Goal: Task Accomplishment & Management: Use online tool/utility

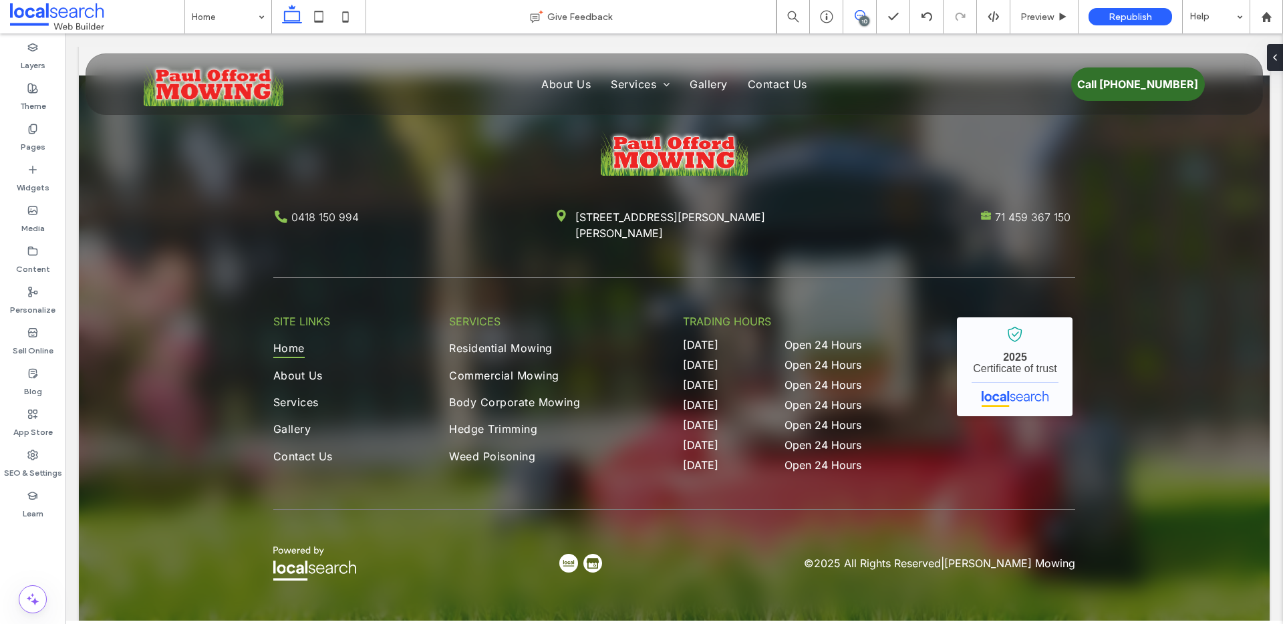
click at [867, 14] on span at bounding box center [859, 15] width 33 height 11
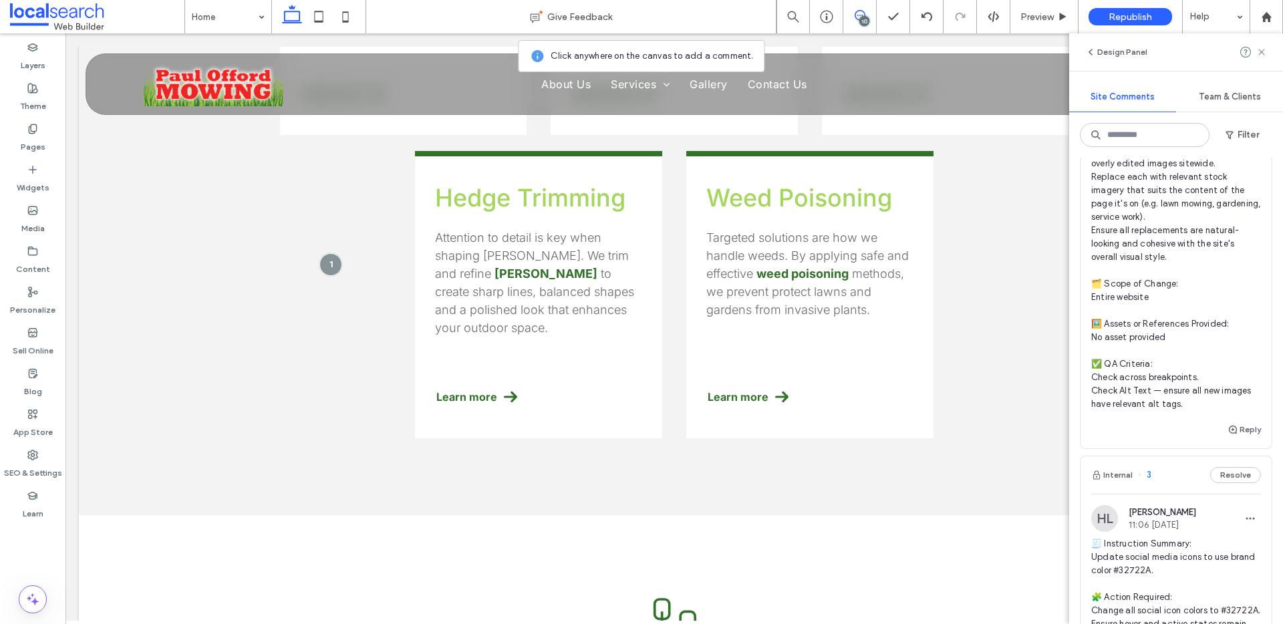
scroll to position [3161, 0]
click at [1191, 251] on span "🧾 Instruction Summary: Replace all over-edited AI images across the site with r…" at bounding box center [1176, 243] width 170 height 334
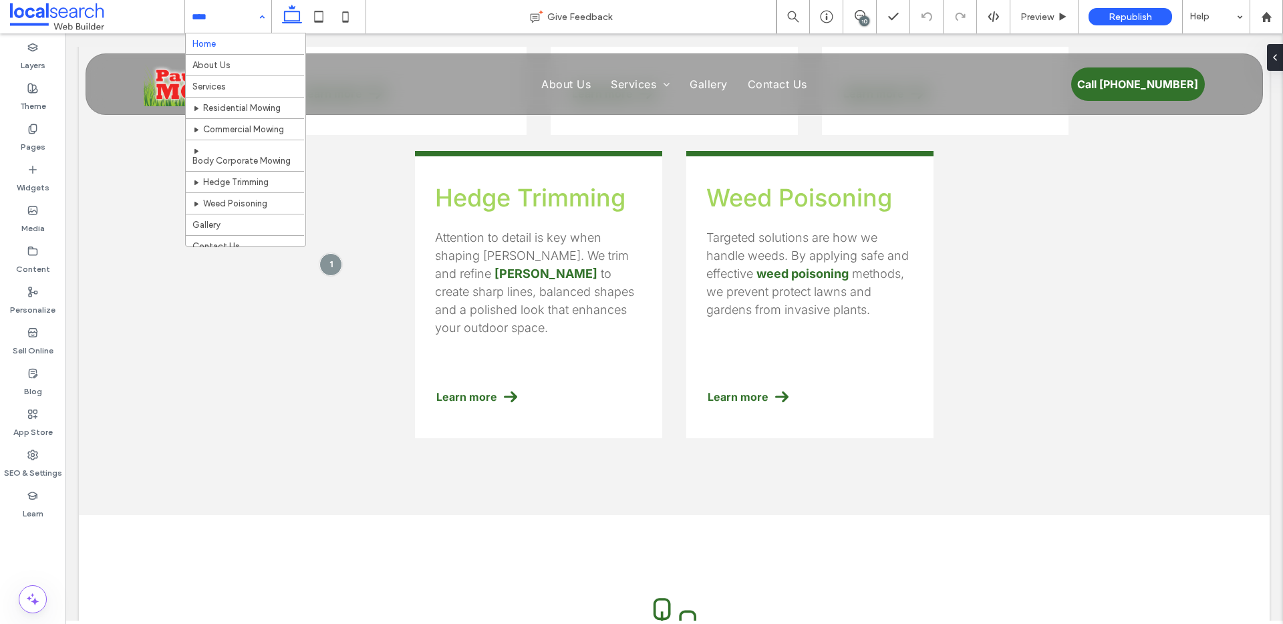
click at [238, 13] on input at bounding box center [225, 16] width 66 height 33
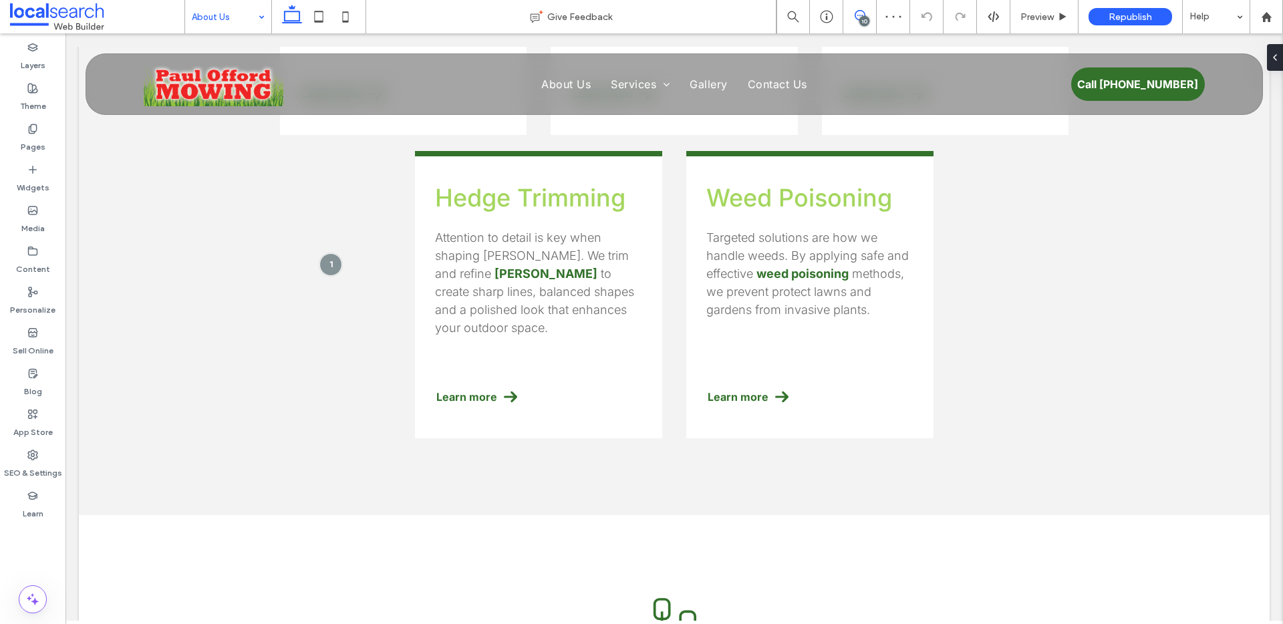
click at [853, 11] on span at bounding box center [859, 15] width 33 height 11
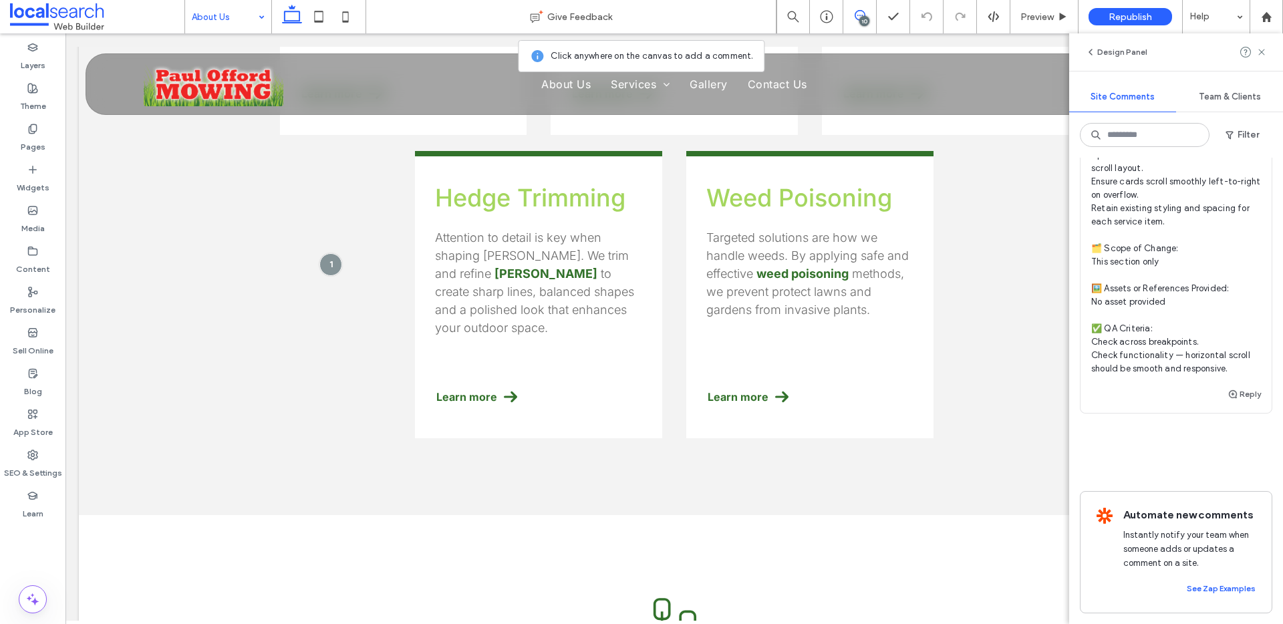
scroll to position [4580, 0]
click at [1216, 337] on span "🧾 Instruction Summary: Convert service modules into horizontally scrolling sect…" at bounding box center [1176, 229] width 170 height 294
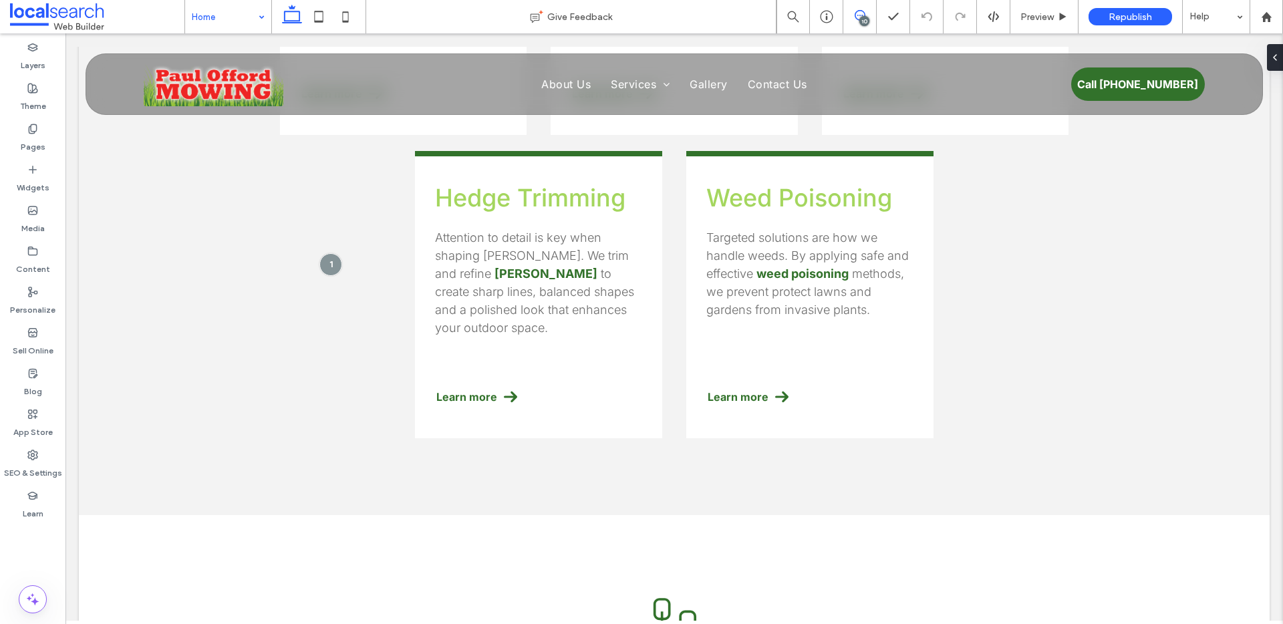
click at [853, 13] on span at bounding box center [859, 15] width 33 height 11
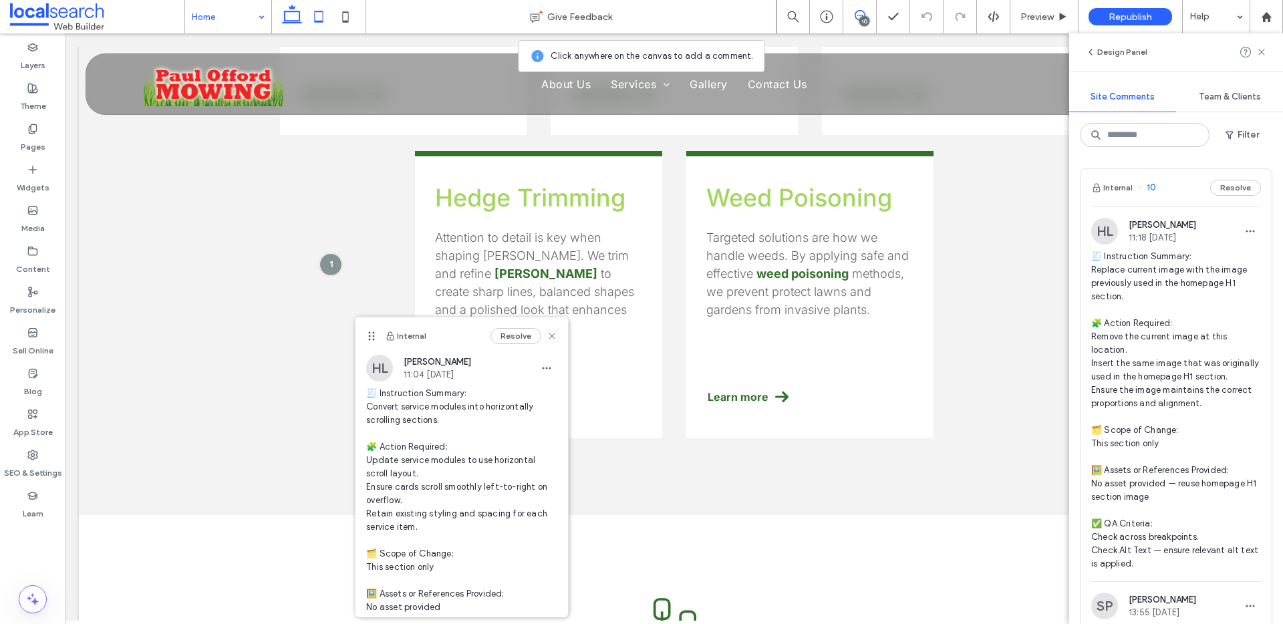
click at [320, 7] on icon at bounding box center [318, 16] width 27 height 27
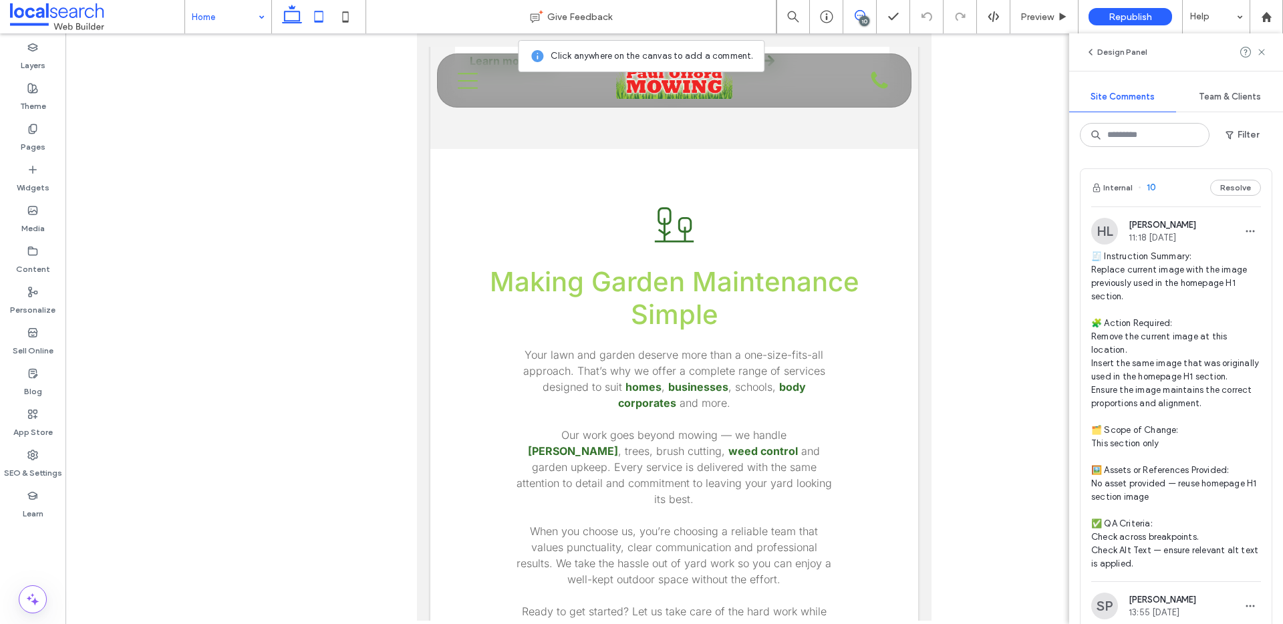
click at [293, 23] on icon at bounding box center [292, 16] width 27 height 27
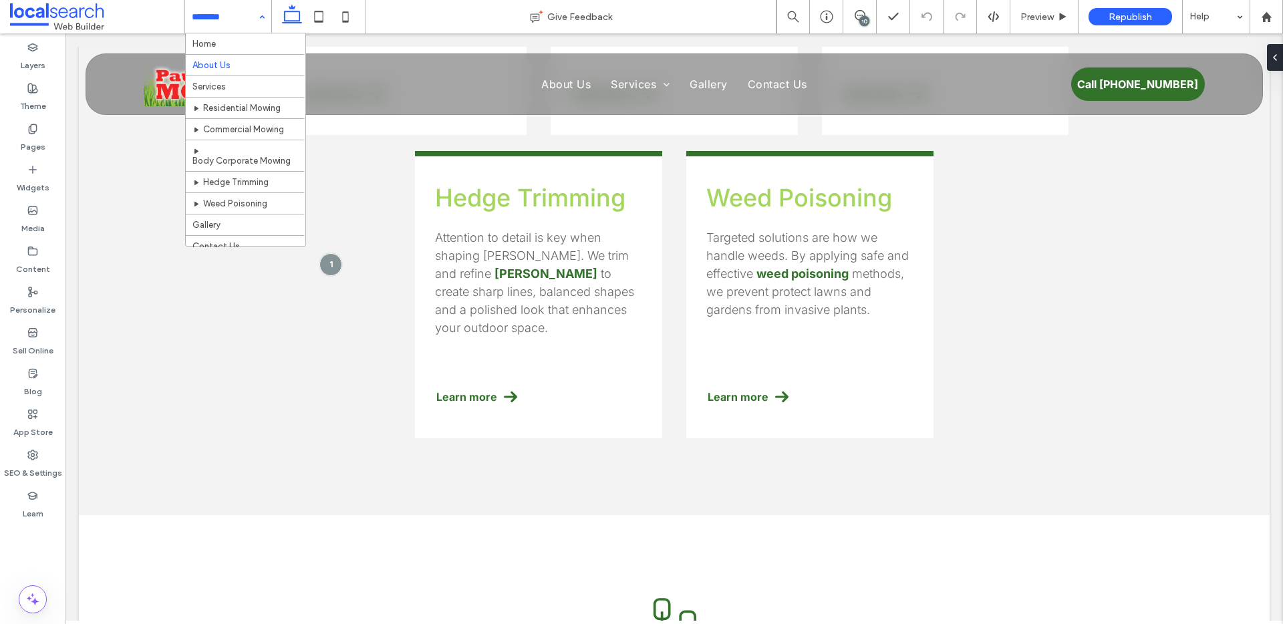
click at [249, 17] on input at bounding box center [225, 16] width 66 height 33
click at [227, 31] on input at bounding box center [225, 16] width 66 height 33
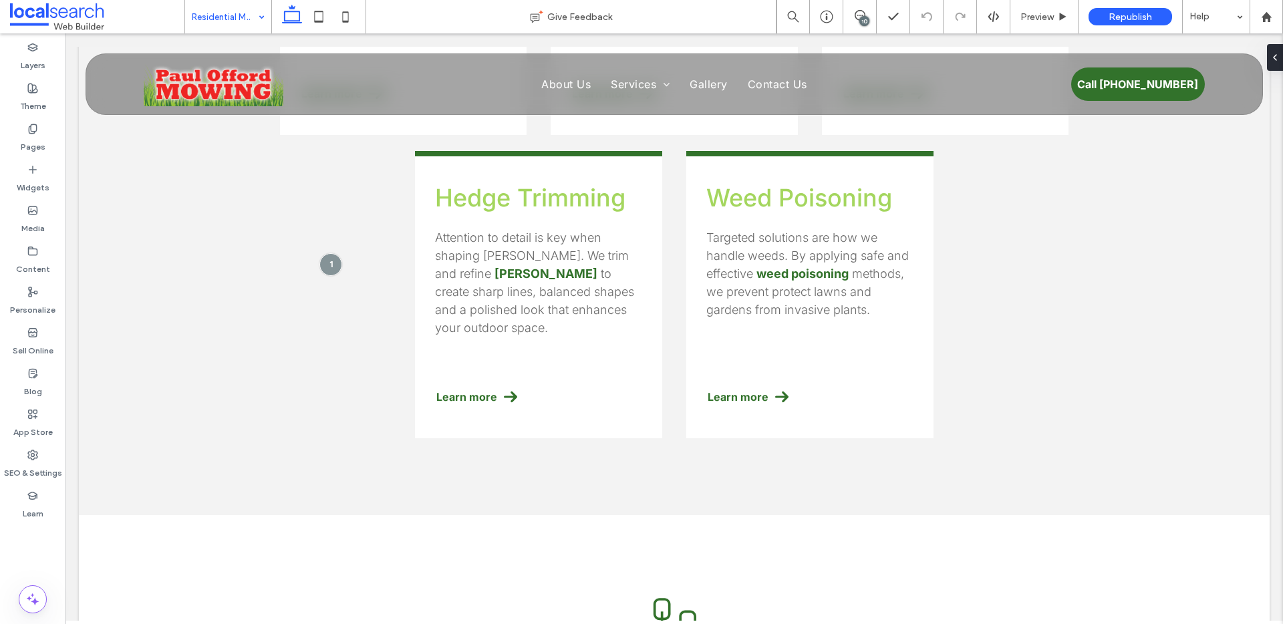
click at [229, 11] on input at bounding box center [225, 16] width 66 height 33
click at [233, 29] on input at bounding box center [225, 16] width 66 height 33
click at [227, 12] on input at bounding box center [225, 16] width 66 height 33
click at [230, 11] on input at bounding box center [225, 16] width 66 height 33
click at [215, 15] on input at bounding box center [225, 16] width 66 height 33
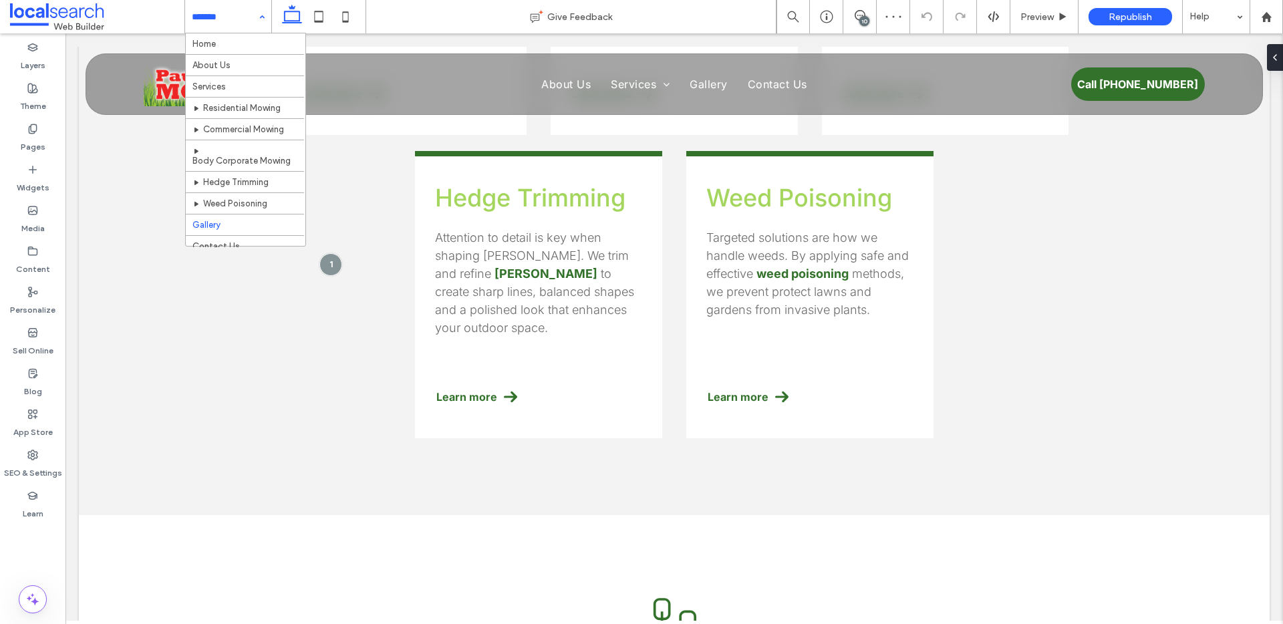
click at [217, 11] on input at bounding box center [225, 16] width 66 height 33
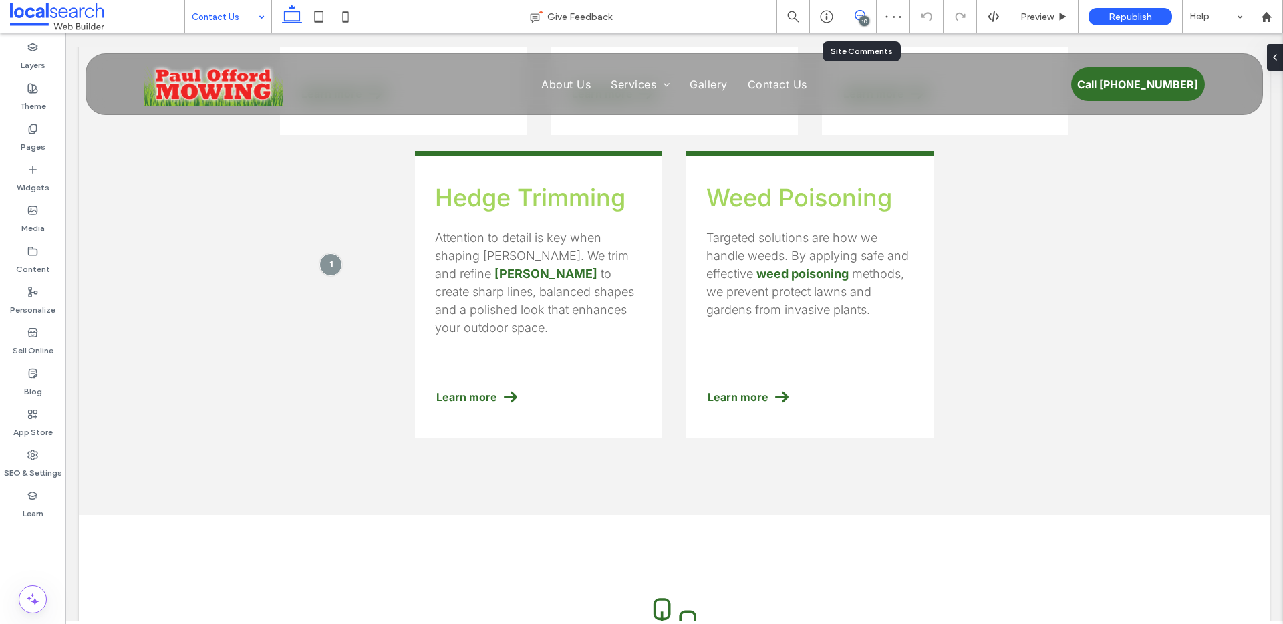
click at [856, 13] on icon at bounding box center [860, 15] width 11 height 11
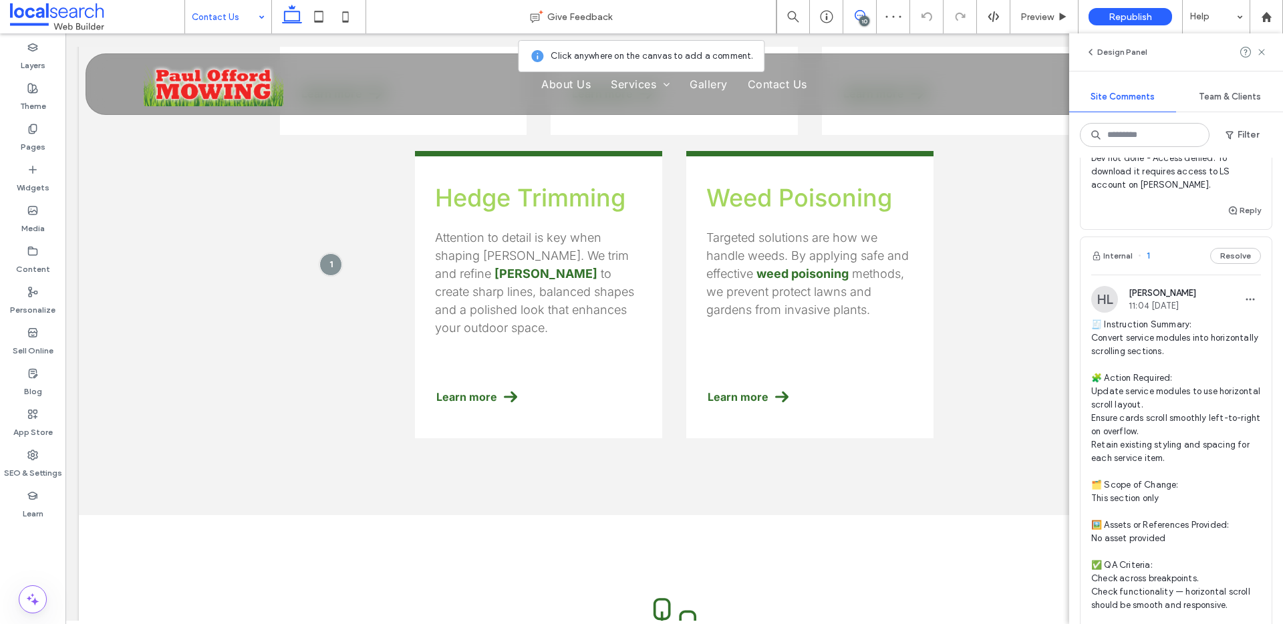
scroll to position [4780, 0]
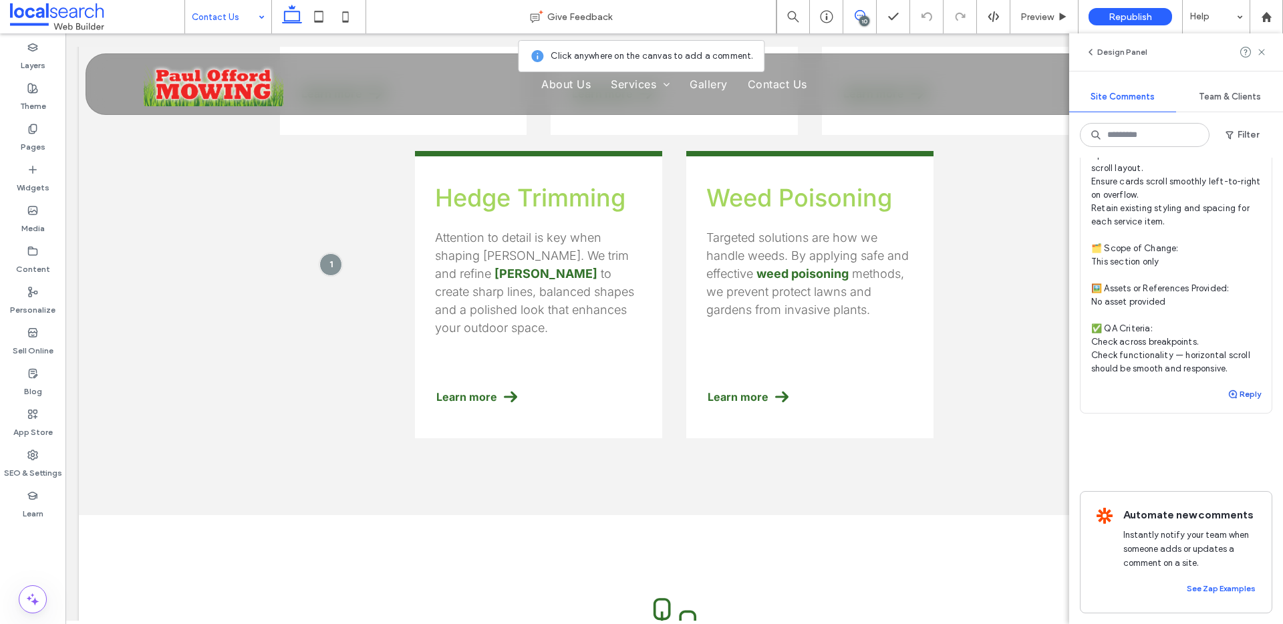
click at [1230, 386] on button "Reply" at bounding box center [1244, 394] width 33 height 16
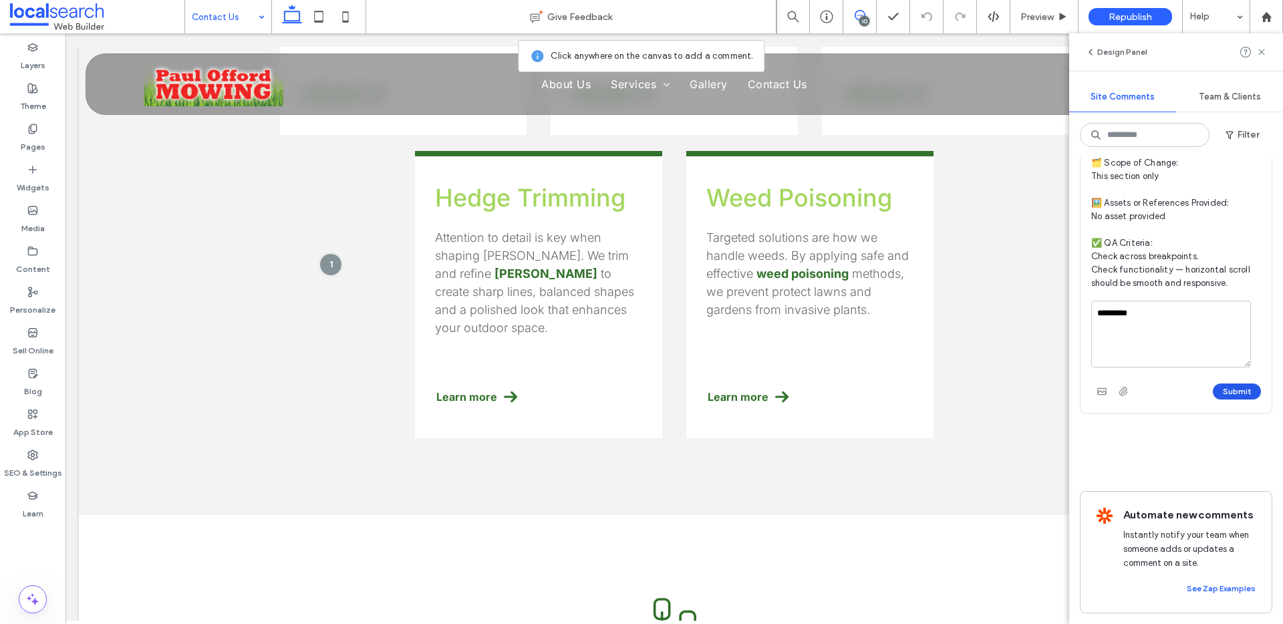
type textarea "********"
click at [1236, 400] on button "Submit" at bounding box center [1237, 392] width 48 height 16
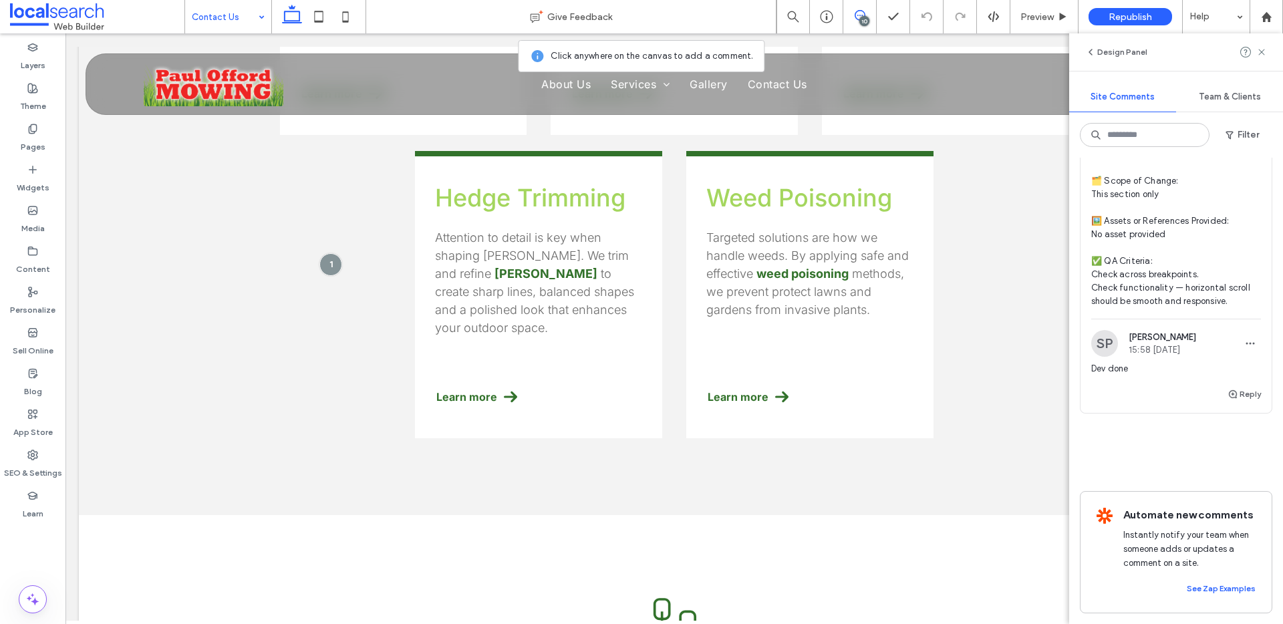
scroll to position [4848, 0]
click at [1245, 338] on icon "button" at bounding box center [1250, 343] width 11 height 11
click at [1168, 390] on span "Delete" at bounding box center [1155, 388] width 26 height 13
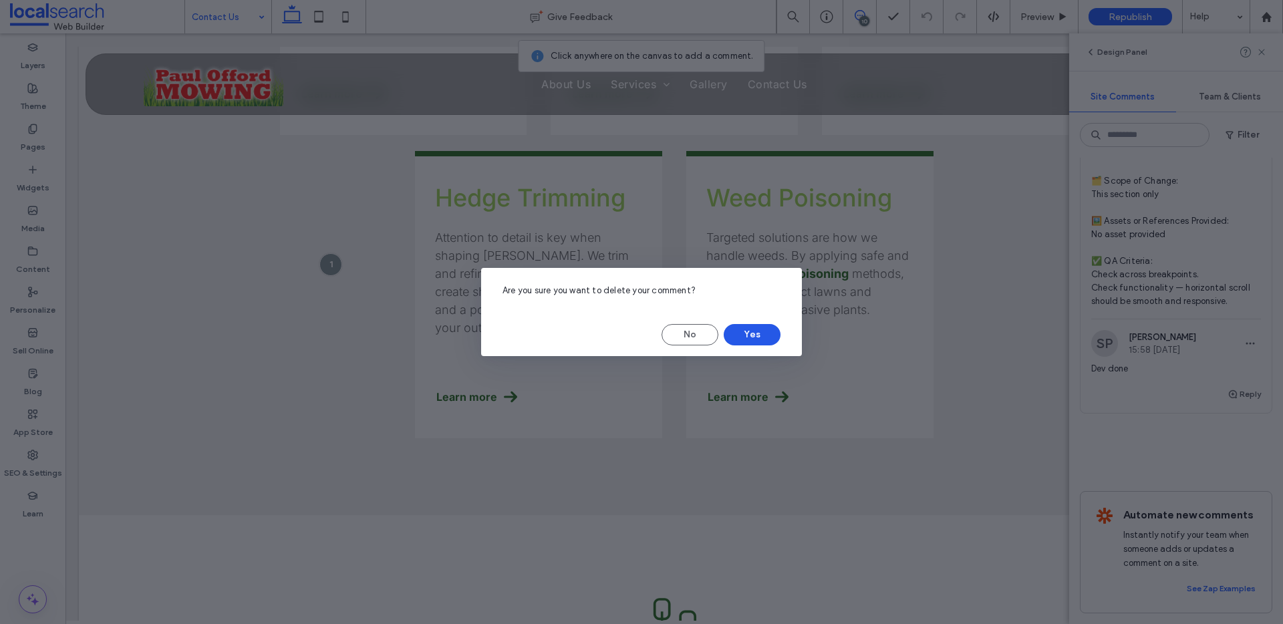
click at [768, 331] on button "Yes" at bounding box center [752, 334] width 57 height 21
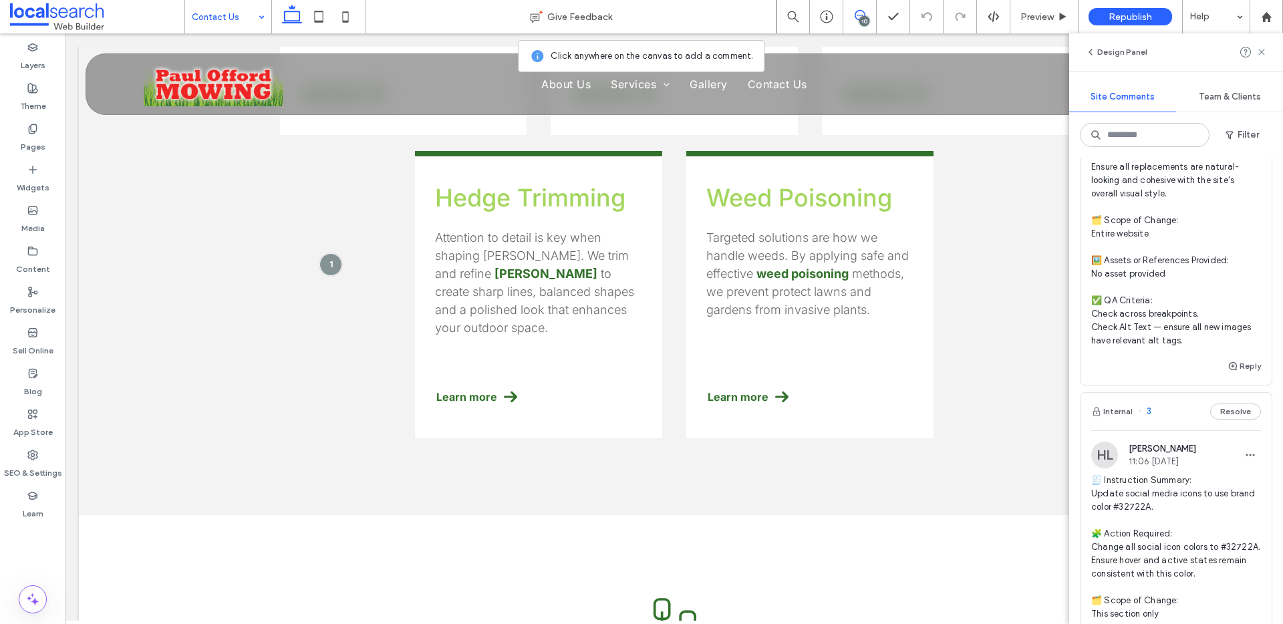
scroll to position [3372, 0]
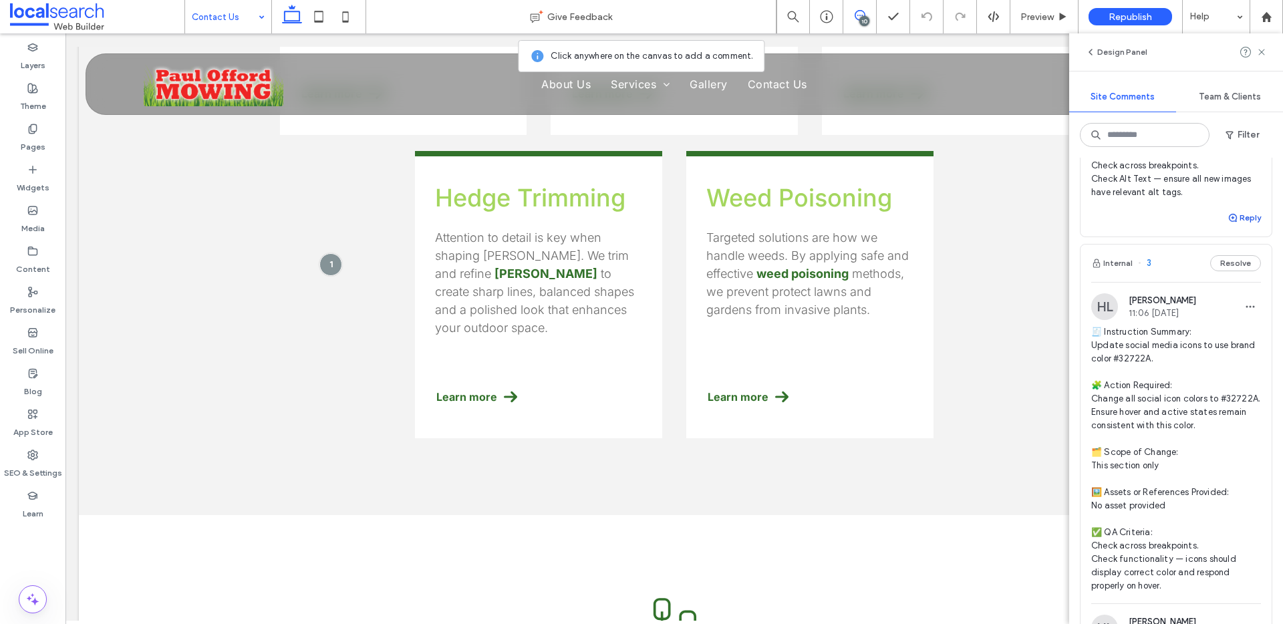
click at [1228, 223] on icon "button" at bounding box center [1233, 218] width 11 height 11
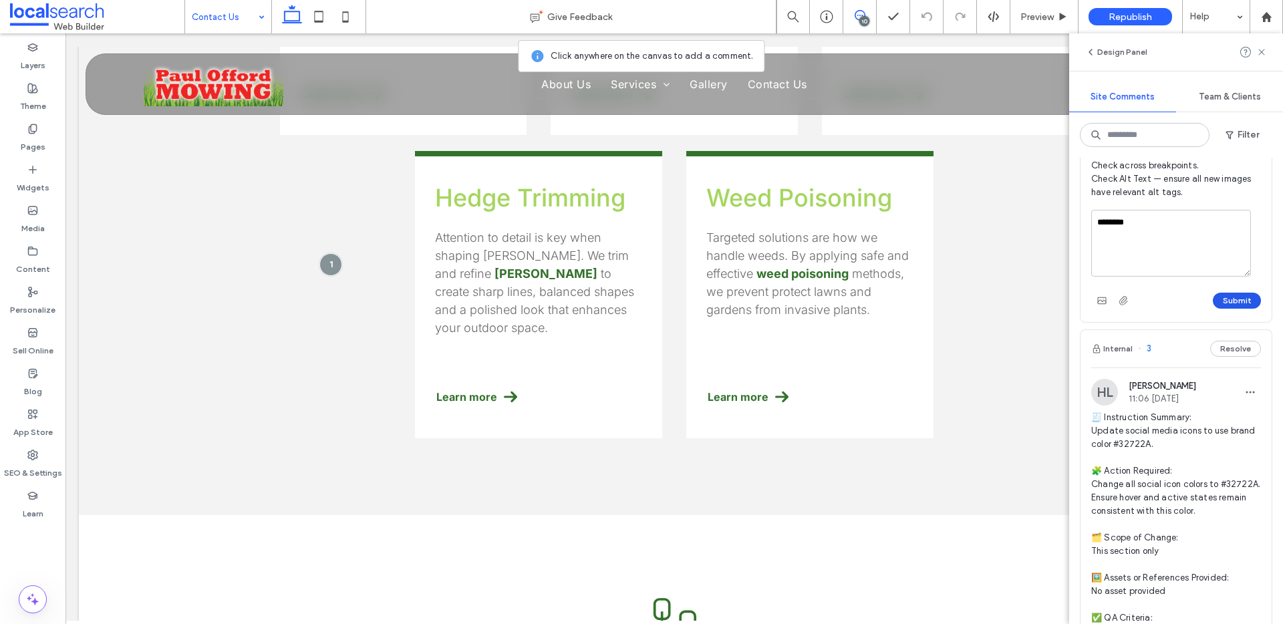
type textarea "********"
click at [1223, 309] on button "Submit" at bounding box center [1237, 301] width 48 height 16
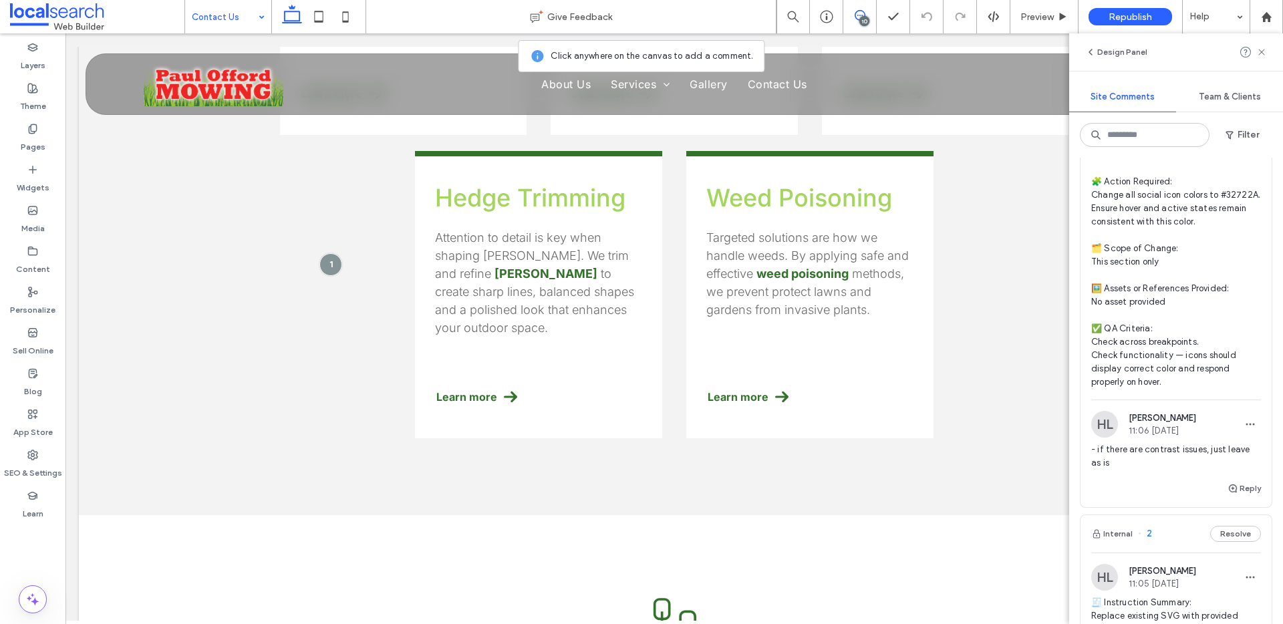
scroll to position [3655, 0]
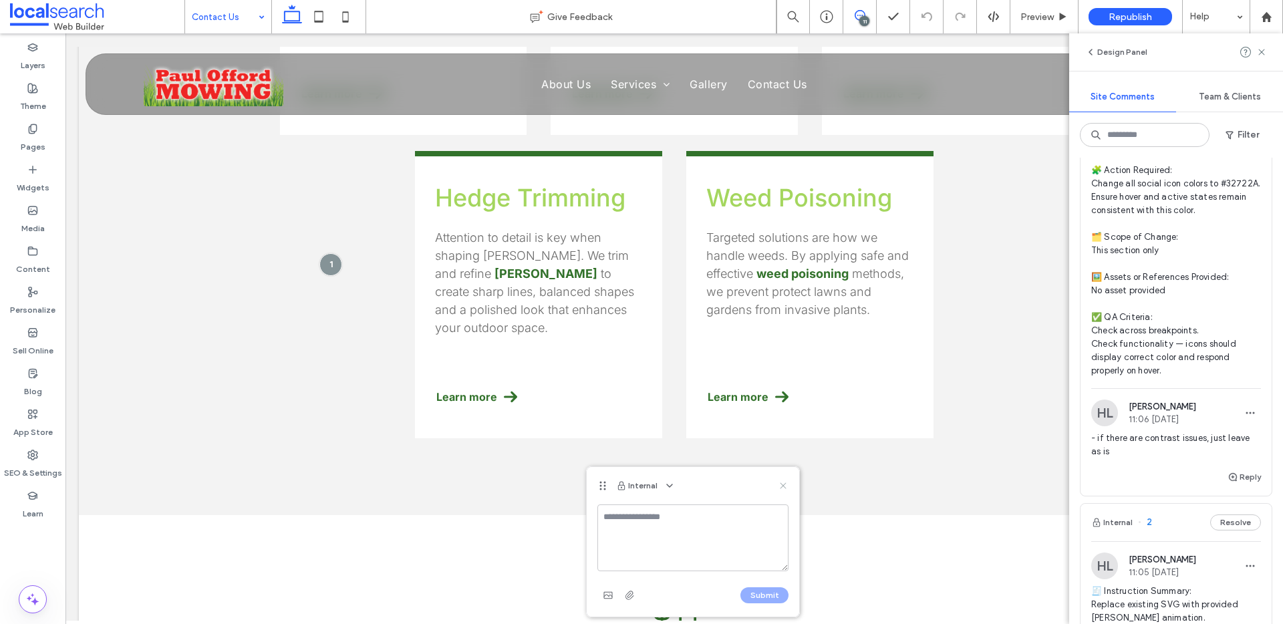
click at [783, 487] on icon at bounding box center [783, 485] width 11 height 11
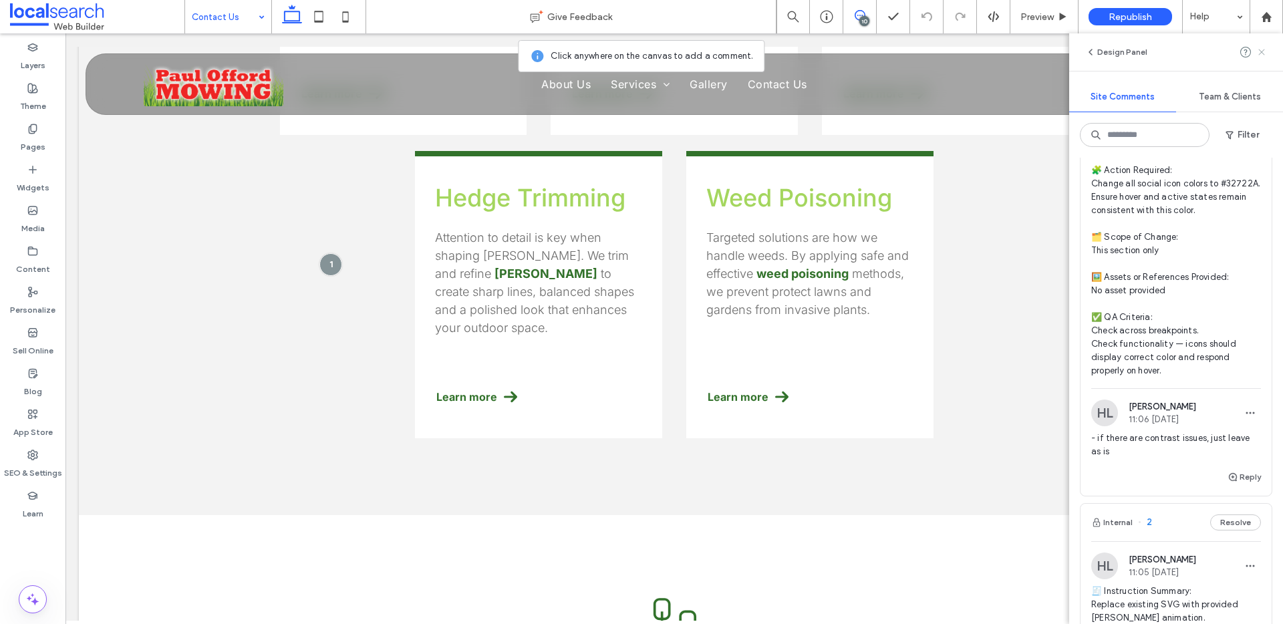
click at [1260, 51] on use at bounding box center [1261, 52] width 6 height 6
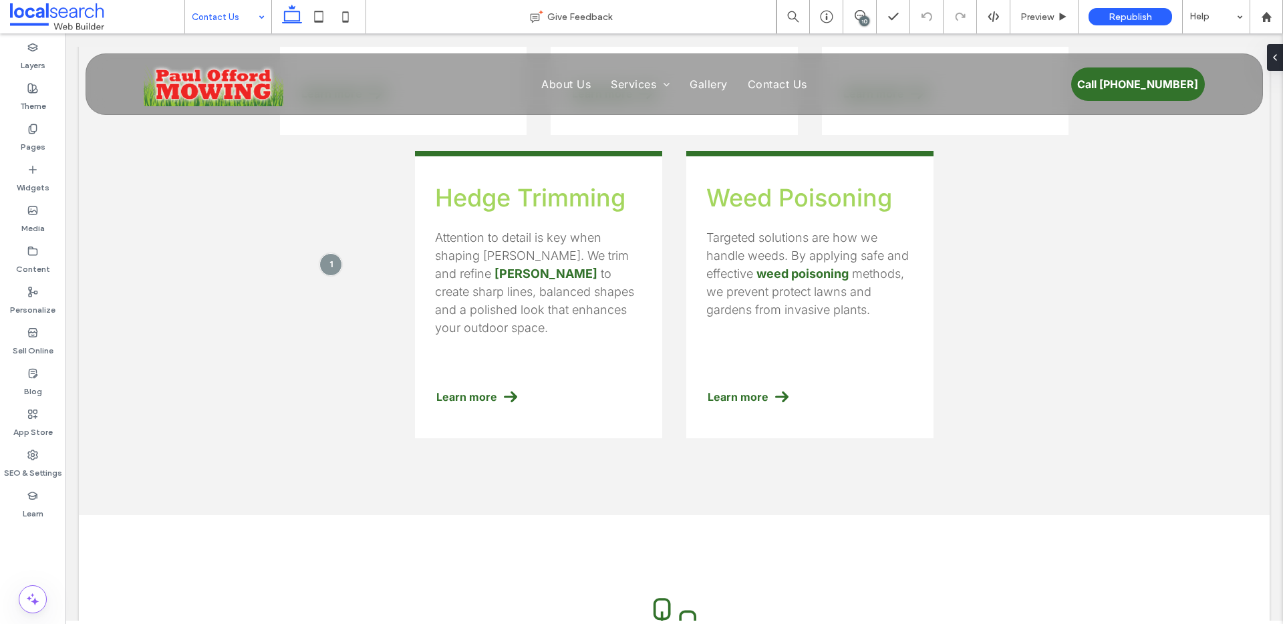
scroll to position [0, 0]
click at [594, 517] on button "Manage HTML" at bounding box center [621, 515] width 80 height 16
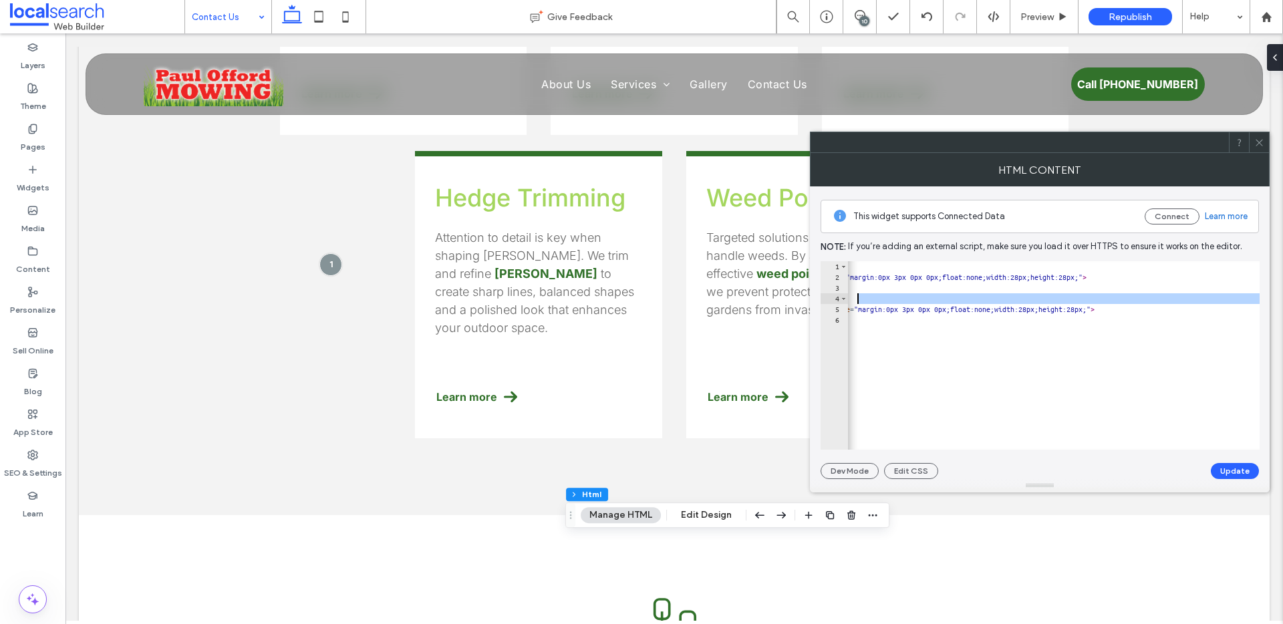
scroll to position [0, 325]
drag, startPoint x: 908, startPoint y: 309, endPoint x: 997, endPoint y: 313, distance: 88.9
click at [997, 313] on div "< a href = "https://www.localsearch.com.au/profile/paul-offord-mowing/norman-ga…" at bounding box center [1088, 361] width 1131 height 200
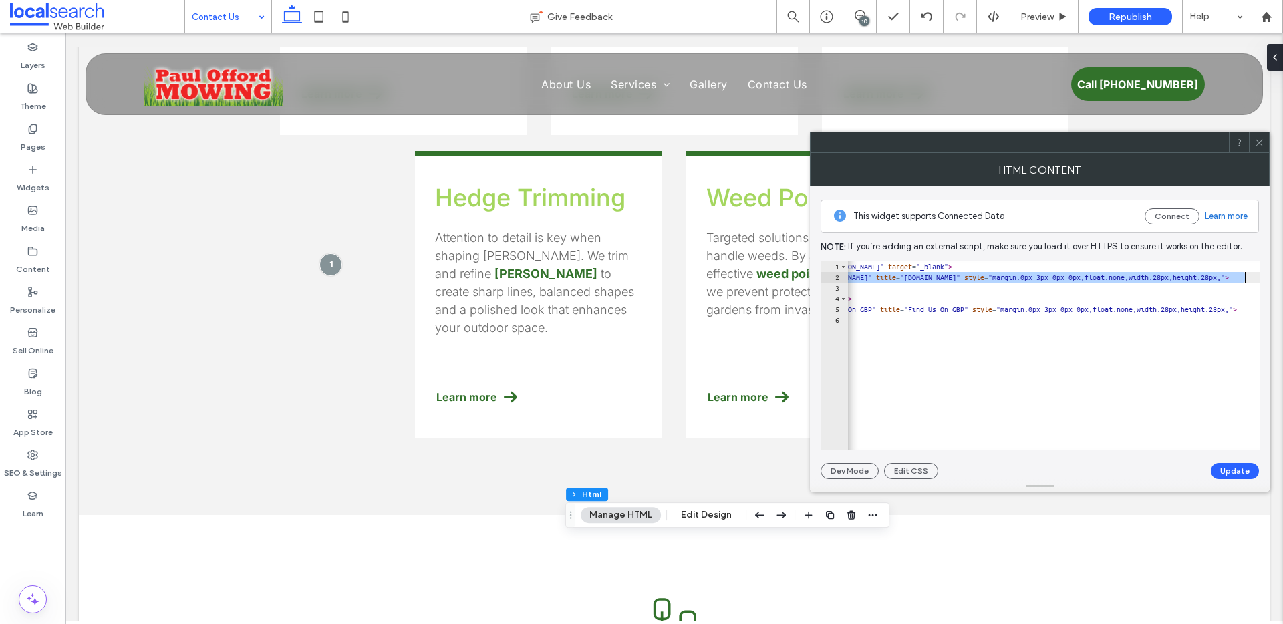
scroll to position [0, 221]
drag, startPoint x: 909, startPoint y: 277, endPoint x: 1140, endPoint y: 277, distance: 230.5
click at [1140, 277] on div "< a href = "https://www.localsearch.com.au/profile/paul-offord-mowing/norman-ga…" at bounding box center [1191, 361] width 1131 height 200
type textarea "**********"
click at [1259, 142] on use at bounding box center [1259, 142] width 7 height 7
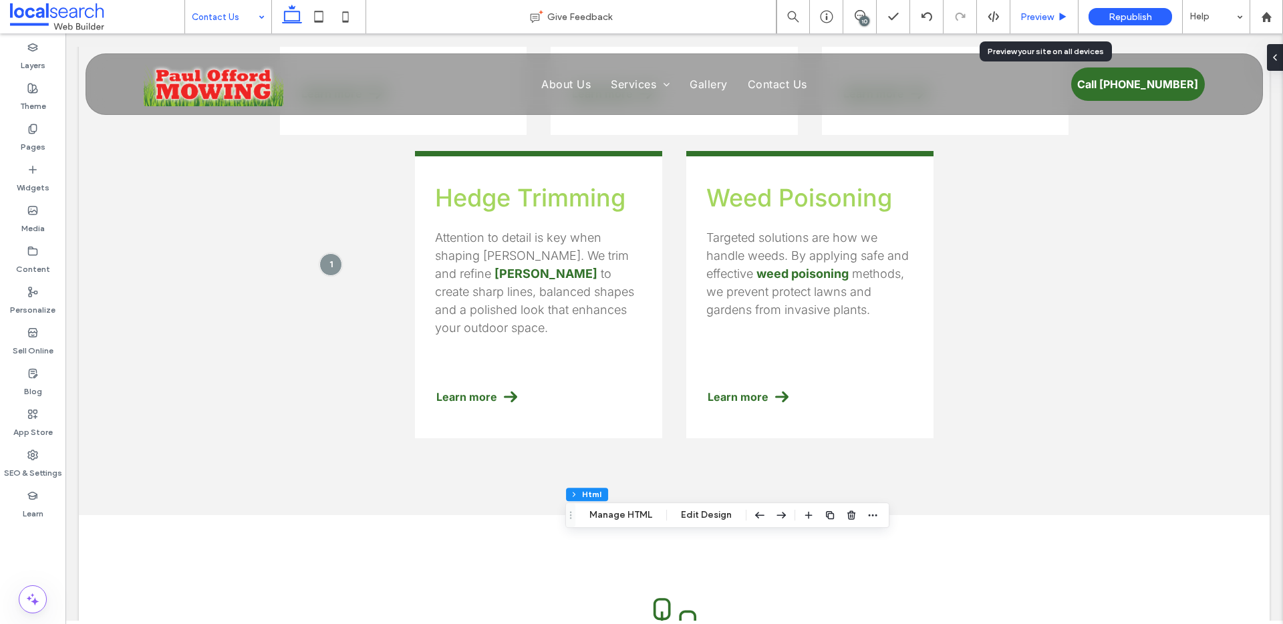
click at [1058, 12] on icon at bounding box center [1063, 17] width 10 height 10
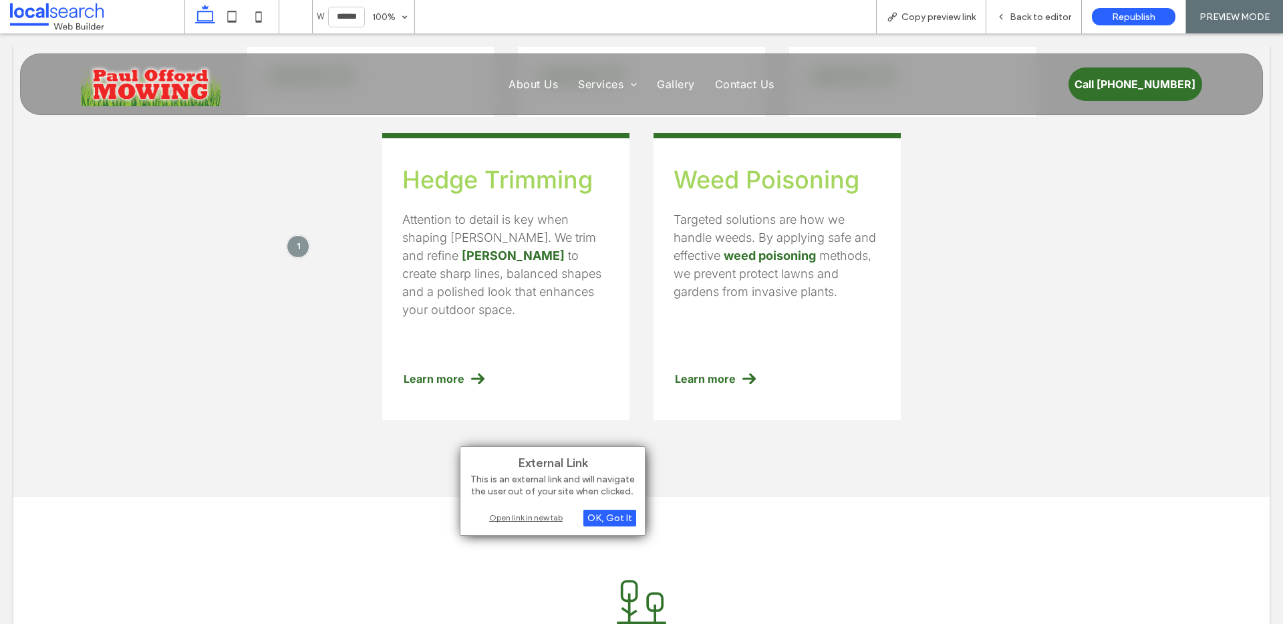
click at [553, 518] on div "Open link in new tab" at bounding box center [552, 518] width 167 height 14
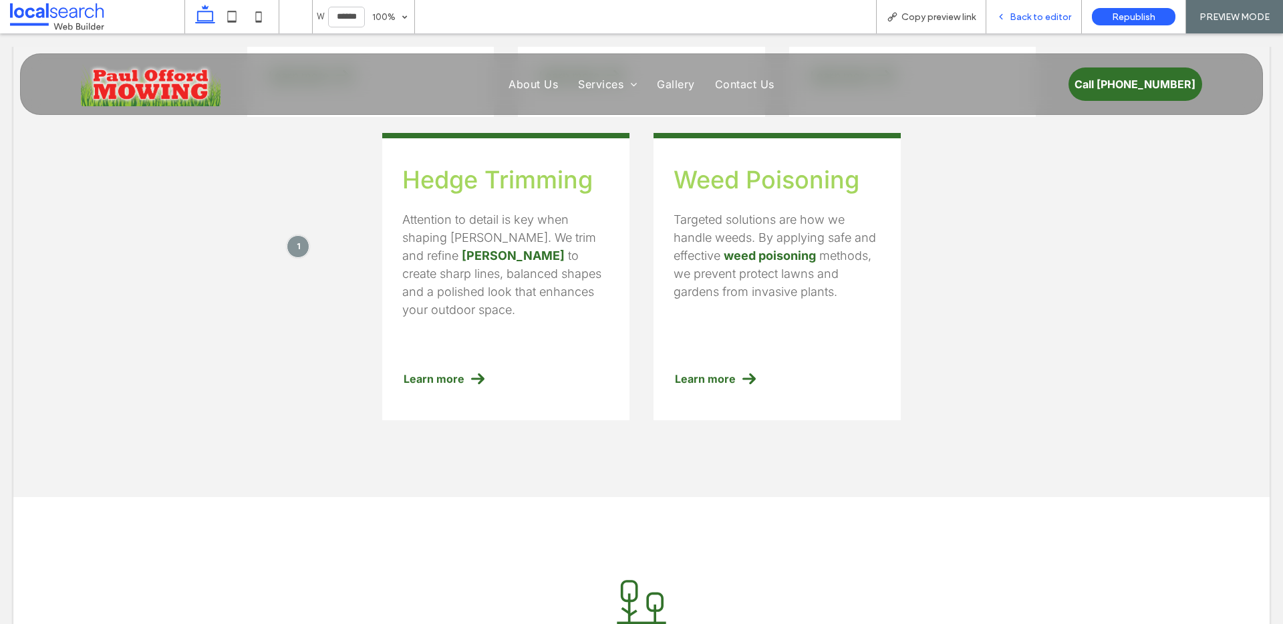
click at [1020, 9] on div "Back to editor" at bounding box center [1034, 16] width 96 height 33
click at [1040, 11] on span "Back to editor" at bounding box center [1040, 16] width 61 height 11
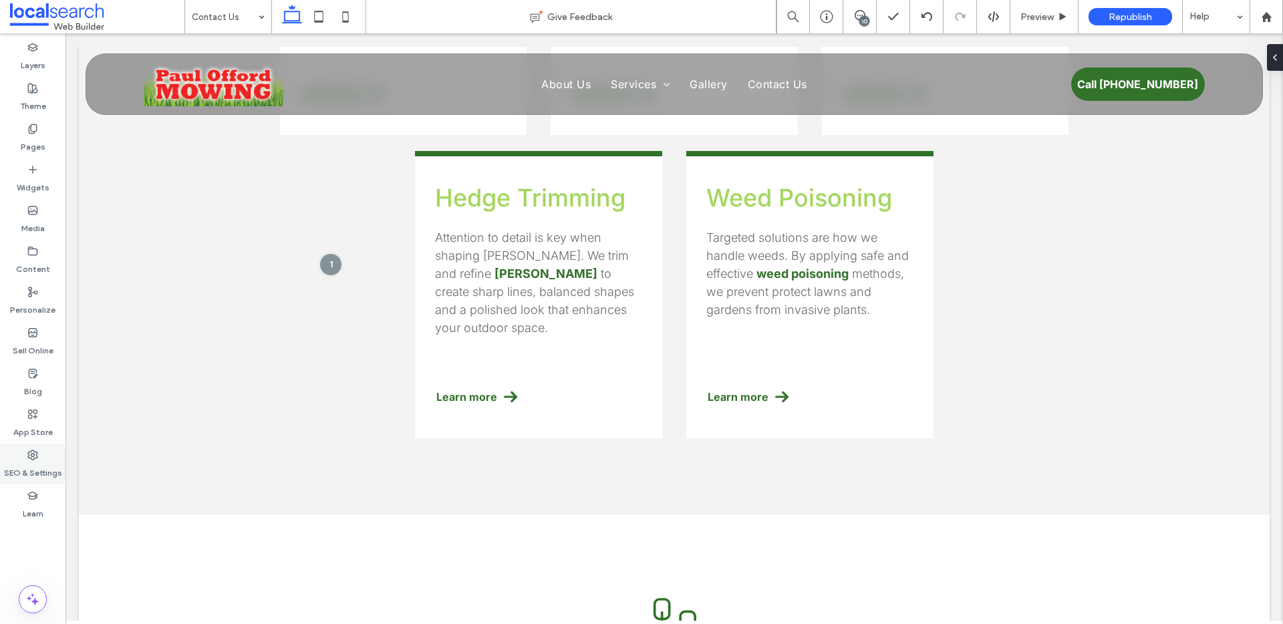
click at [30, 466] on label "SEO & Settings" at bounding box center [33, 469] width 58 height 19
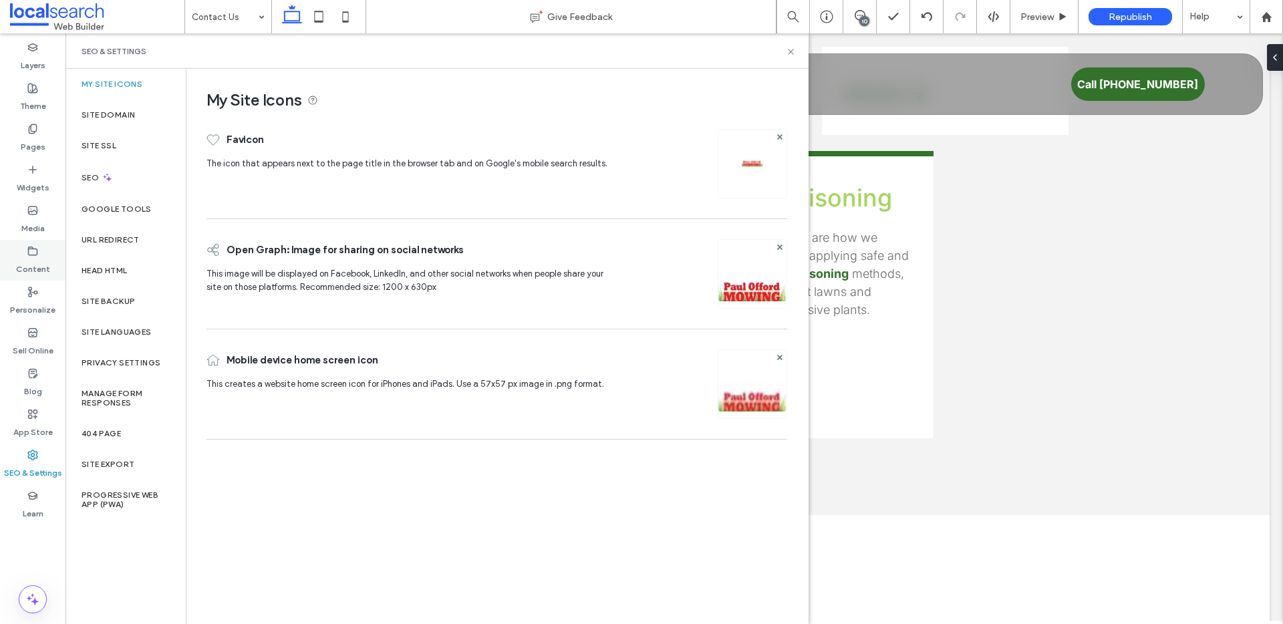
click at [41, 257] on label "Content" at bounding box center [33, 266] width 34 height 19
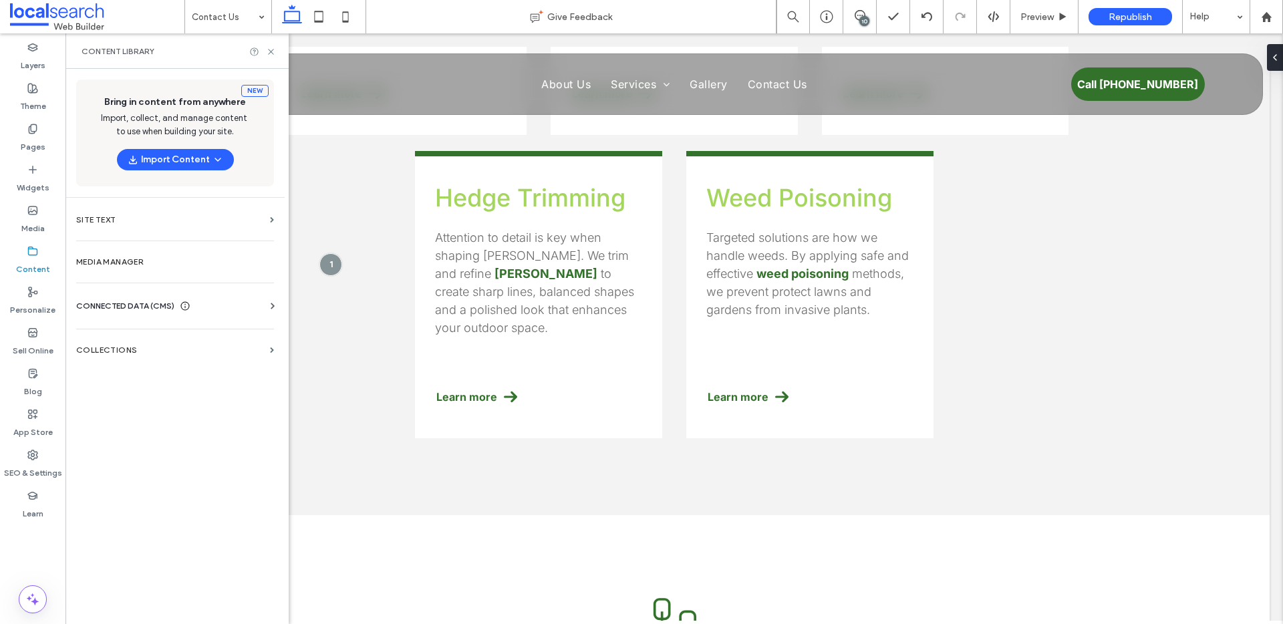
click at [177, 254] on div "URL Redirect" at bounding box center [125, 240] width 120 height 31
click at [148, 271] on section "Media Manager" at bounding box center [174, 262] width 219 height 31
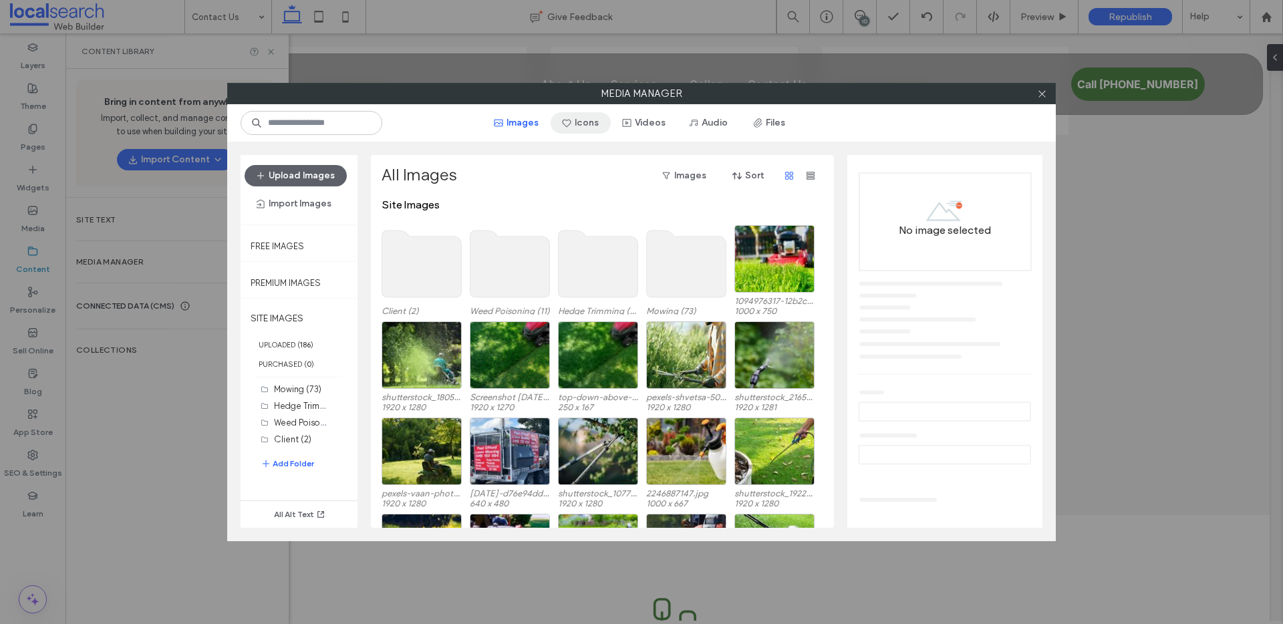
click at [593, 125] on button "Icons" at bounding box center [581, 122] width 60 height 21
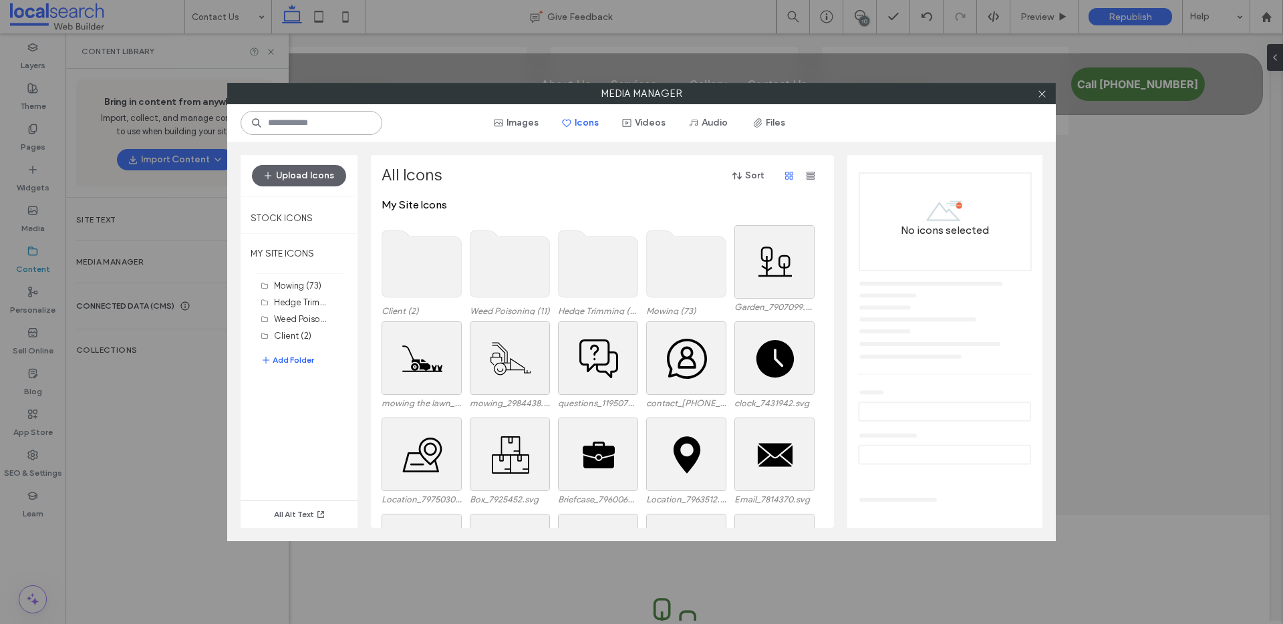
click at [362, 126] on input at bounding box center [312, 123] width 142 height 24
type input "*"
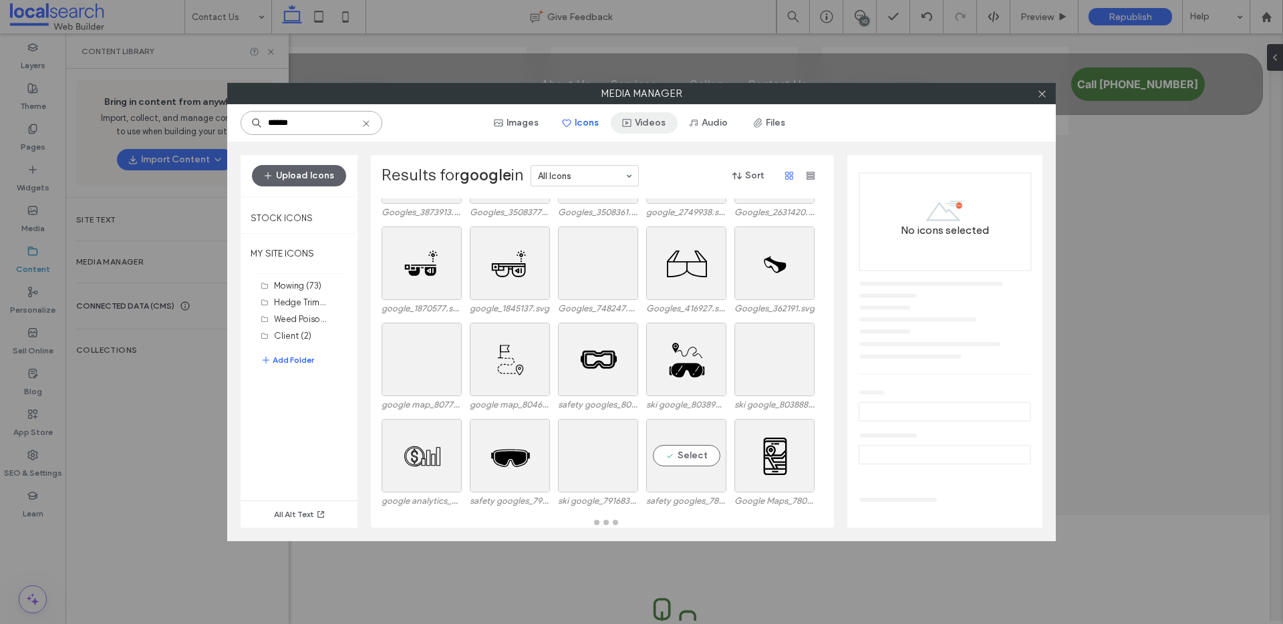
scroll to position [672, 0]
type input "******"
click at [710, 124] on button "Audio" at bounding box center [709, 122] width 62 height 21
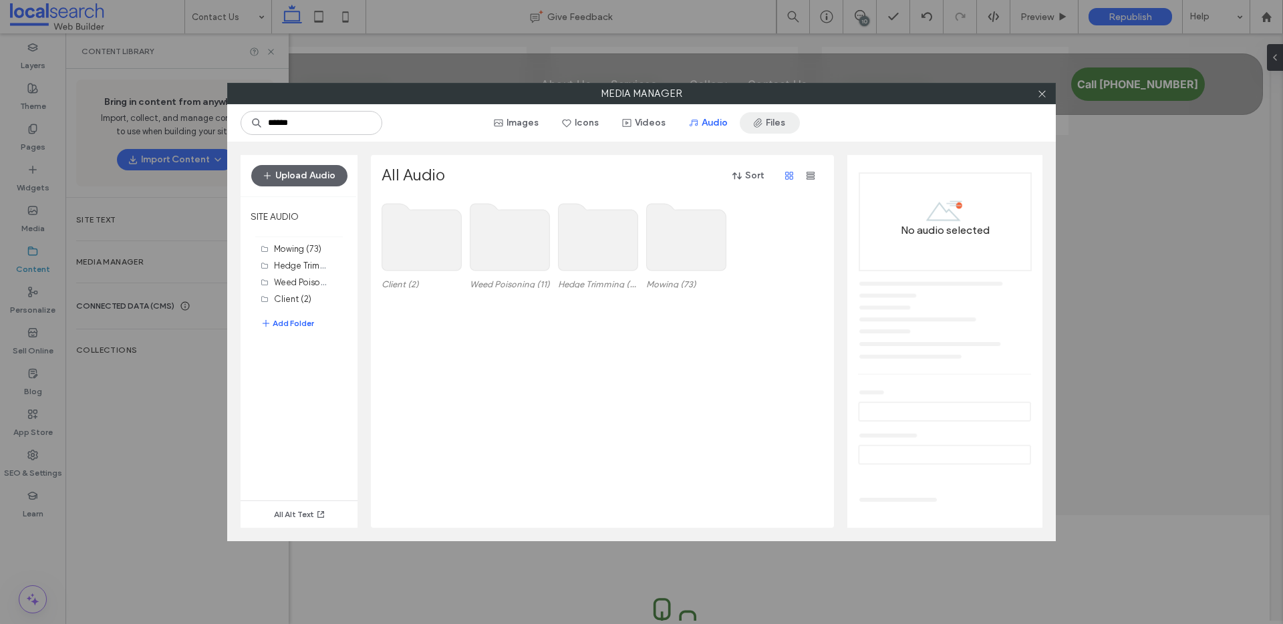
click at [777, 121] on button "Files" at bounding box center [770, 122] width 60 height 21
click at [662, 126] on button "Videos" at bounding box center [644, 122] width 67 height 21
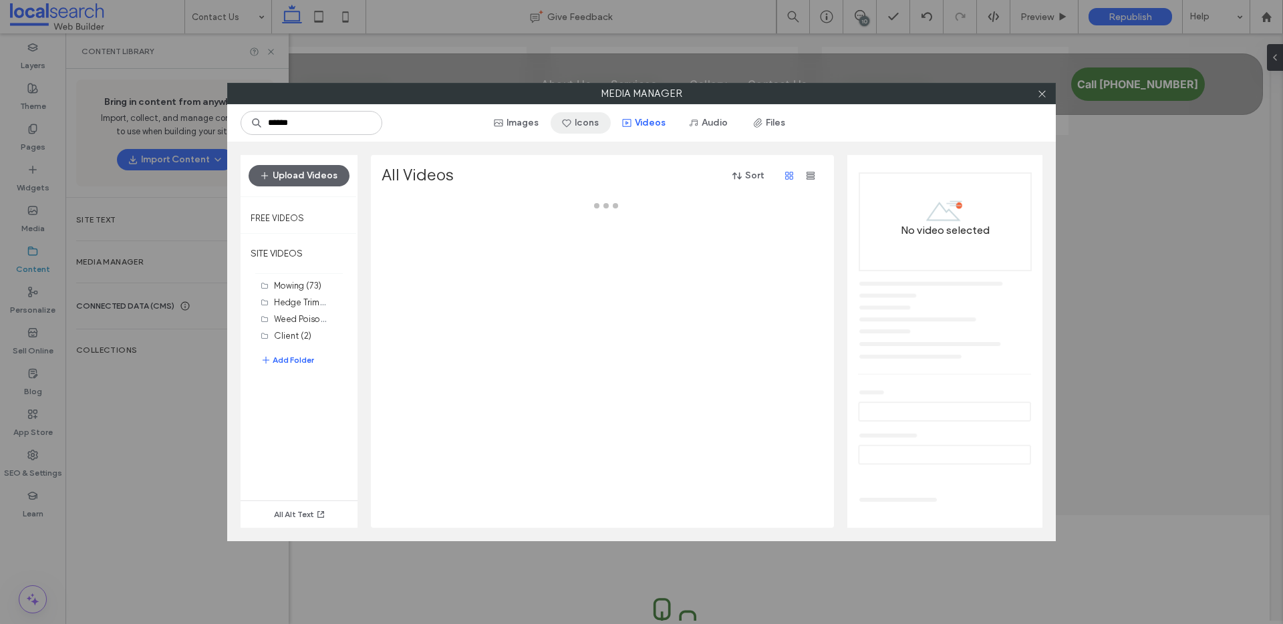
click at [561, 127] on icon "button" at bounding box center [566, 123] width 11 height 11
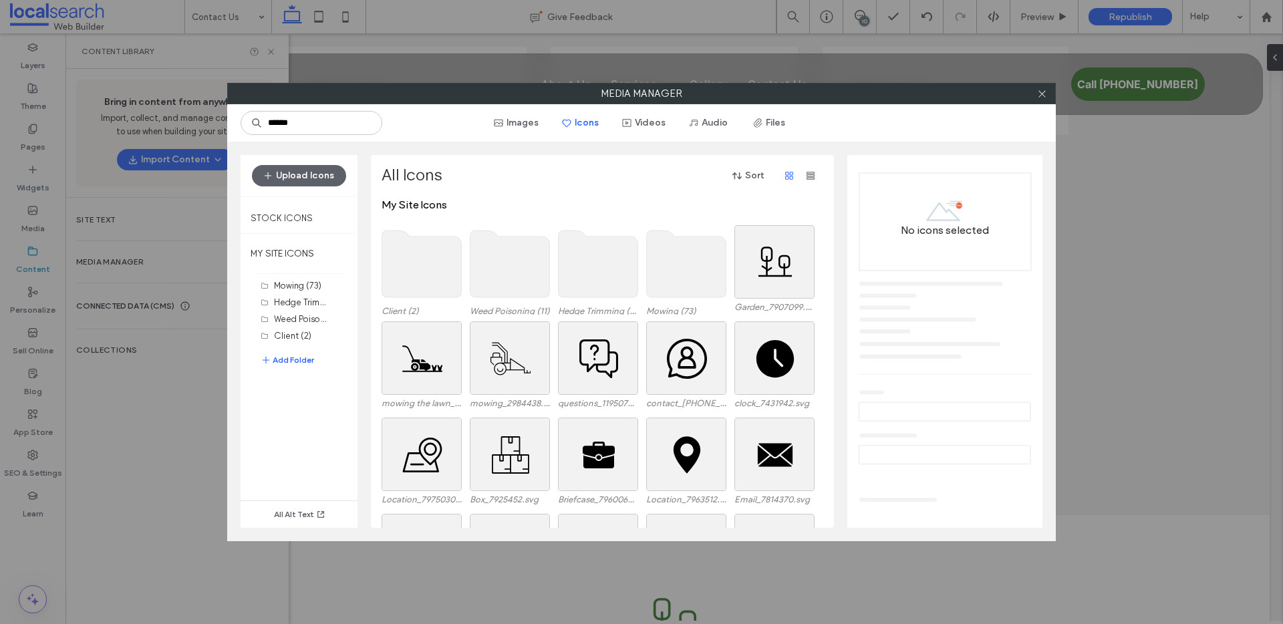
click at [695, 265] on use at bounding box center [687, 264] width 80 height 67
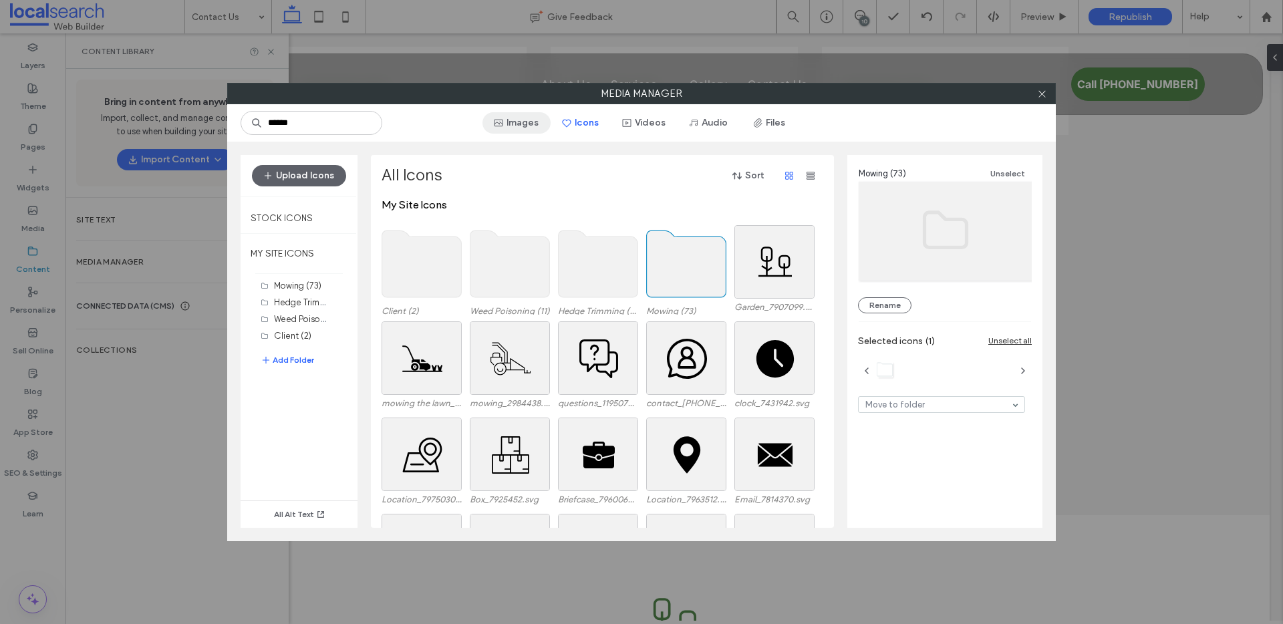
click at [509, 124] on button "Images" at bounding box center [516, 122] width 68 height 21
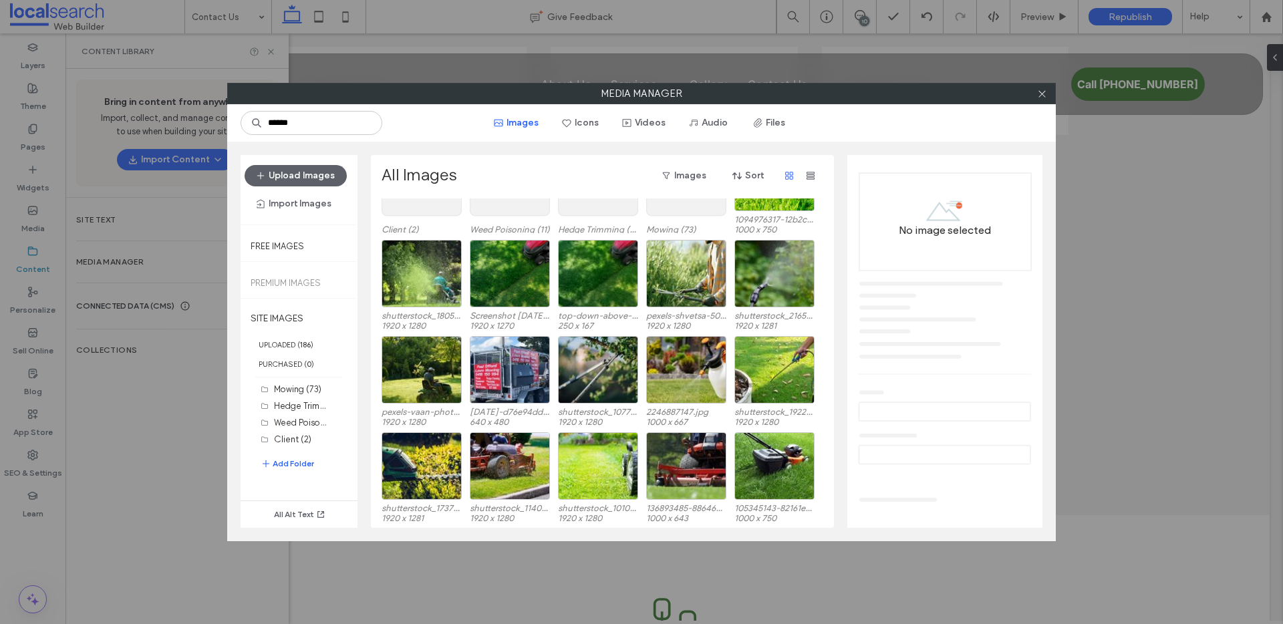
scroll to position [82, 0]
click at [1039, 93] on icon at bounding box center [1042, 94] width 10 height 10
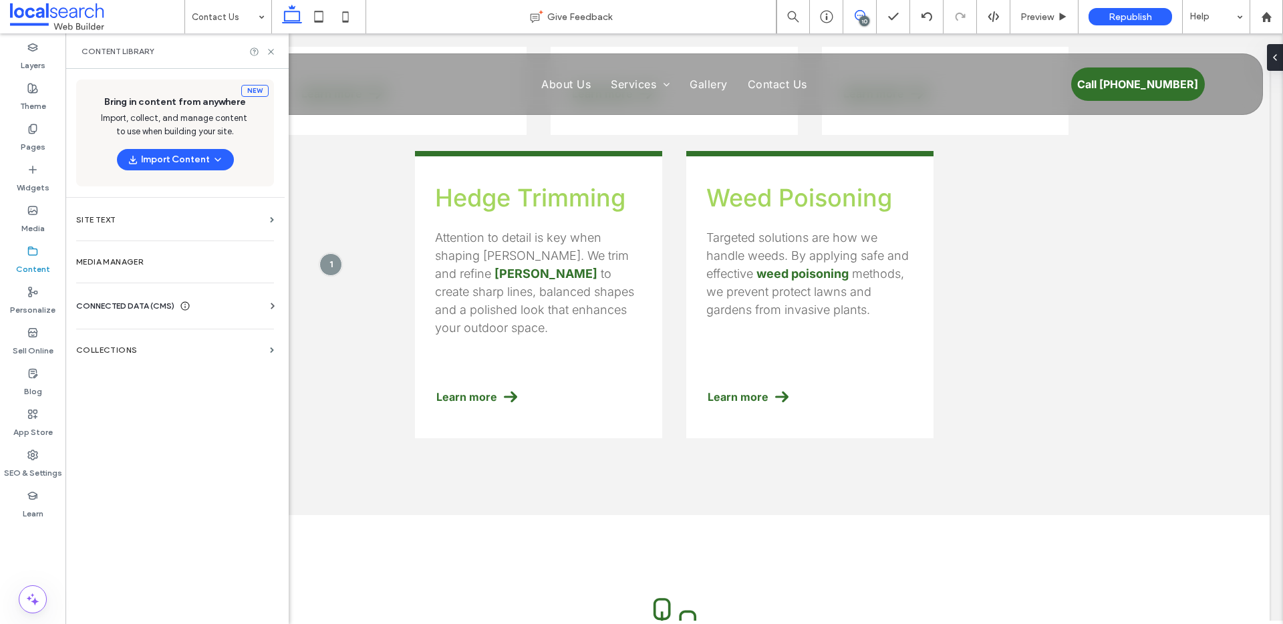
click at [861, 13] on icon at bounding box center [860, 15] width 11 height 11
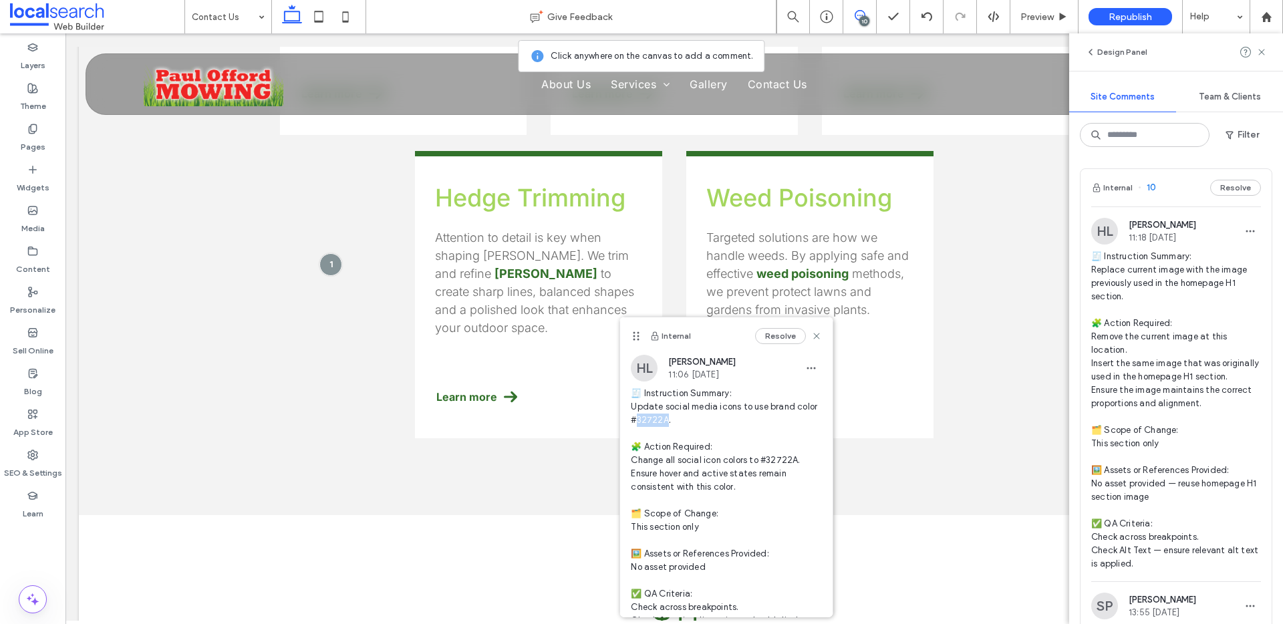
drag, startPoint x: 661, startPoint y: 421, endPoint x: 689, endPoint y: 420, distance: 28.1
click at [689, 420] on span "🧾 Instruction Summary: Update social media icons to use brand color #32722A. 🧩 …" at bounding box center [726, 514] width 191 height 254
copy span "2722A."
click at [38, 262] on label "Content" at bounding box center [33, 266] width 34 height 19
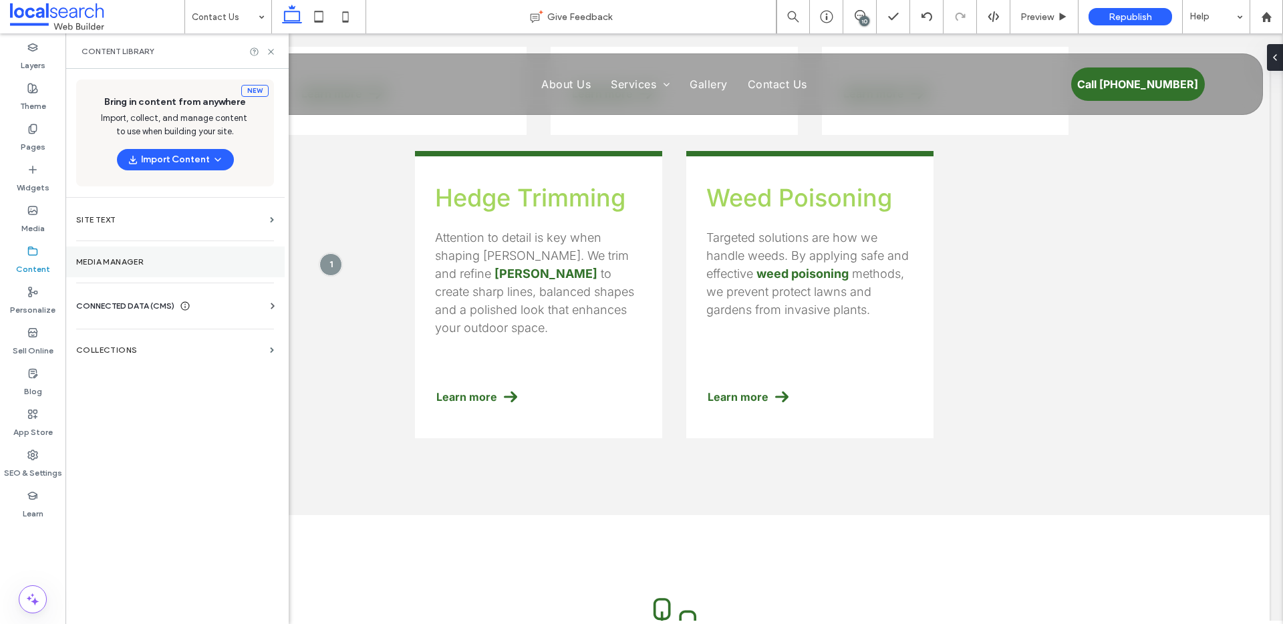
click at [124, 261] on label "Media Manager" at bounding box center [175, 261] width 198 height 9
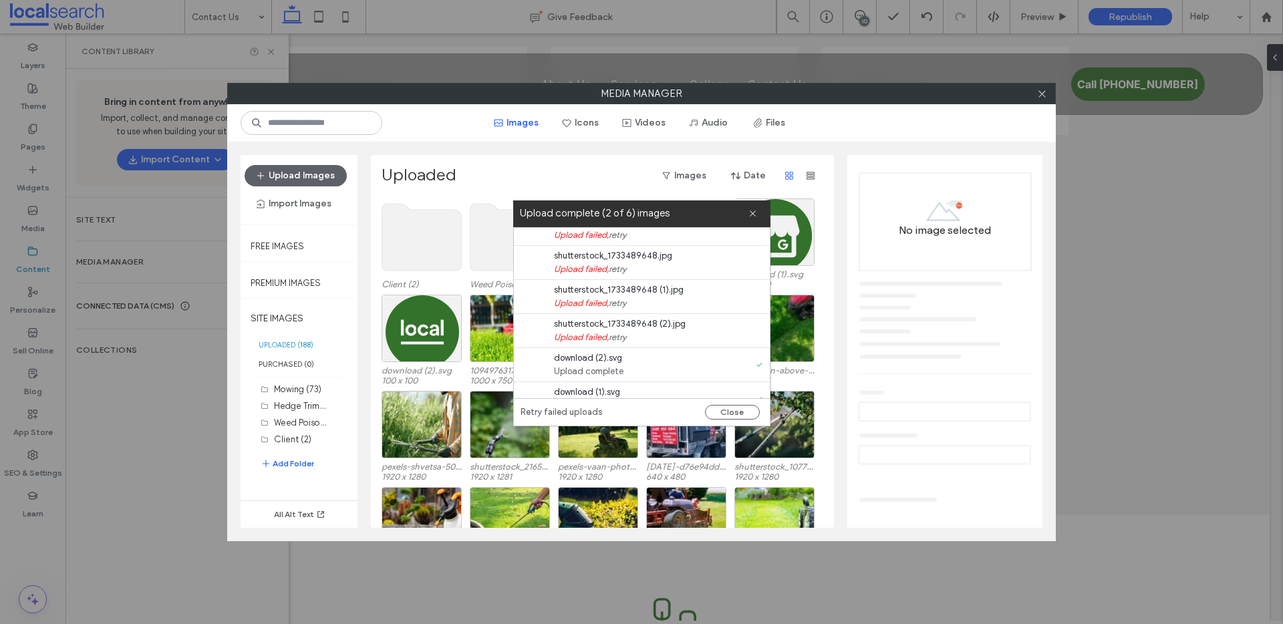
scroll to position [34, 0]
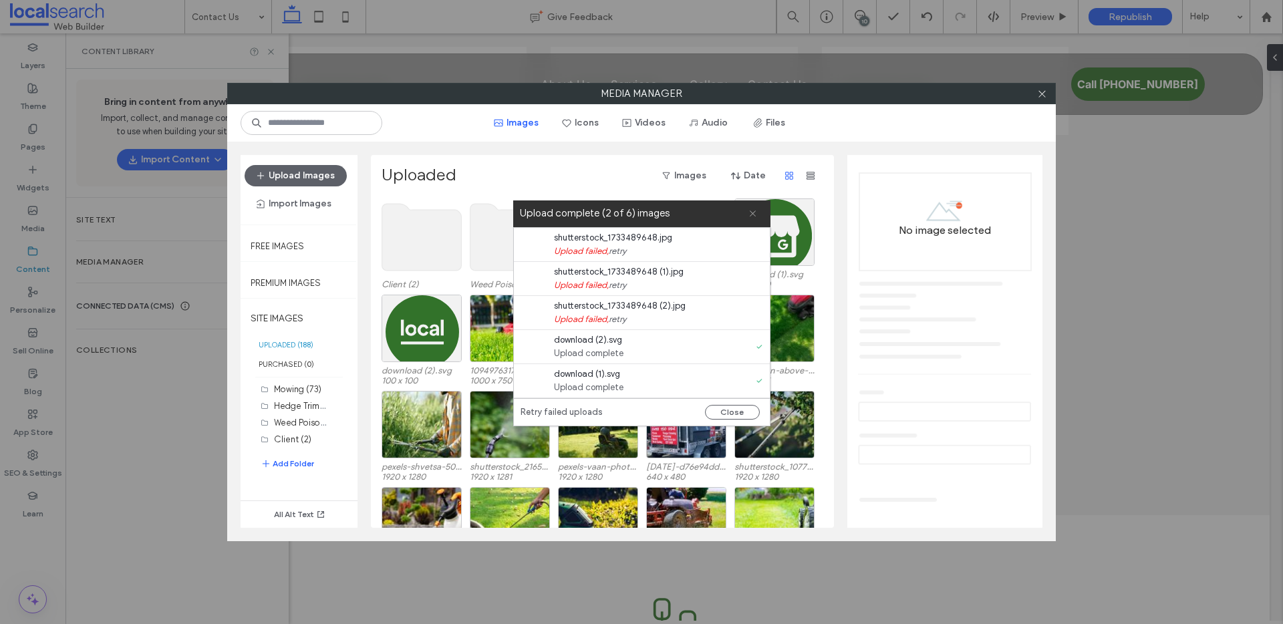
click at [756, 216] on icon at bounding box center [752, 213] width 9 height 9
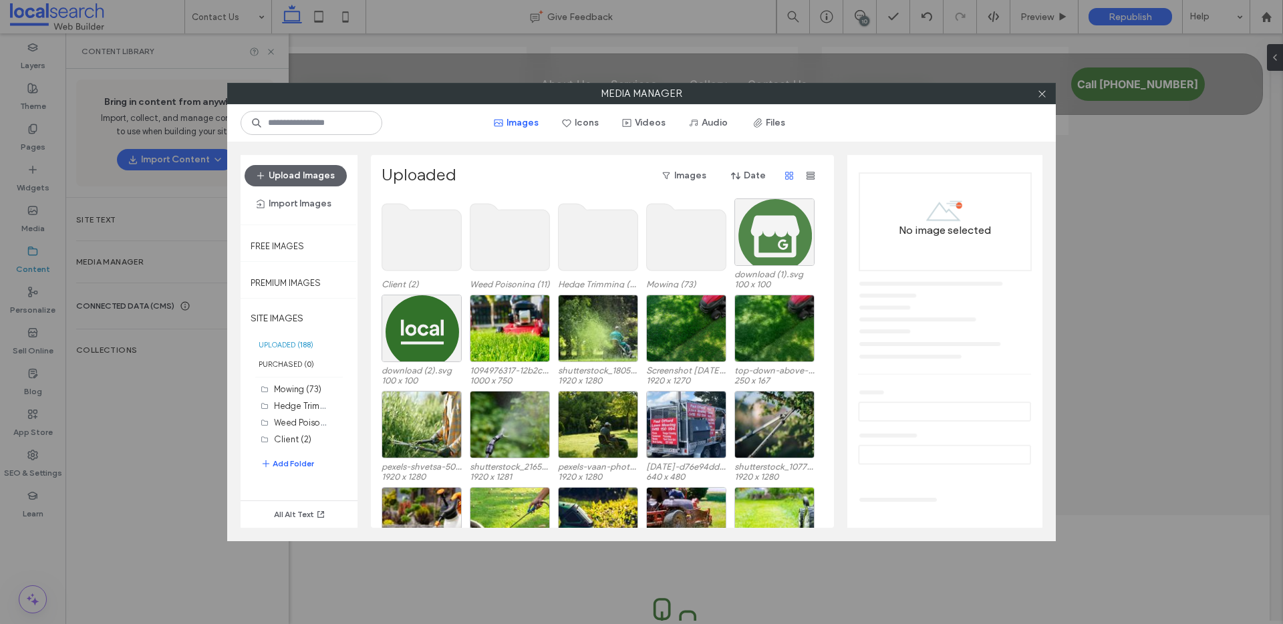
scroll to position [0, 0]
click at [757, 214] on div "Select" at bounding box center [774, 231] width 80 height 67
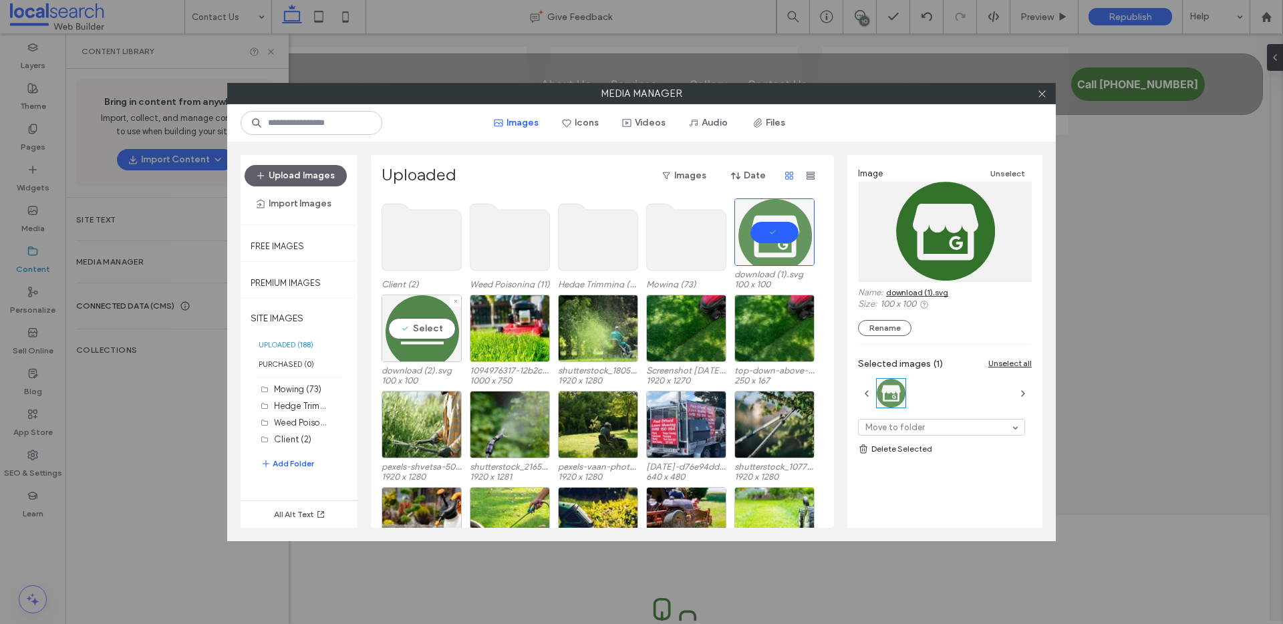
click at [403, 337] on div "Select" at bounding box center [422, 328] width 80 height 67
click at [1044, 95] on icon at bounding box center [1042, 94] width 10 height 10
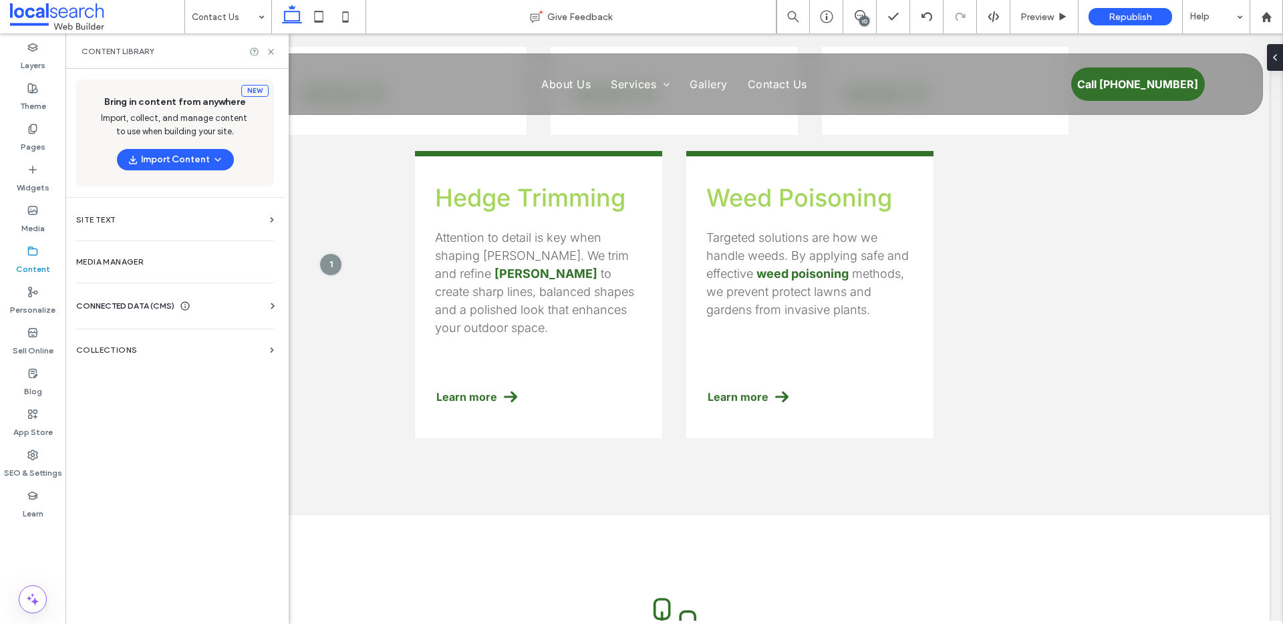
click at [1044, 92] on icon at bounding box center [1042, 94] width 10 height 10
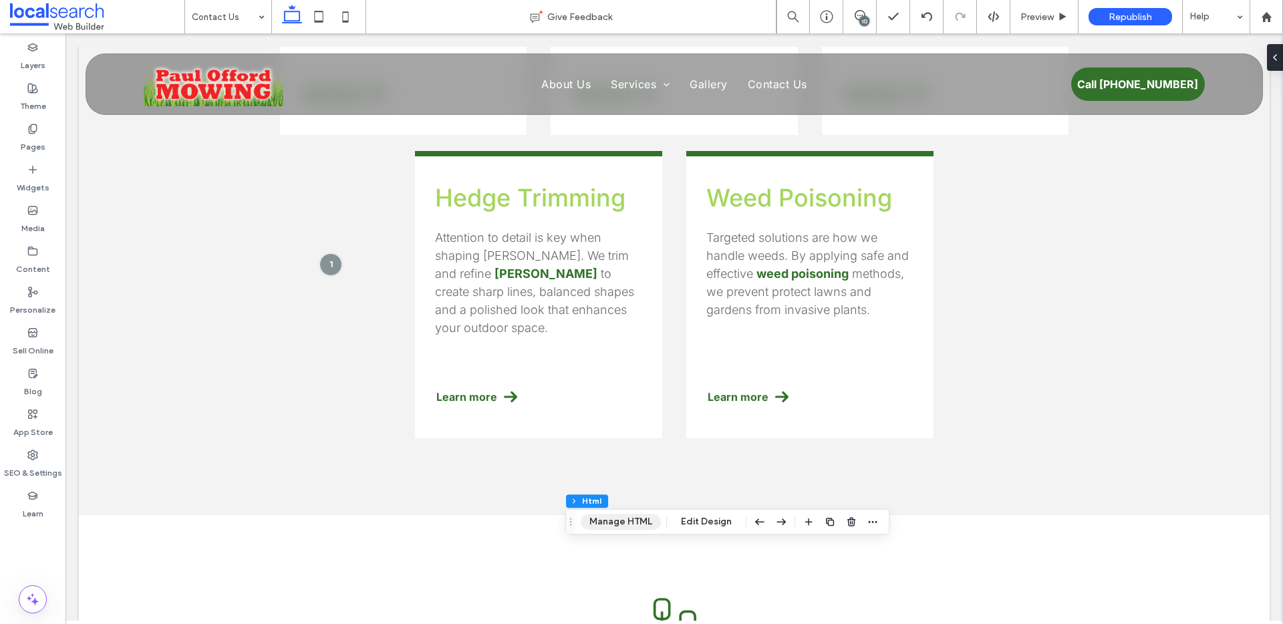
click at [618, 520] on button "Manage HTML" at bounding box center [621, 522] width 80 height 16
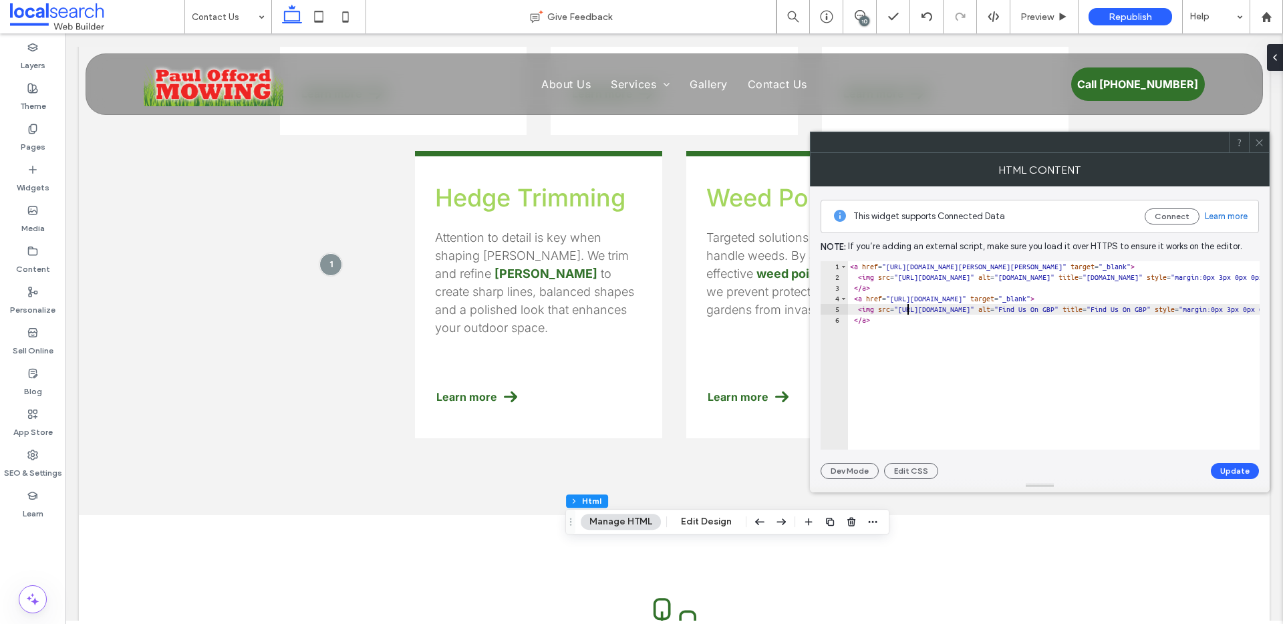
drag, startPoint x: 907, startPoint y: 309, endPoint x: 1048, endPoint y: 314, distance: 141.1
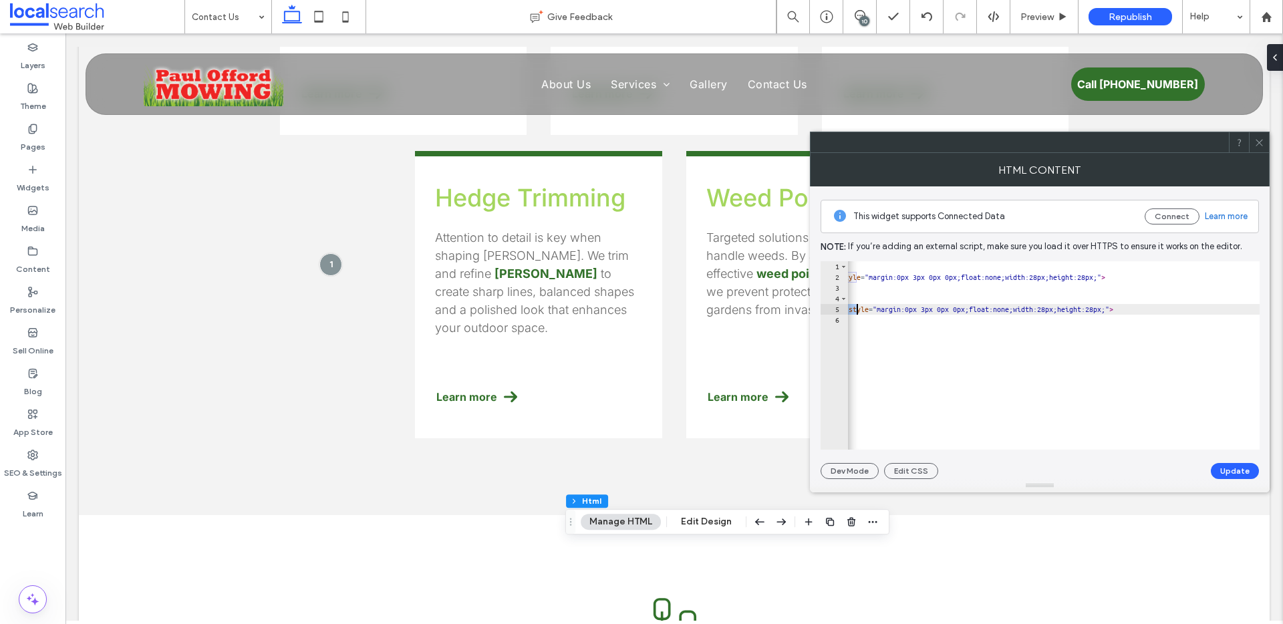
scroll to position [0, 166]
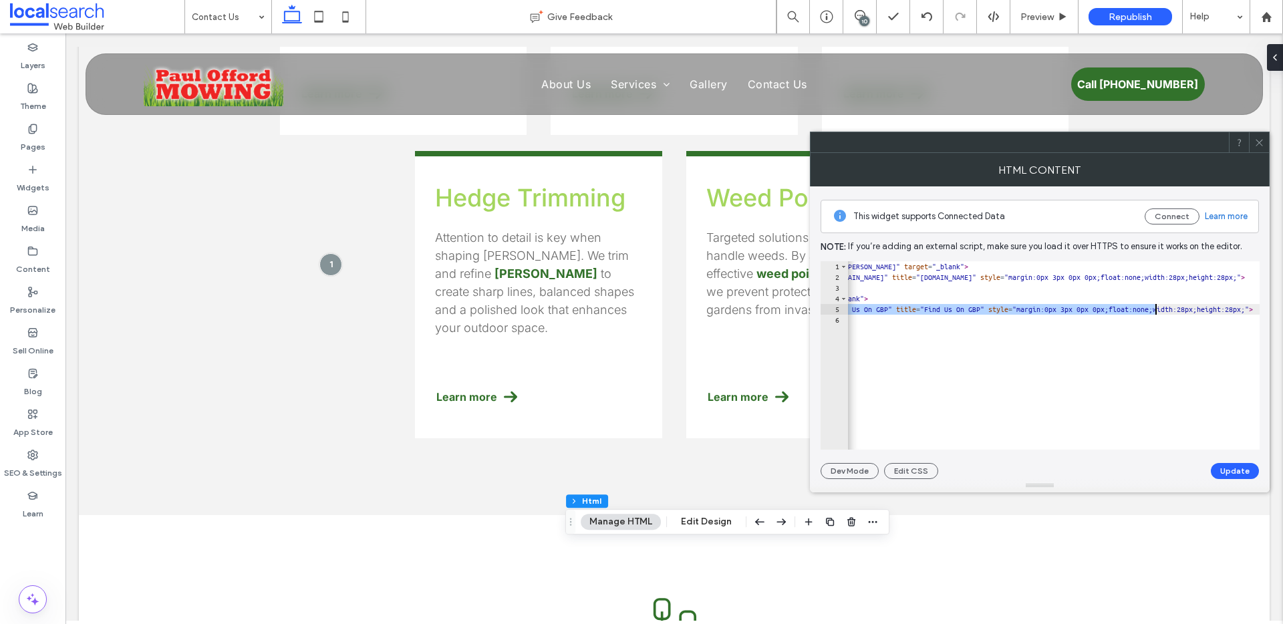
drag, startPoint x: 909, startPoint y: 310, endPoint x: 1153, endPoint y: 309, distance: 243.9
click at [1153, 309] on div "< a href = "https://www.localsearch.com.au/profile/paul-offord-mowing/norman-ga…" at bounding box center [1246, 361] width 1131 height 200
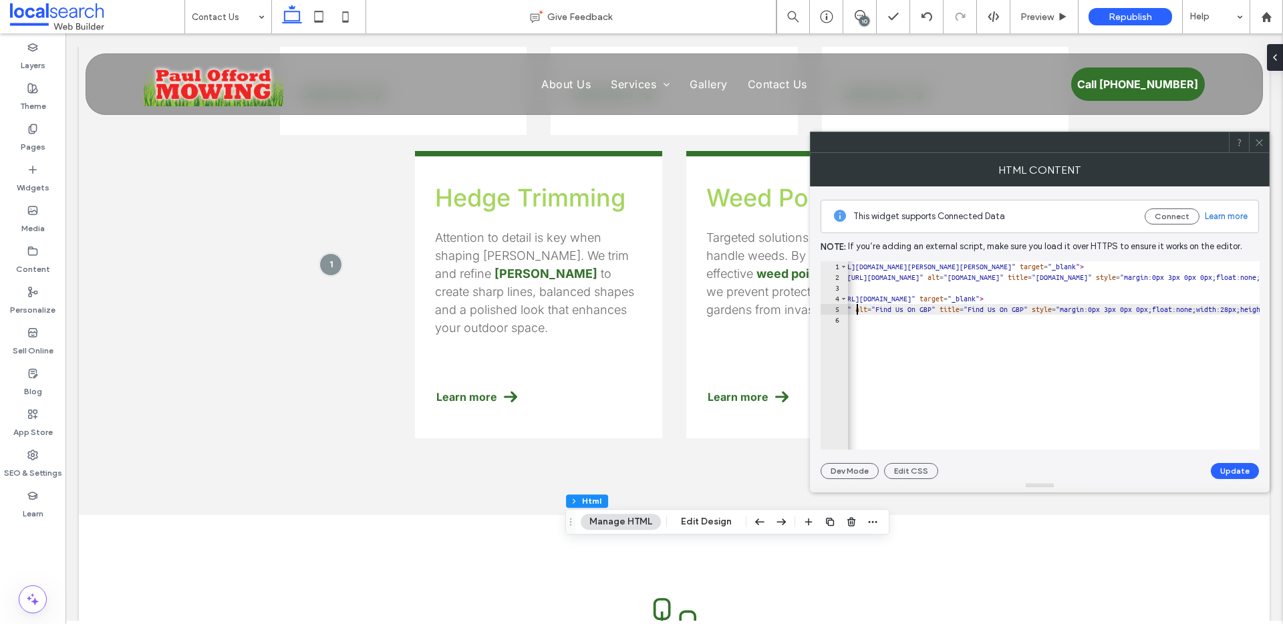
scroll to position [0, 51]
paste textarea "Cursor at row 5"
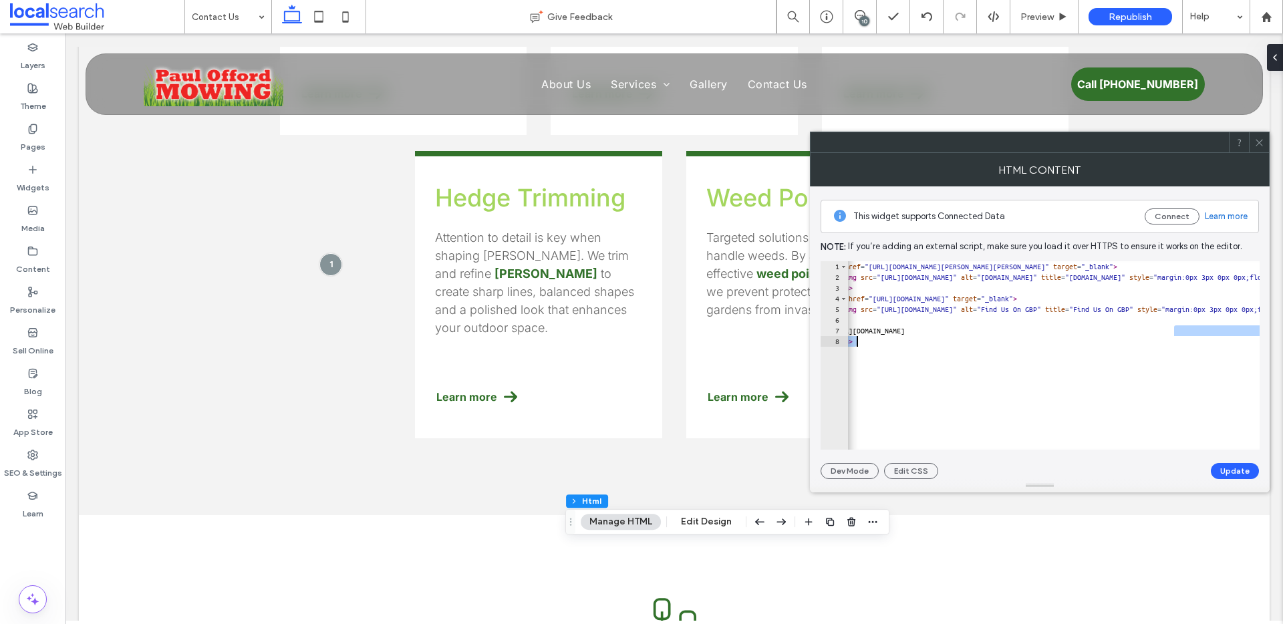
scroll to position [0, 0]
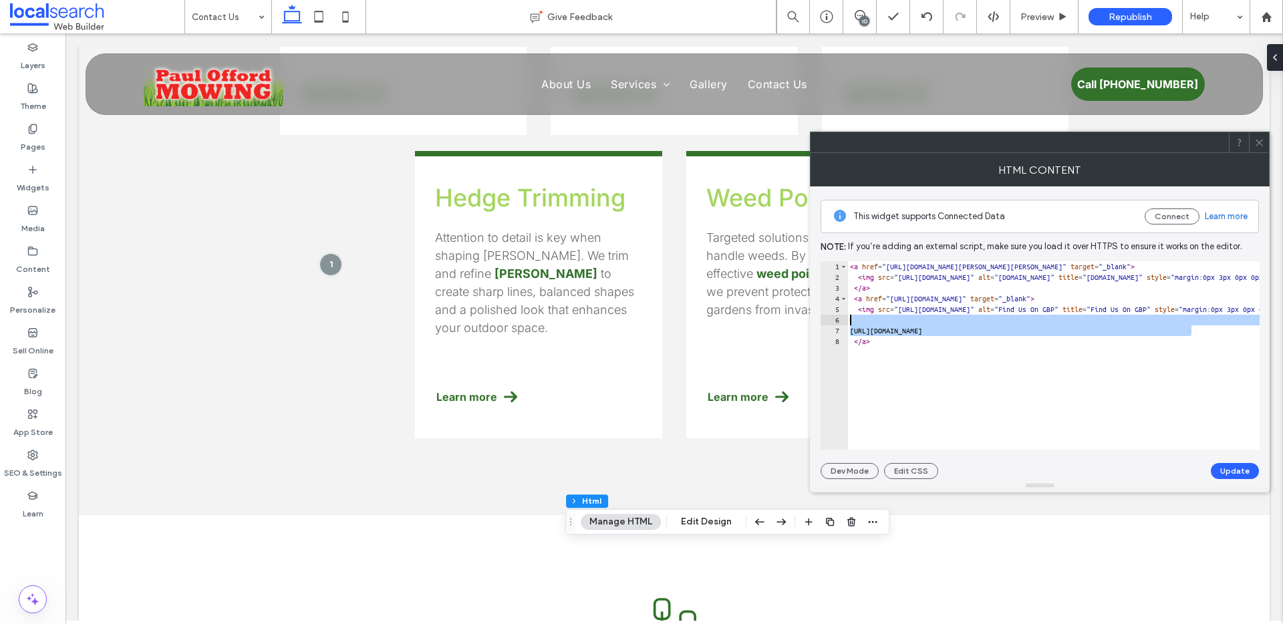
drag, startPoint x: 1157, startPoint y: 328, endPoint x: 860, endPoint y: 321, distance: 296.8
type textarea "**********"
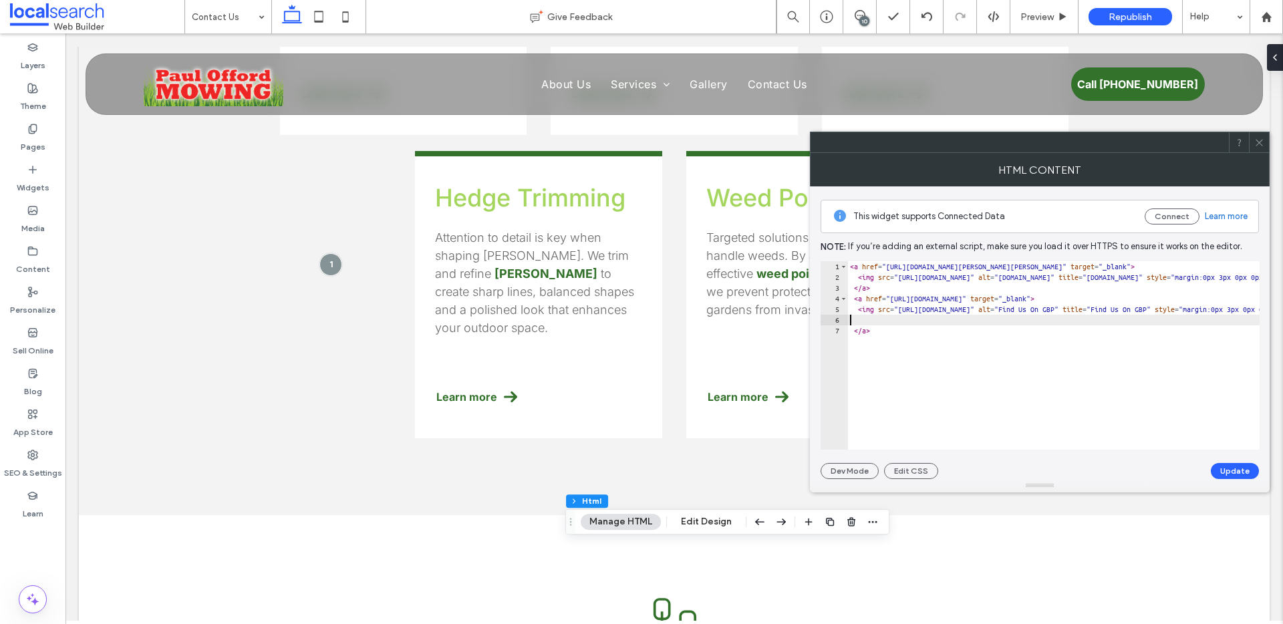
type textarea "**********"
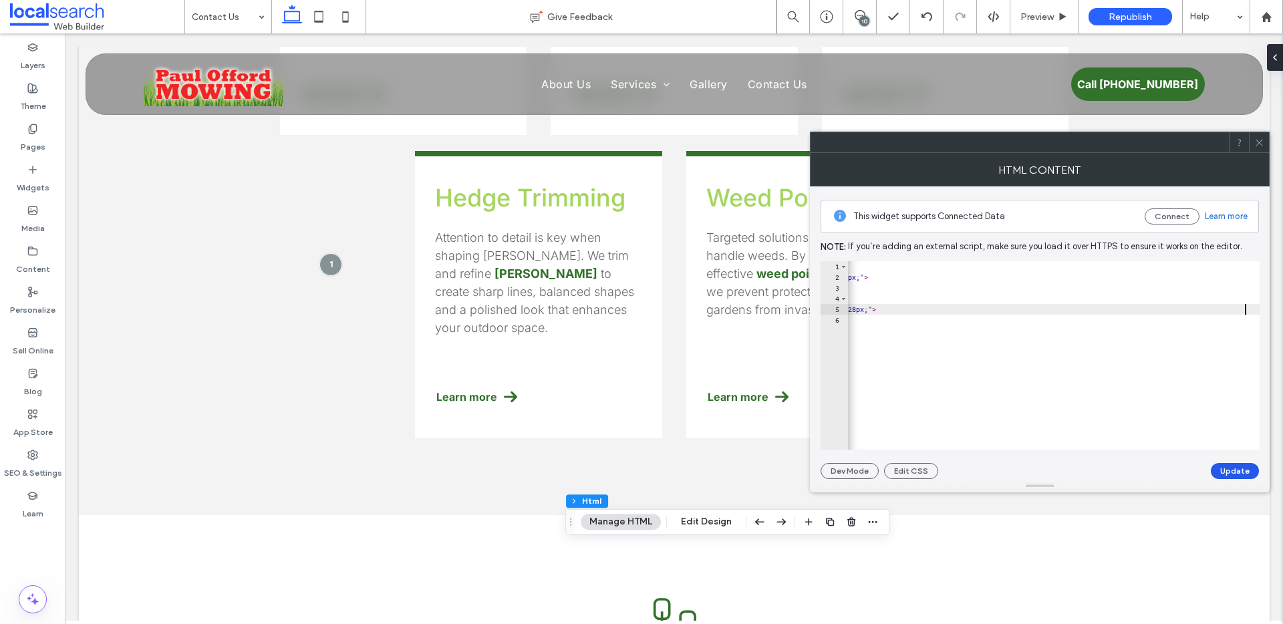
click at [1233, 468] on button "Update" at bounding box center [1235, 471] width 48 height 16
click at [1262, 148] on span at bounding box center [1259, 142] width 10 height 20
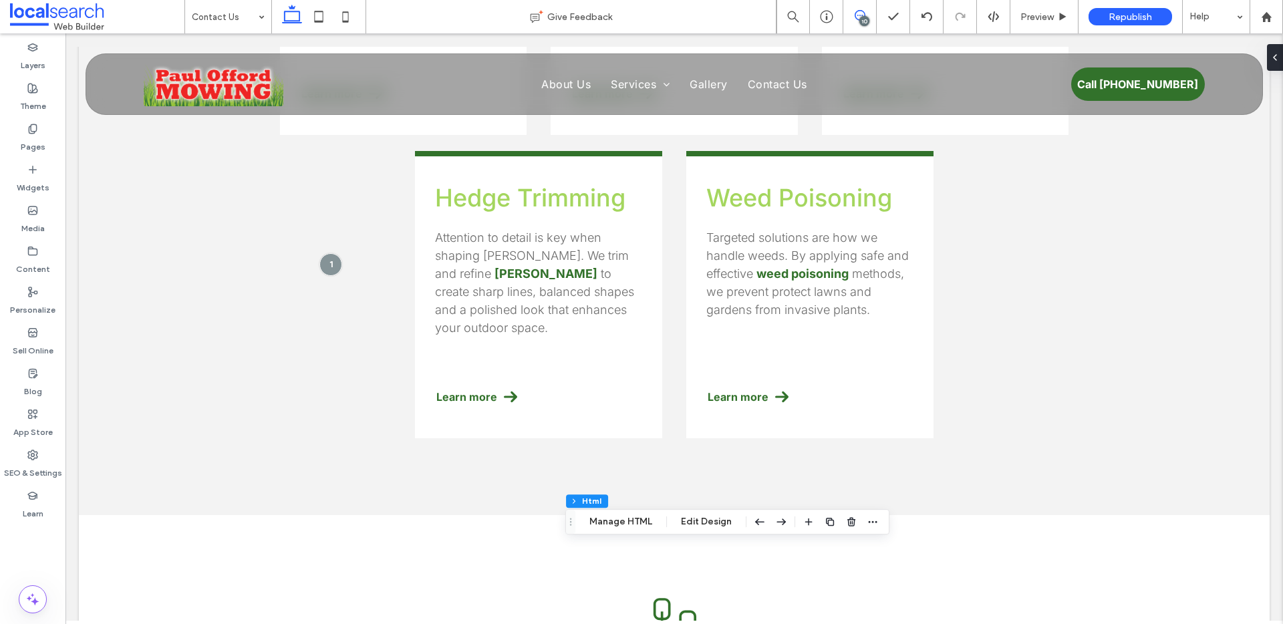
click at [861, 10] on icon at bounding box center [860, 15] width 11 height 11
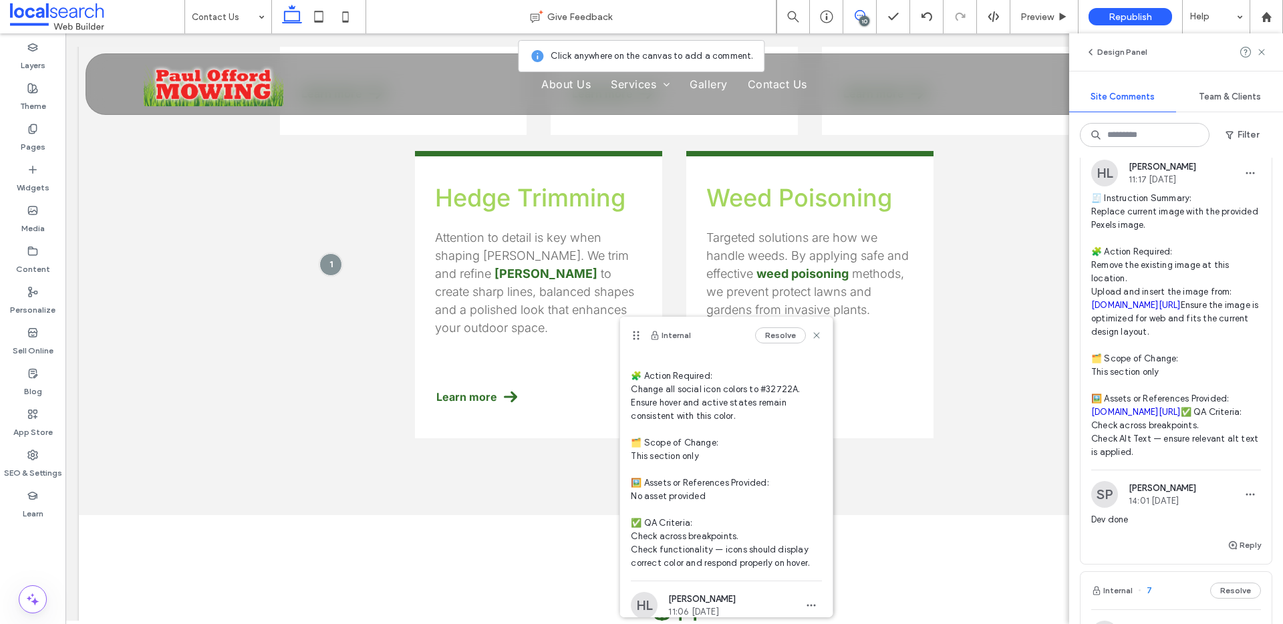
scroll to position [0, 0]
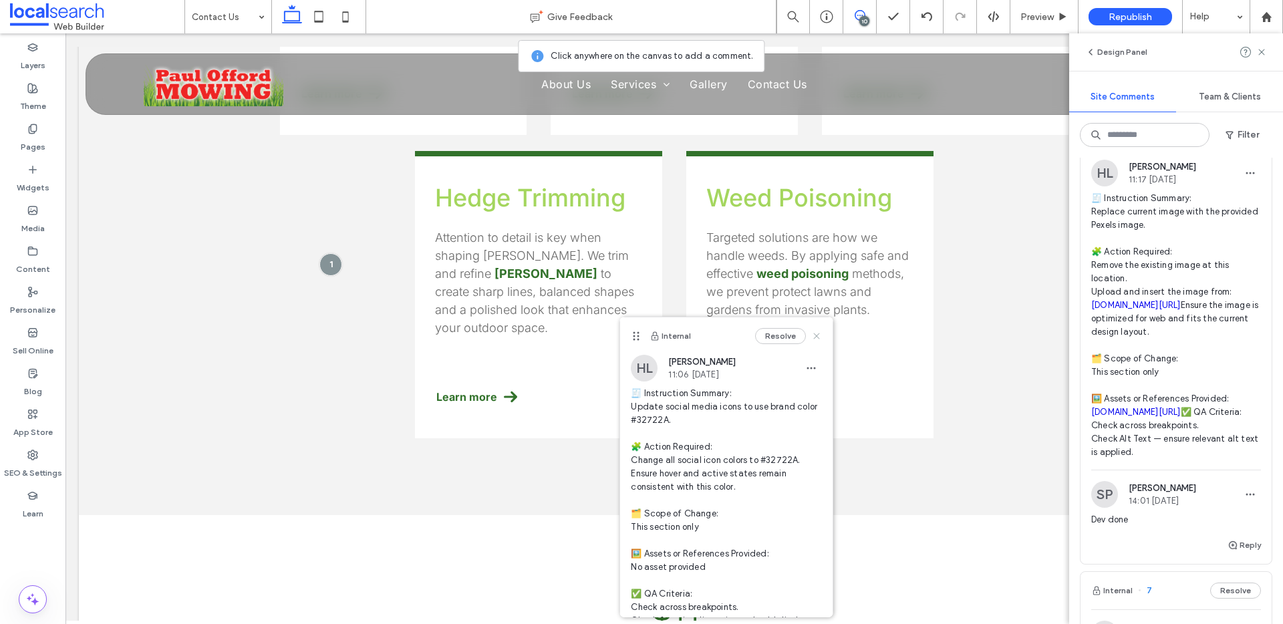
click at [814, 335] on use at bounding box center [817, 336] width 6 height 6
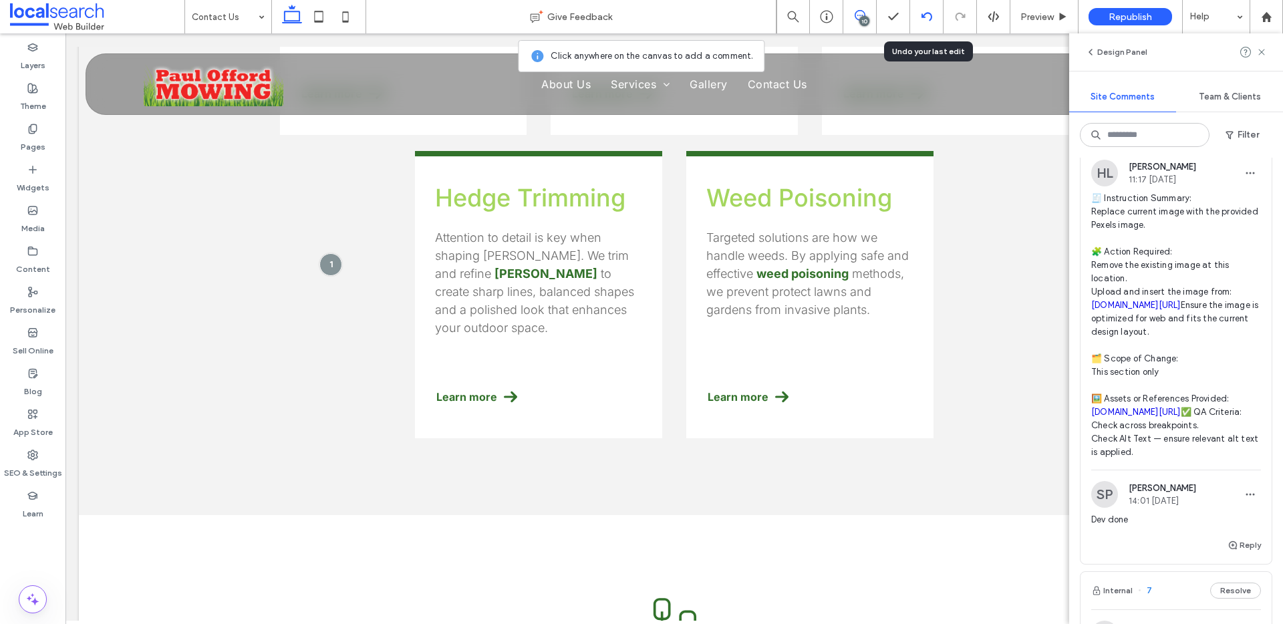
click at [914, 17] on div at bounding box center [926, 16] width 33 height 11
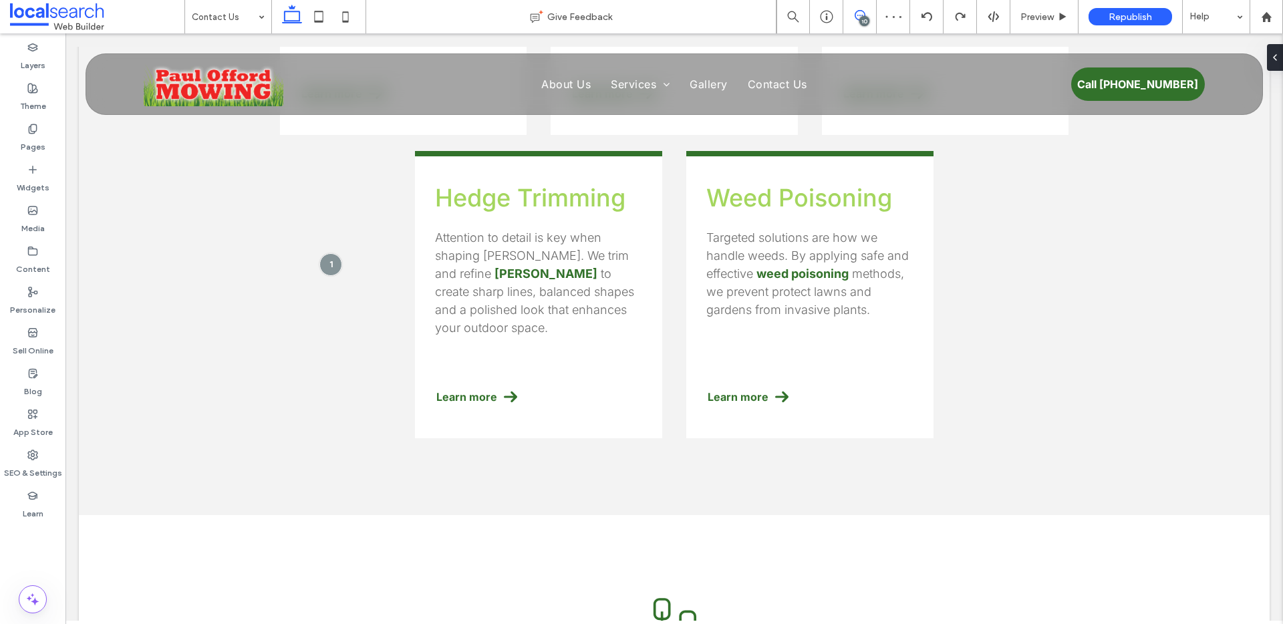
click at [857, 14] on icon at bounding box center [860, 15] width 11 height 11
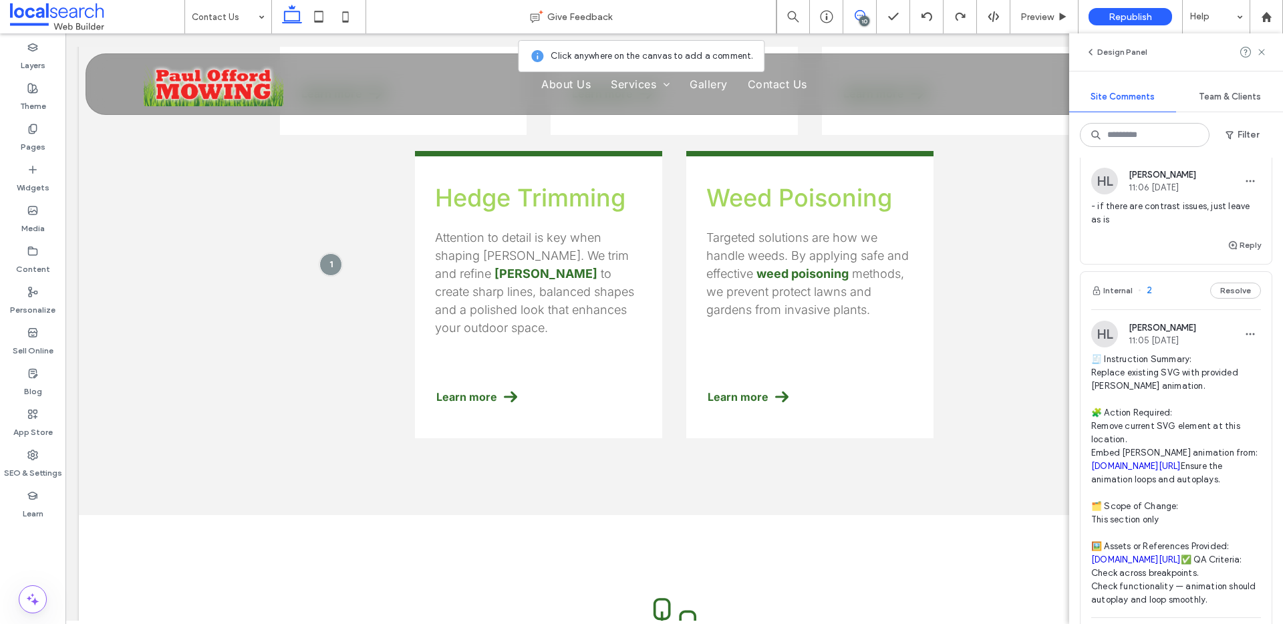
scroll to position [3883, 0]
click at [1236, 257] on button "Reply" at bounding box center [1244, 249] width 33 height 16
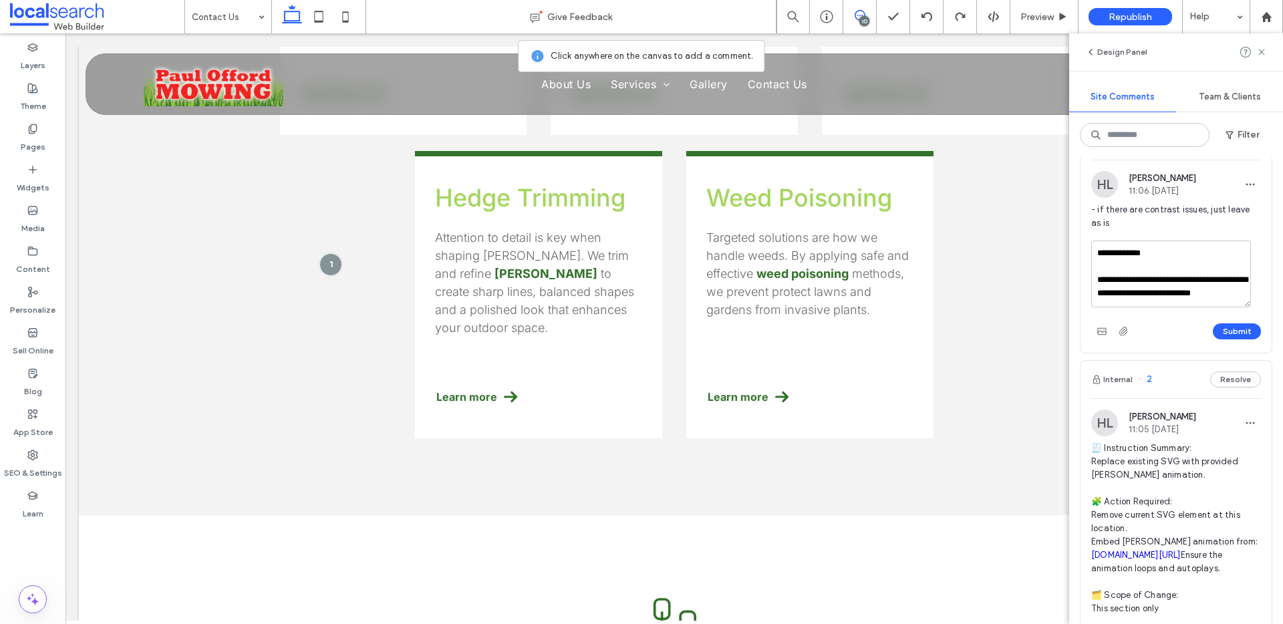
scroll to position [7, 0]
type textarea "**********"
click at [1228, 339] on button "Submit" at bounding box center [1237, 331] width 48 height 16
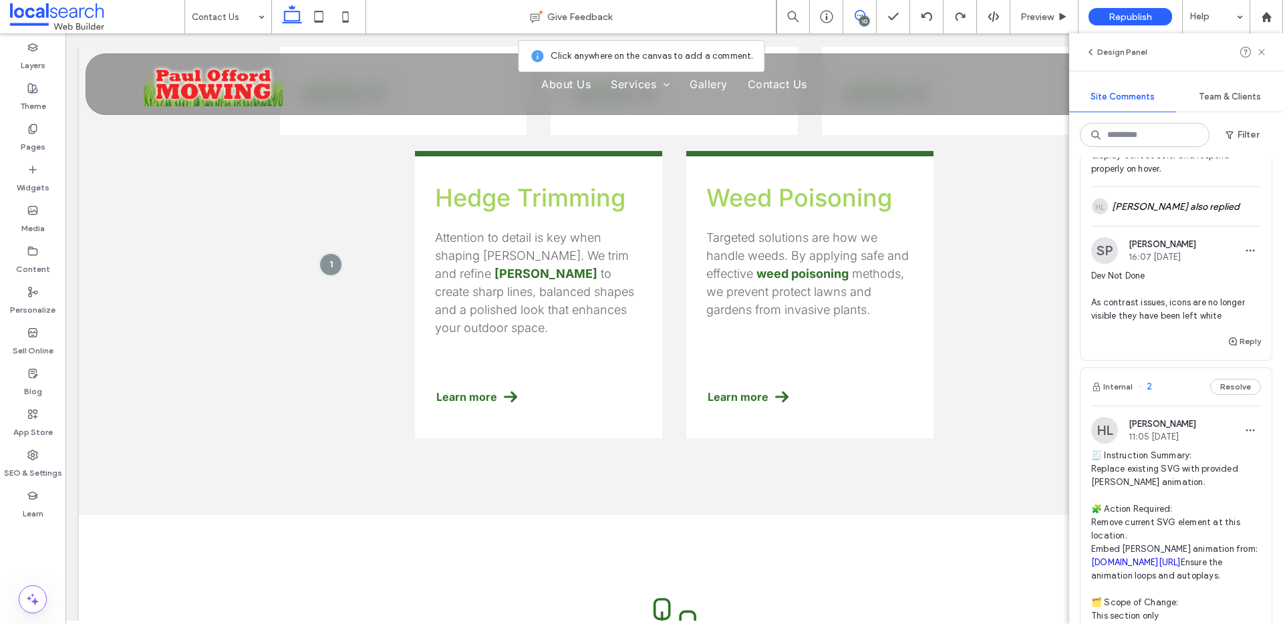
scroll to position [4914, 0]
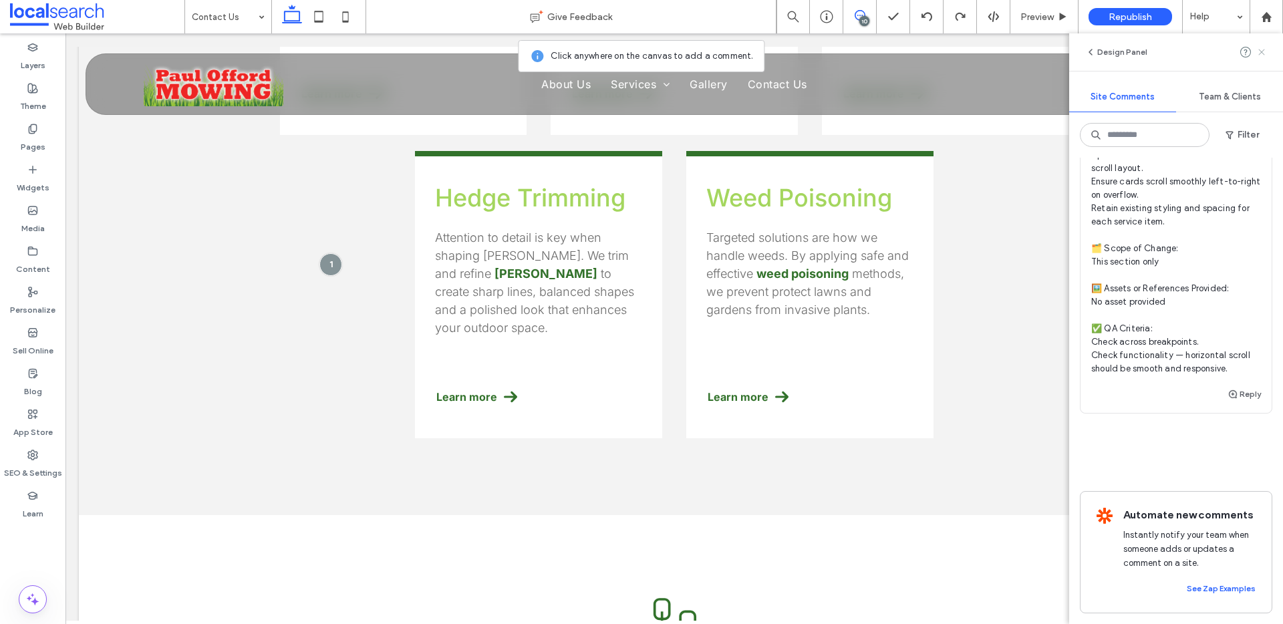
click at [1260, 53] on use at bounding box center [1261, 52] width 6 height 6
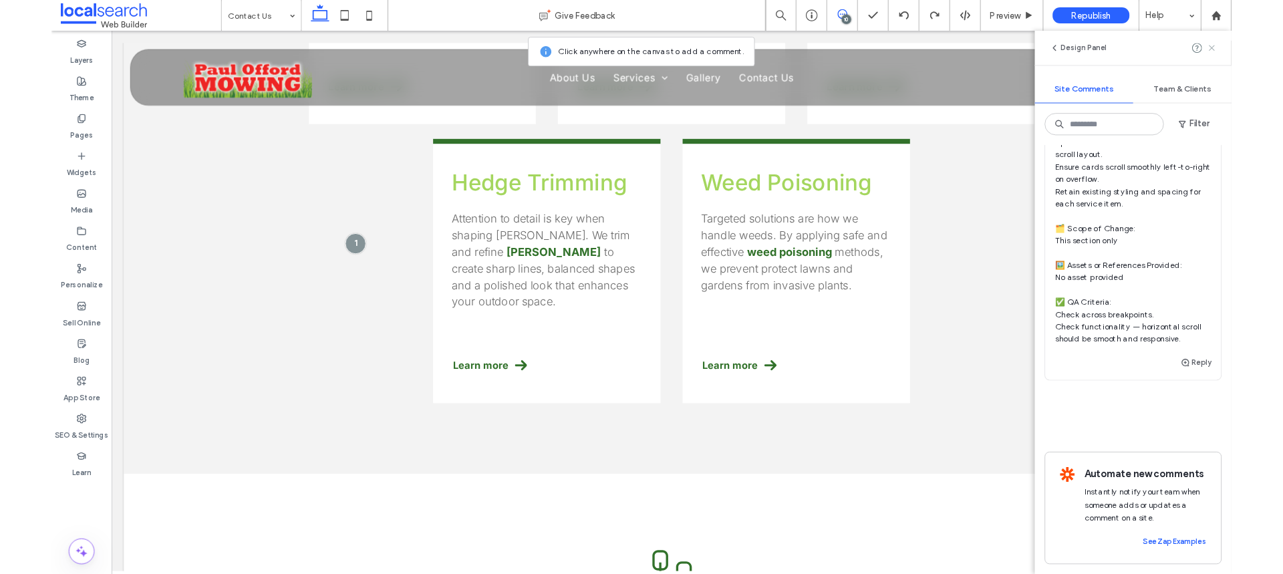
scroll to position [0, 0]
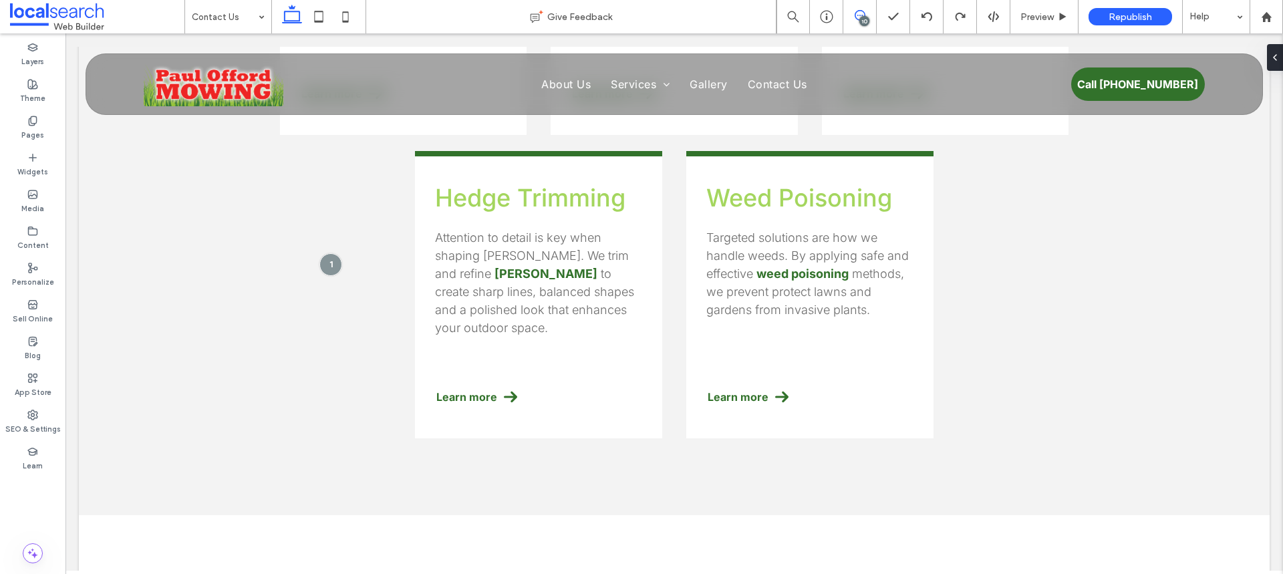
click at [861, 10] on icon at bounding box center [860, 15] width 11 height 11
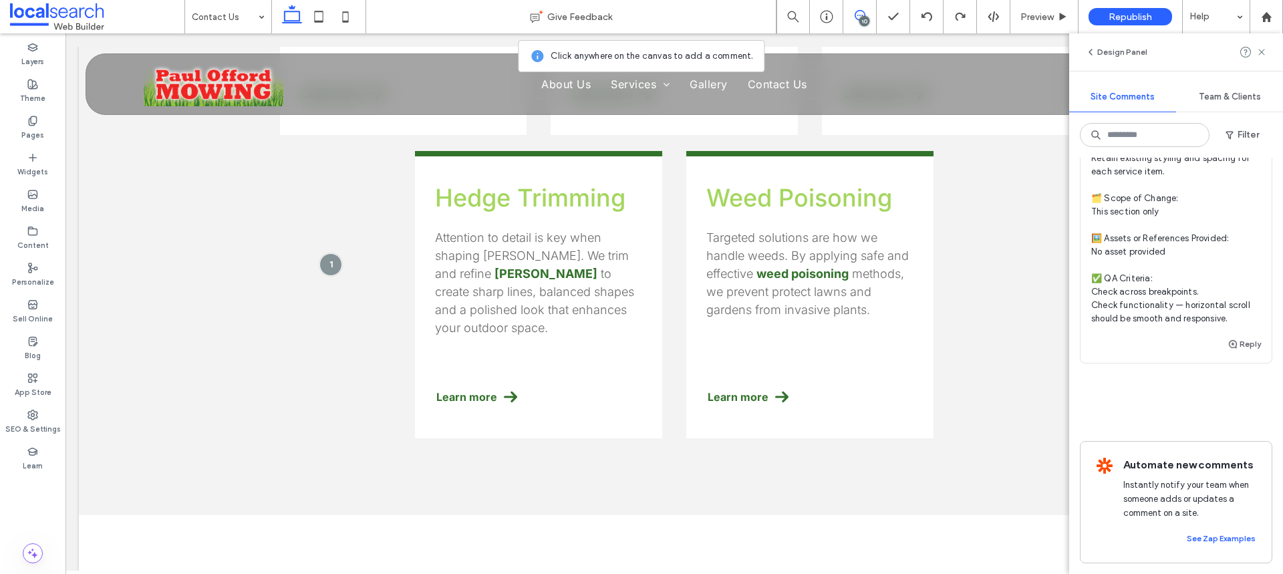
scroll to position [4765, 0]
click at [1194, 307] on span "🧾 Instruction Summary: Convert service modules into horizontally scrolling sect…" at bounding box center [1176, 178] width 170 height 294
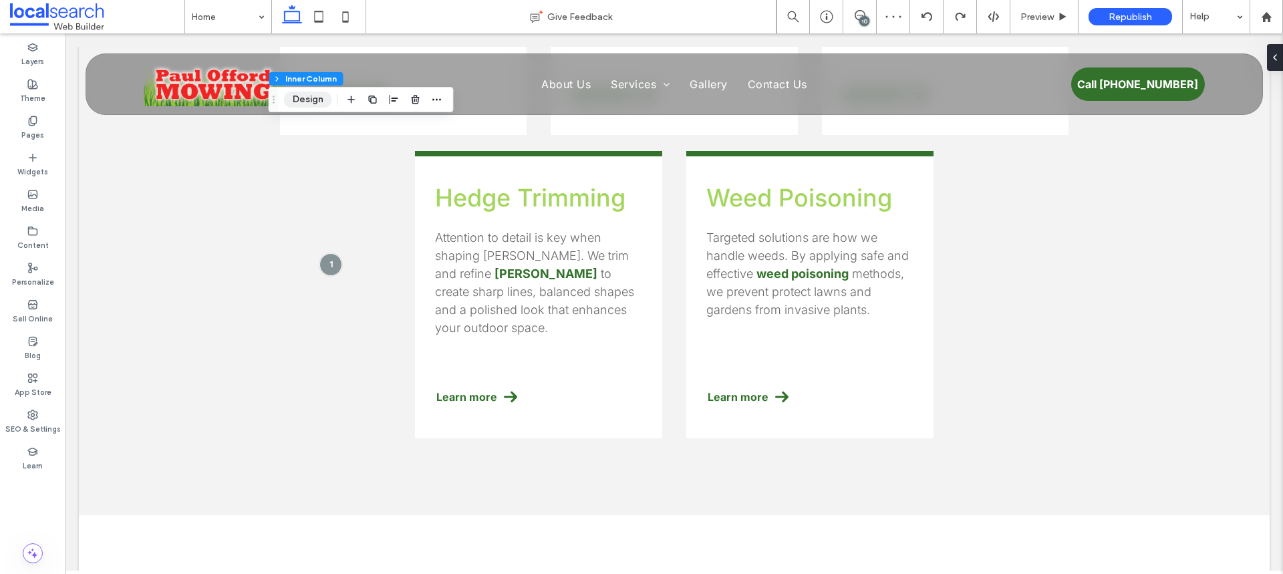
click at [304, 103] on button "Design" at bounding box center [308, 100] width 48 height 16
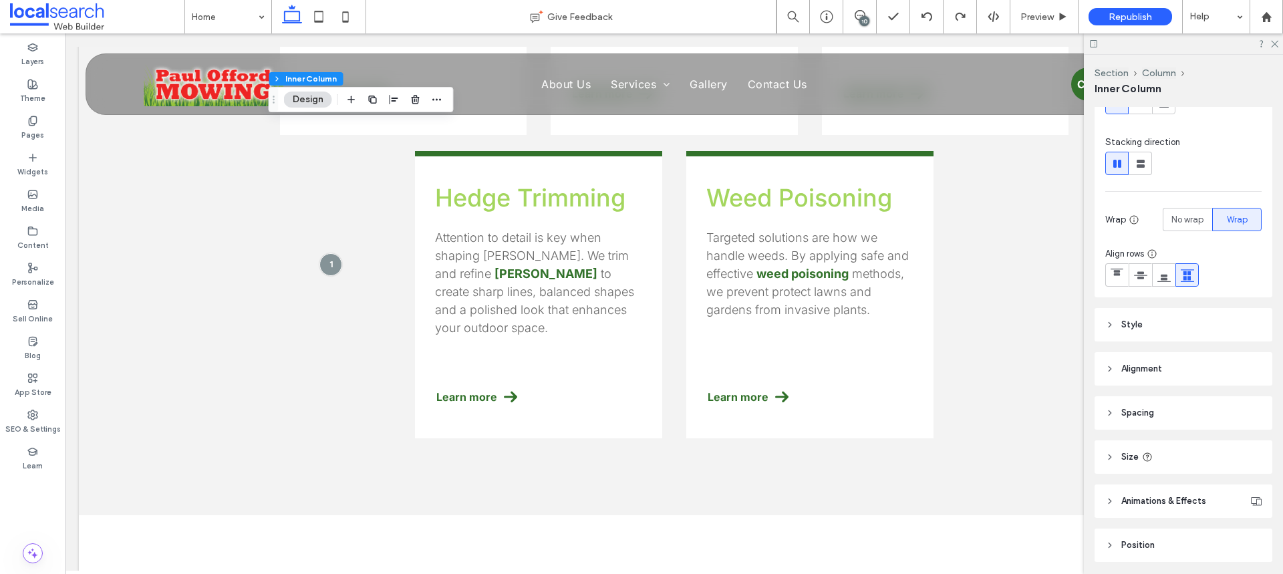
scroll to position [181, 0]
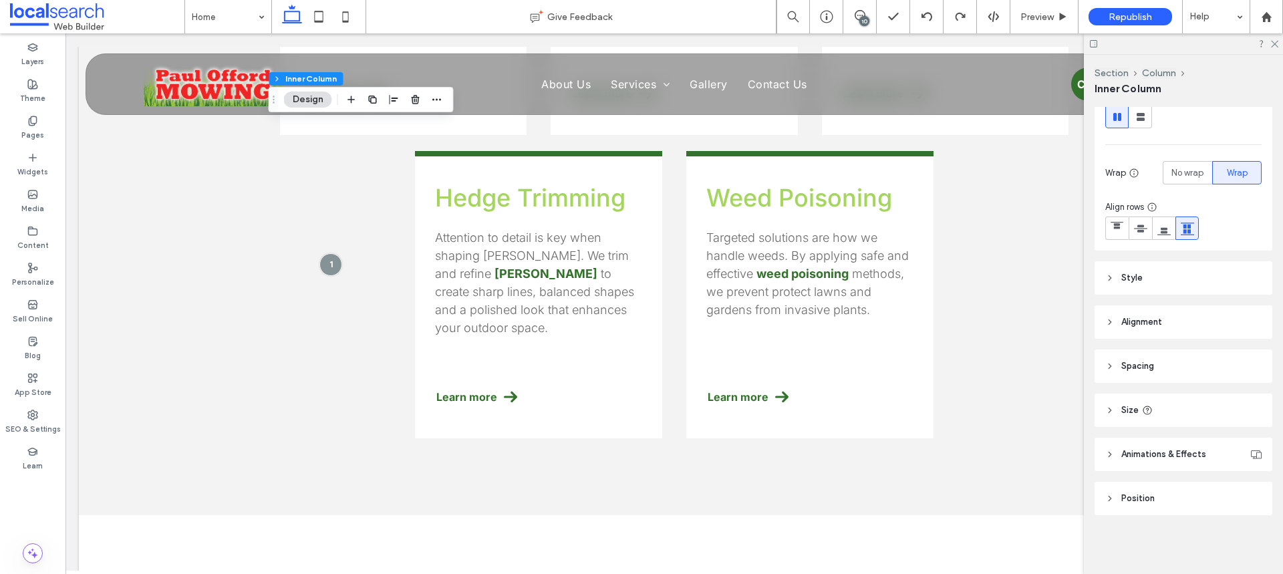
click at [1155, 453] on span "Animations & Effects" at bounding box center [1163, 454] width 85 height 13
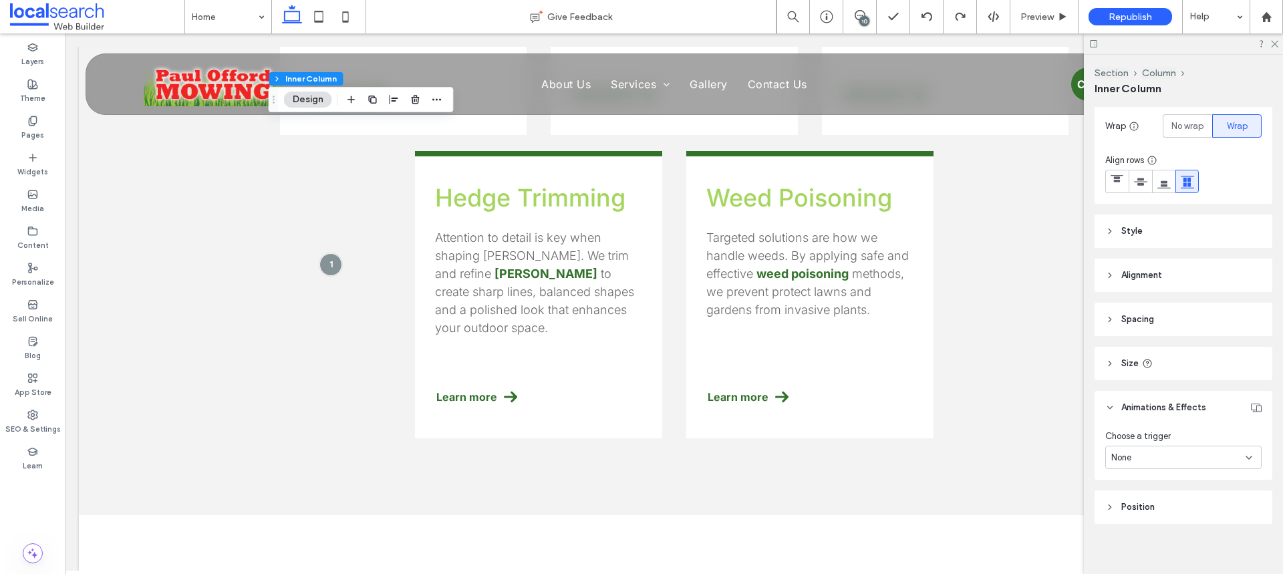
click at [1163, 459] on div "None" at bounding box center [1178, 457] width 134 height 13
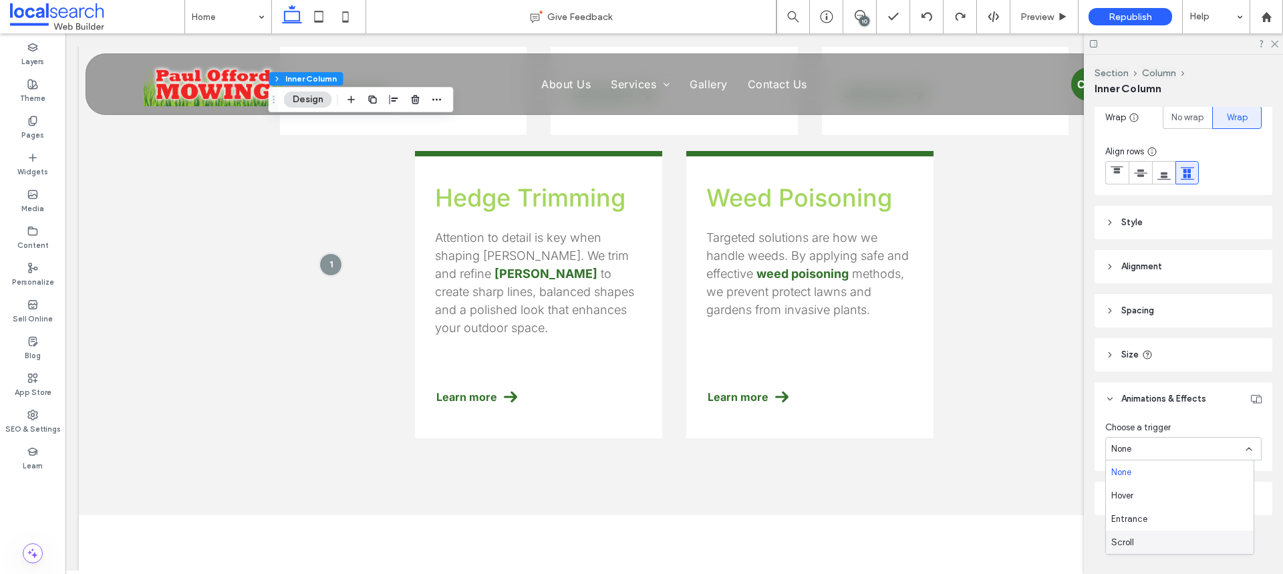
click at [1139, 548] on div "Scroll" at bounding box center [1180, 542] width 148 height 23
click at [1159, 449] on div "Scroll" at bounding box center [1178, 448] width 134 height 13
click at [1136, 474] on div "None" at bounding box center [1180, 471] width 148 height 23
click at [1167, 454] on div "None" at bounding box center [1178, 448] width 134 height 13
click at [1141, 535] on div "Scroll" at bounding box center [1180, 542] width 148 height 23
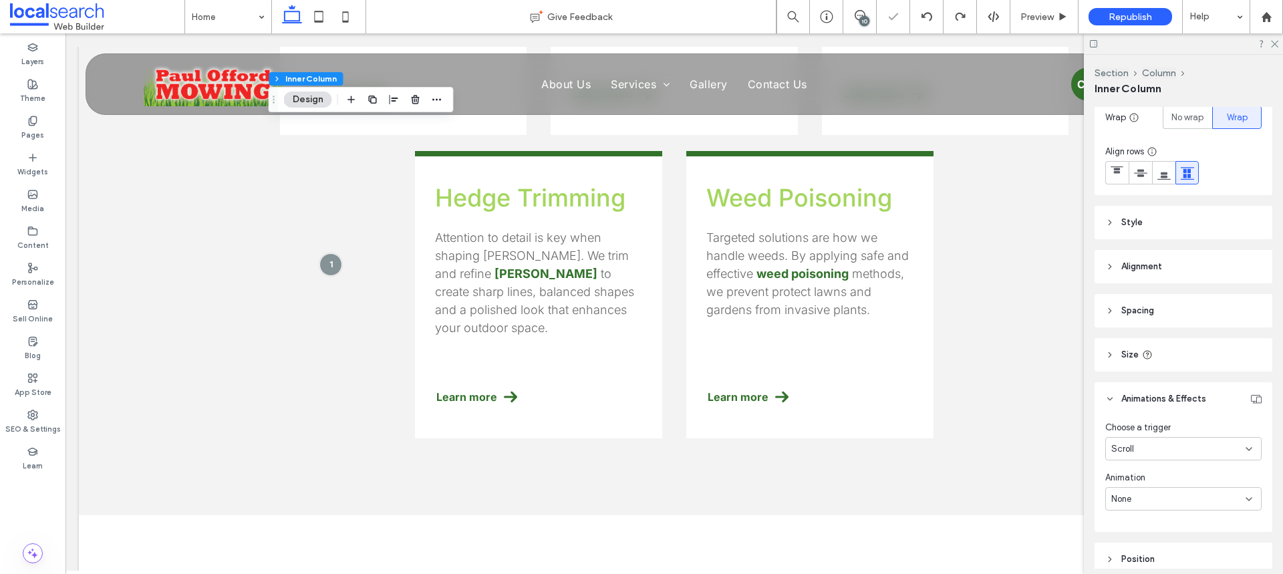
click at [1160, 453] on div "Scroll" at bounding box center [1178, 448] width 134 height 13
click at [1137, 516] on span "Entrance" at bounding box center [1129, 519] width 36 height 13
click at [1149, 503] on div "None" at bounding box center [1178, 499] width 134 height 13
click at [1167, 410] on div "Slide In" at bounding box center [1180, 405] width 148 height 23
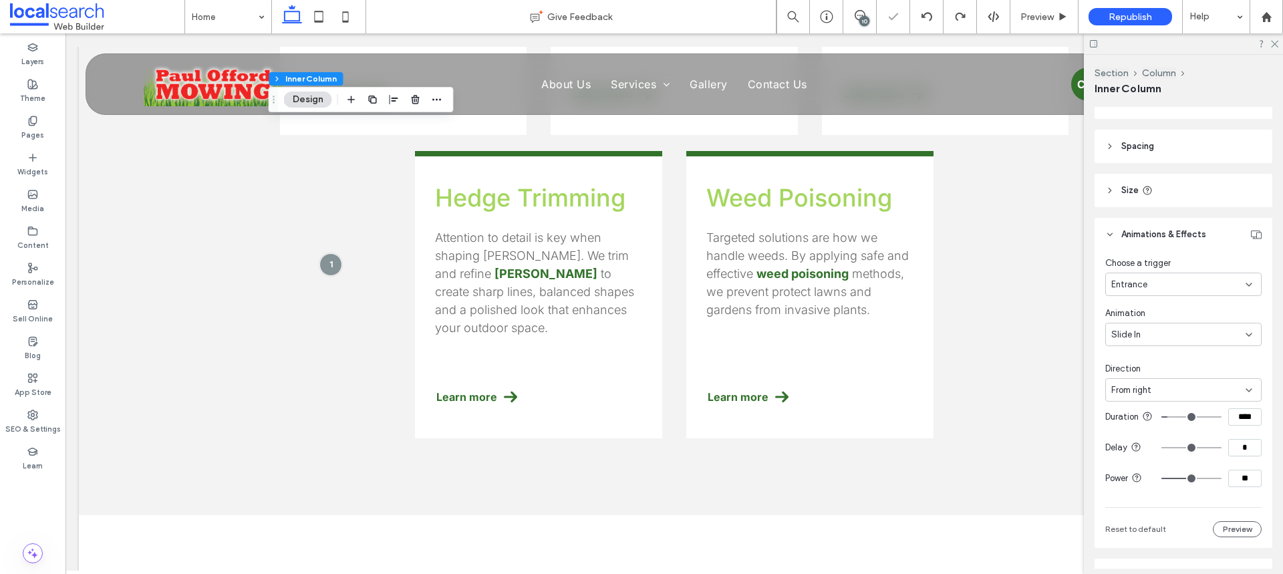
scroll to position [459, 0]
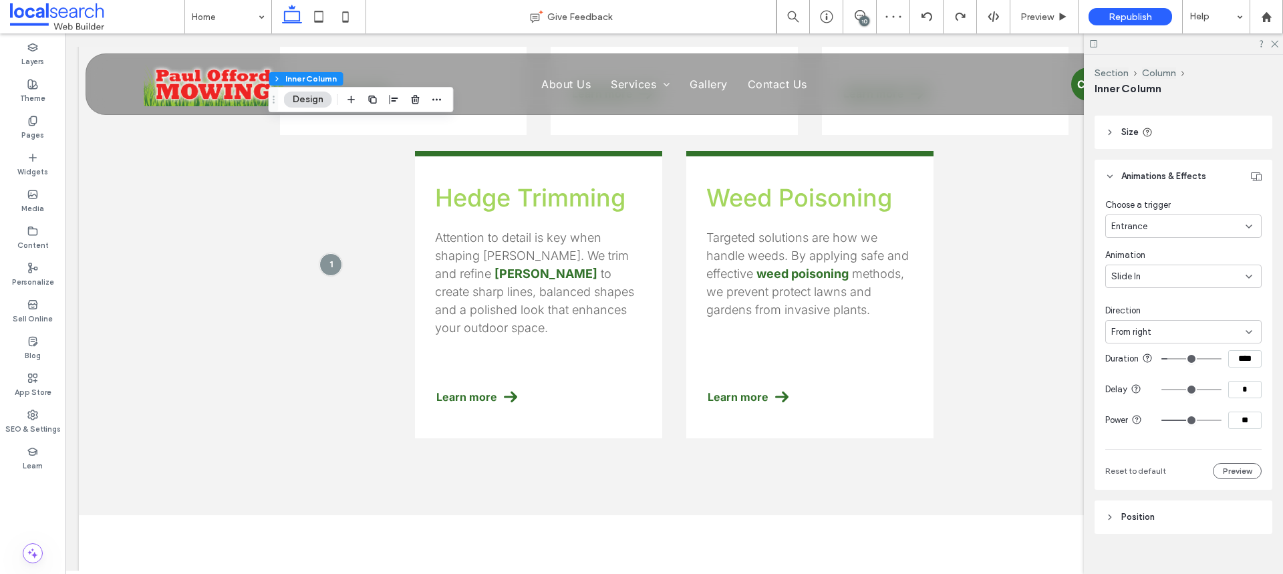
click at [1155, 271] on div "Slide In" at bounding box center [1178, 276] width 134 height 13
click at [1149, 301] on div "None" at bounding box center [1180, 299] width 148 height 23
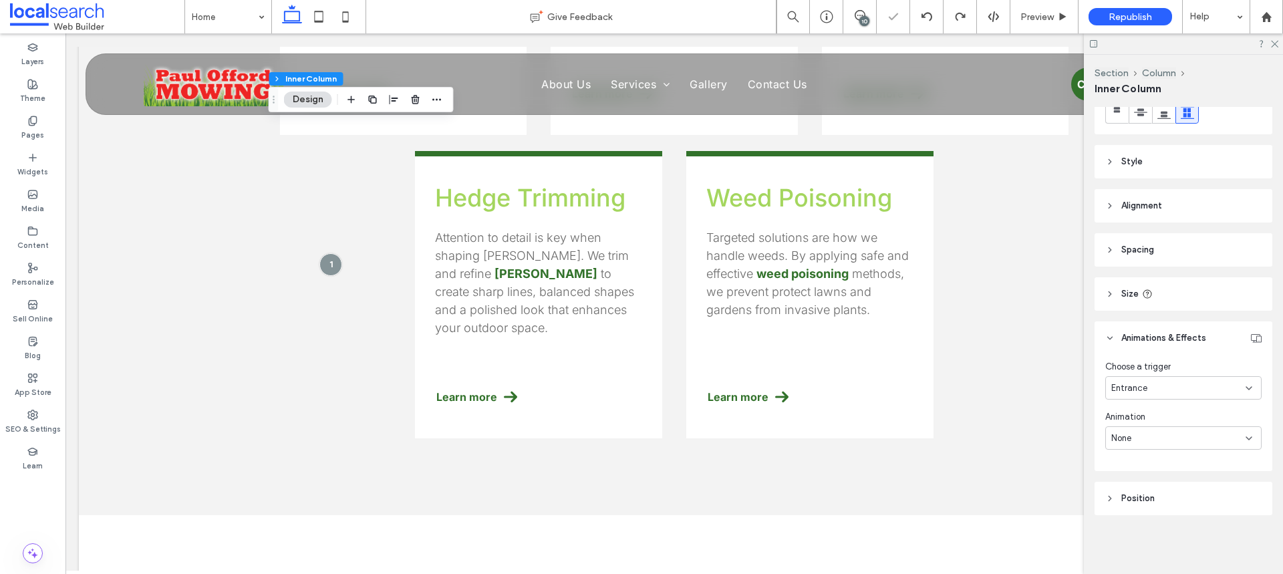
click at [1149, 388] on div "Entrance" at bounding box center [1178, 388] width 134 height 13
click at [1146, 420] on div "None" at bounding box center [1180, 411] width 148 height 23
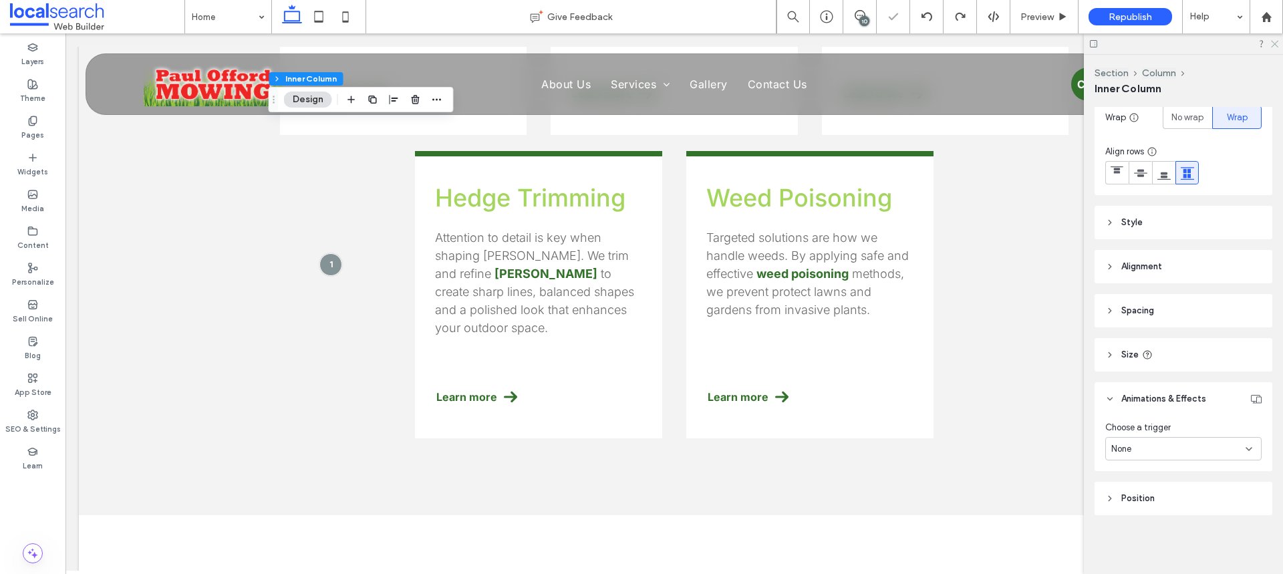
click at [1270, 43] on icon at bounding box center [1274, 43] width 9 height 9
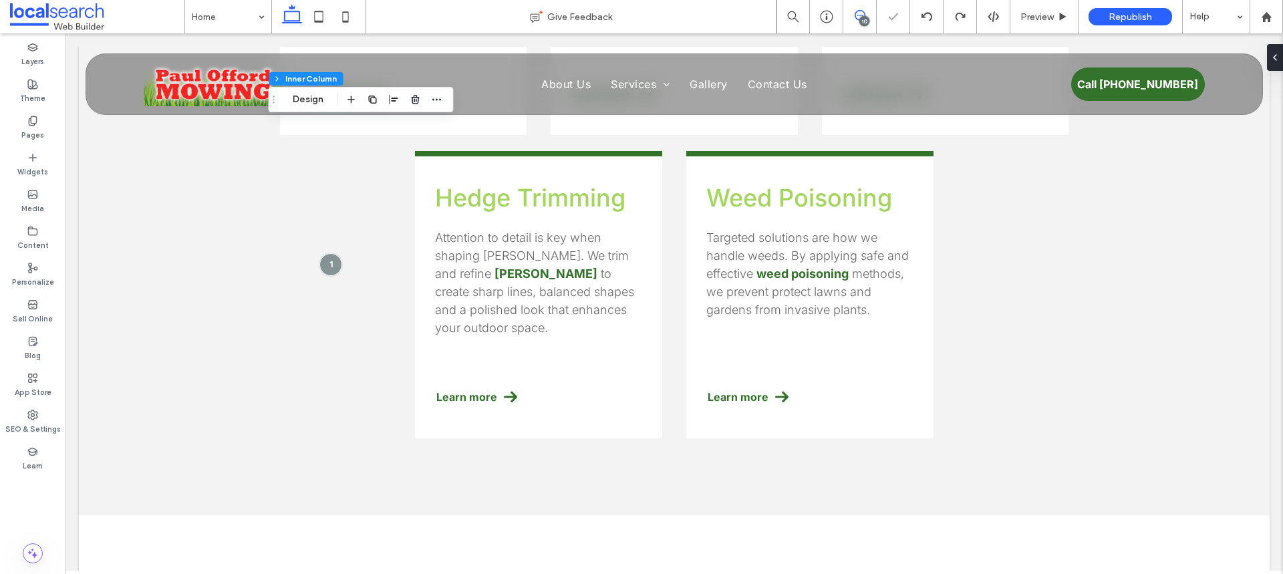
click at [865, 13] on span at bounding box center [859, 15] width 33 height 11
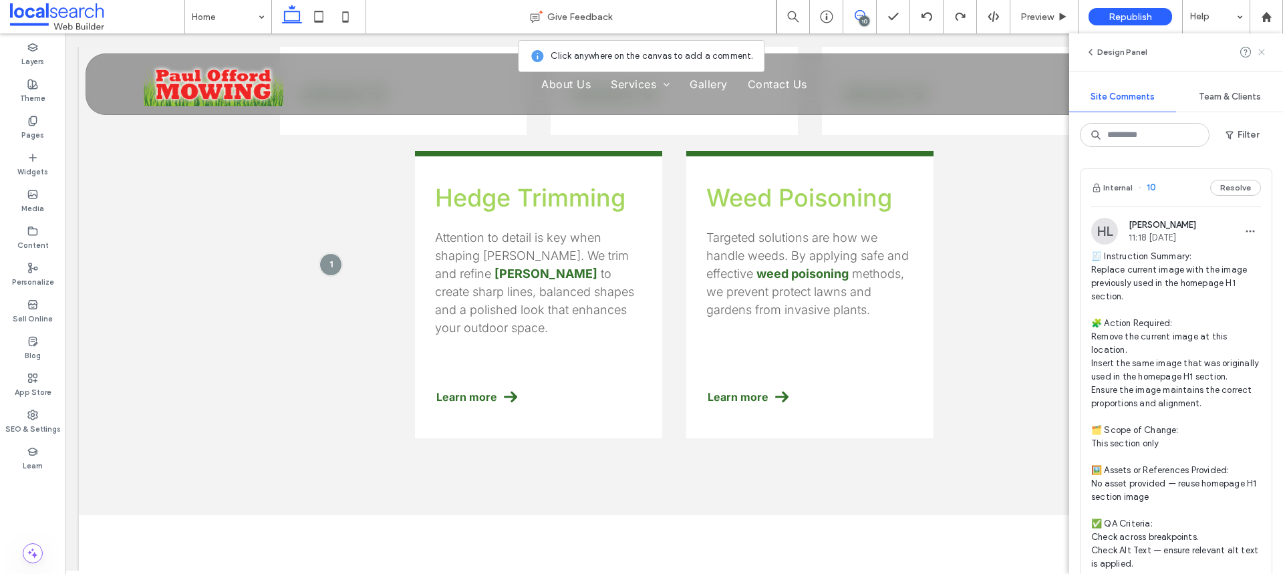
click at [1262, 49] on icon at bounding box center [1261, 52] width 11 height 11
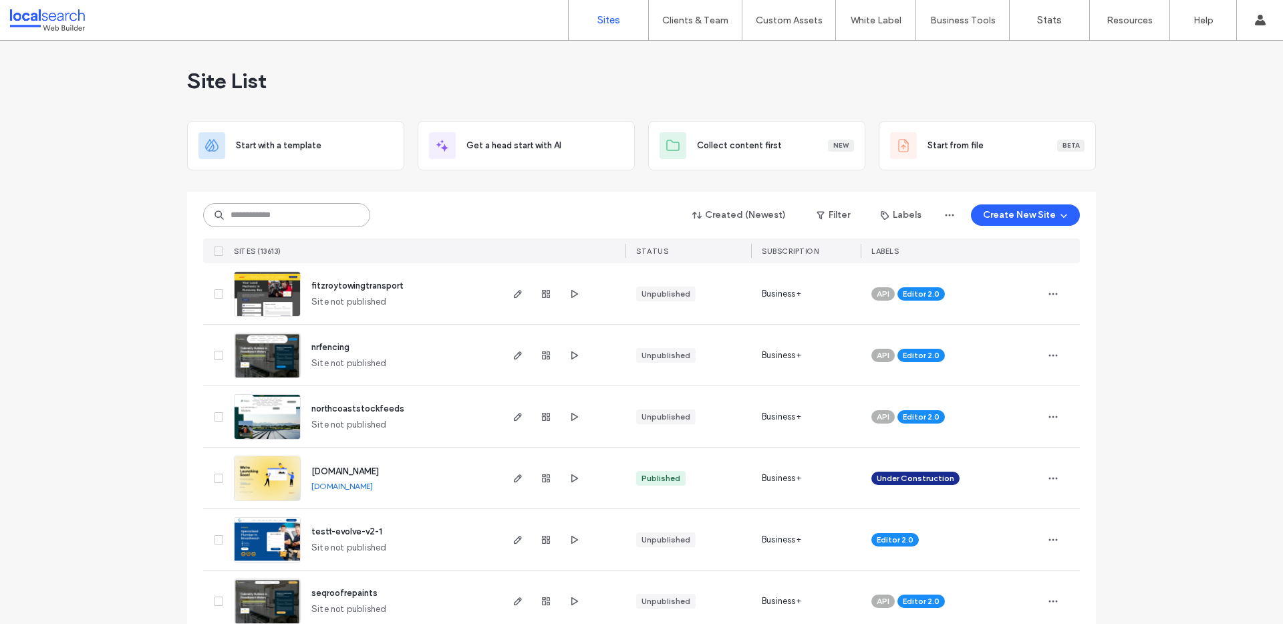
click at [298, 214] on input at bounding box center [286, 215] width 167 height 24
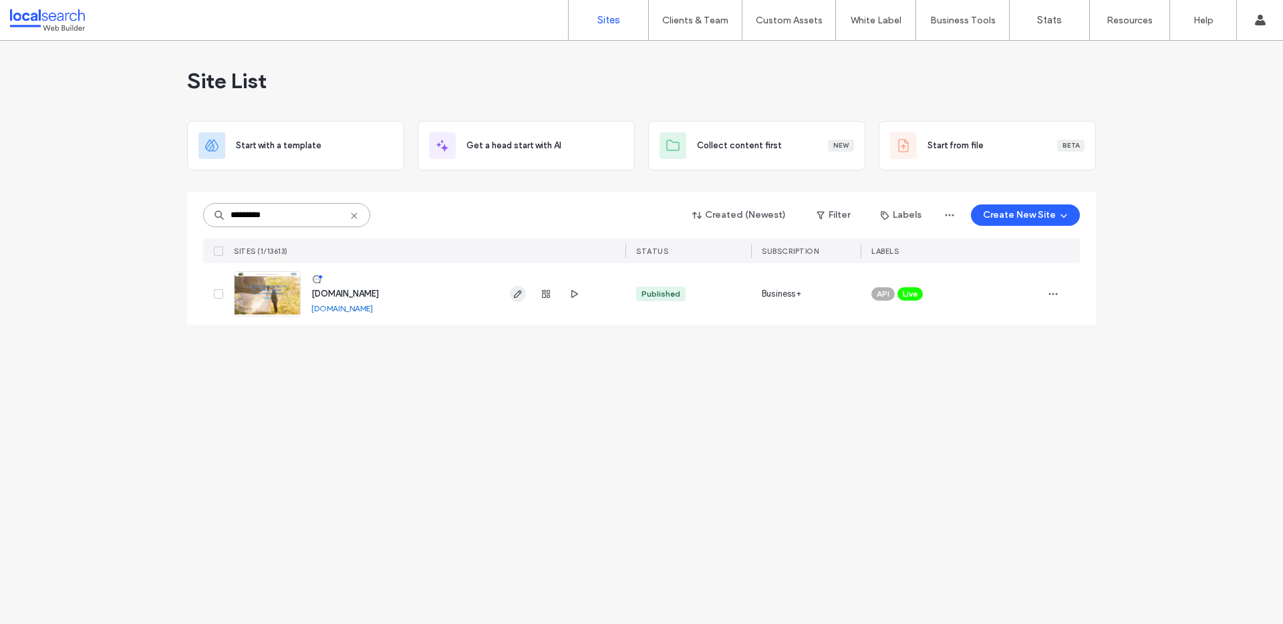
type input "*********"
click at [519, 292] on use "button" at bounding box center [518, 294] width 8 height 8
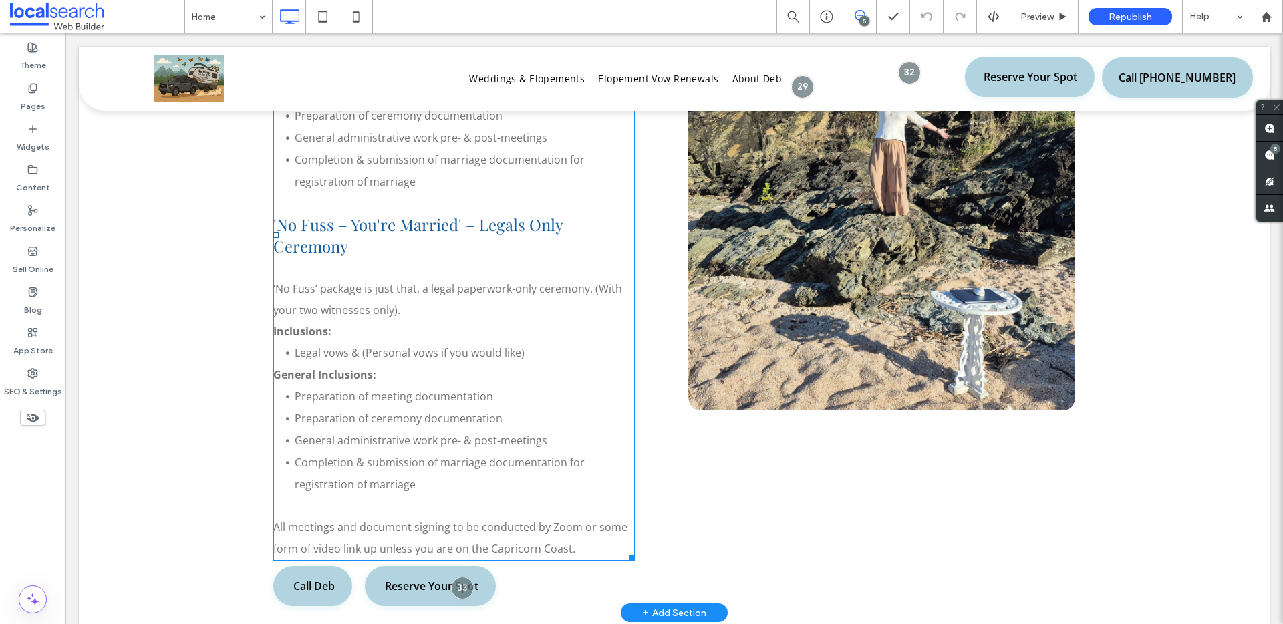
scroll to position [2433, 0]
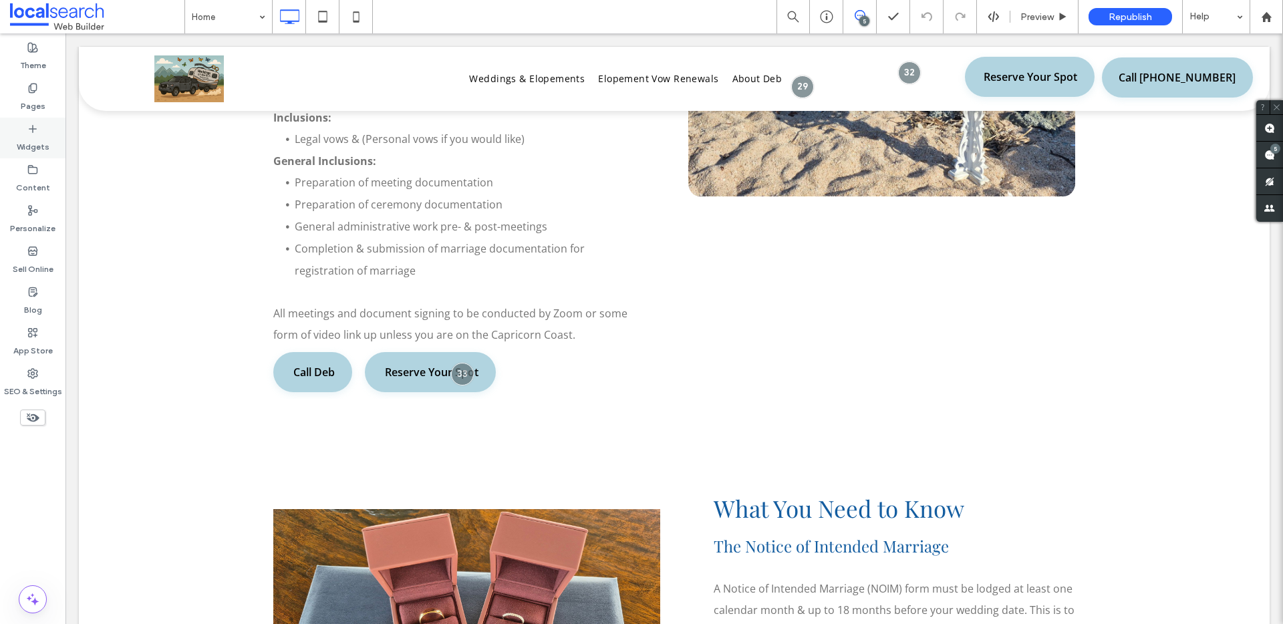
click at [31, 130] on icon at bounding box center [32, 129] width 11 height 11
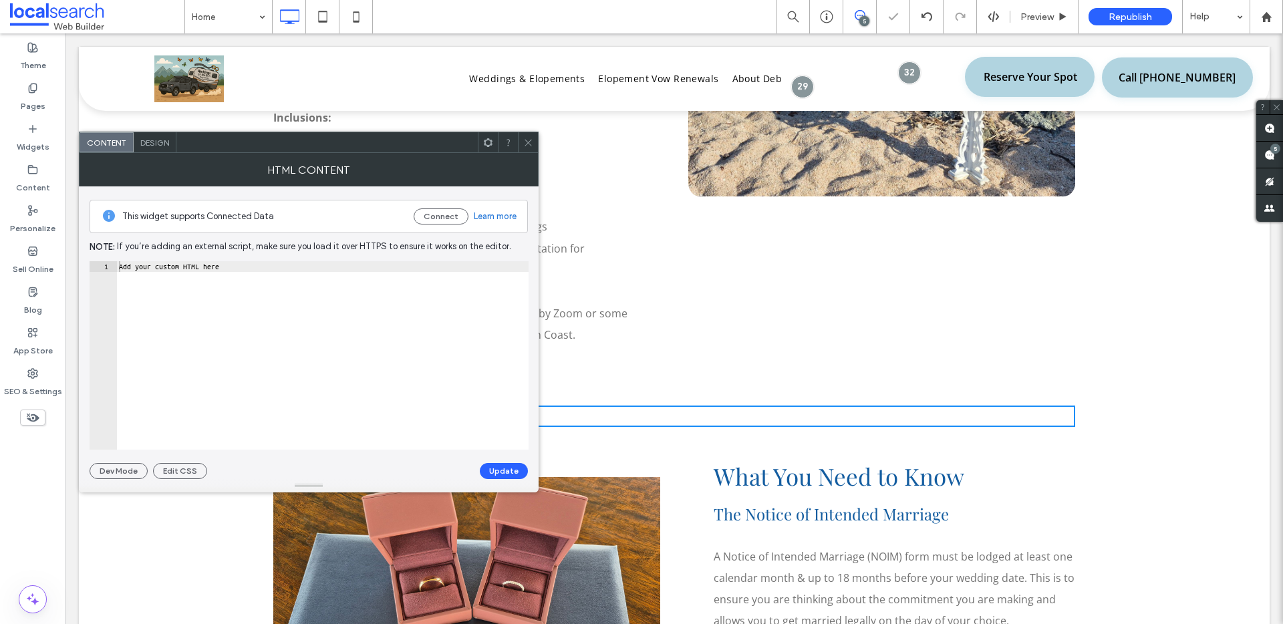
type textarea "**********"
drag, startPoint x: 221, startPoint y: 295, endPoint x: 110, endPoint y: 256, distance: 117.7
click at [110, 256] on div "**********" at bounding box center [309, 332] width 438 height 293
paste textarea "**********"
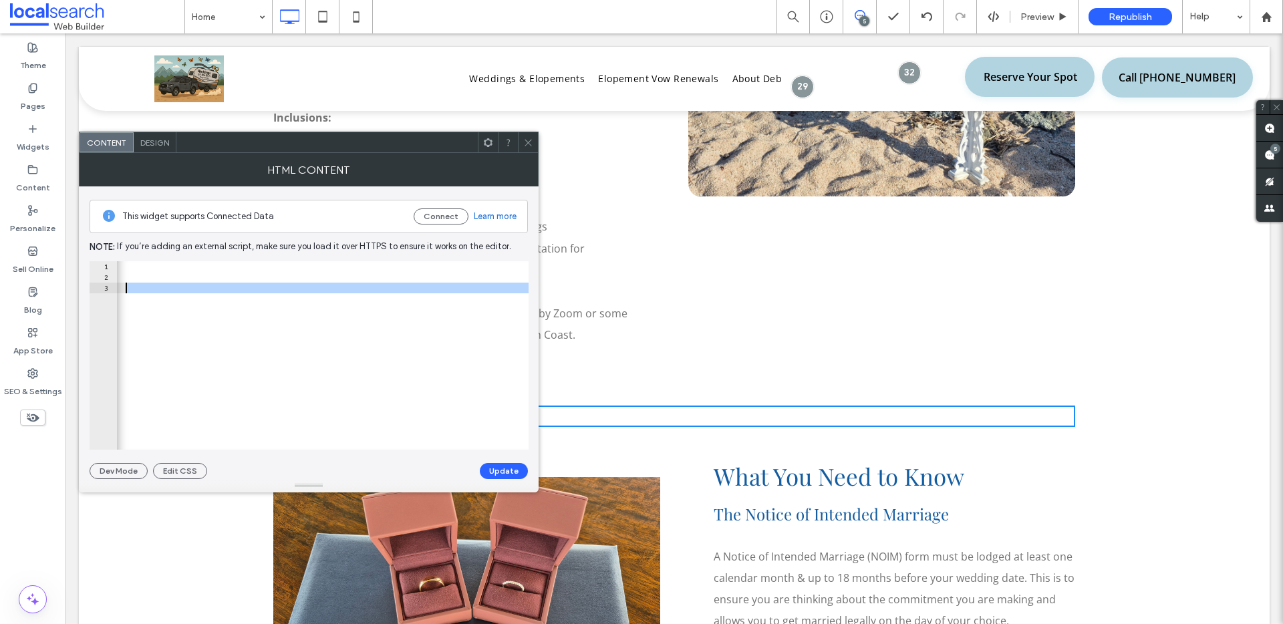
scroll to position [0, 0]
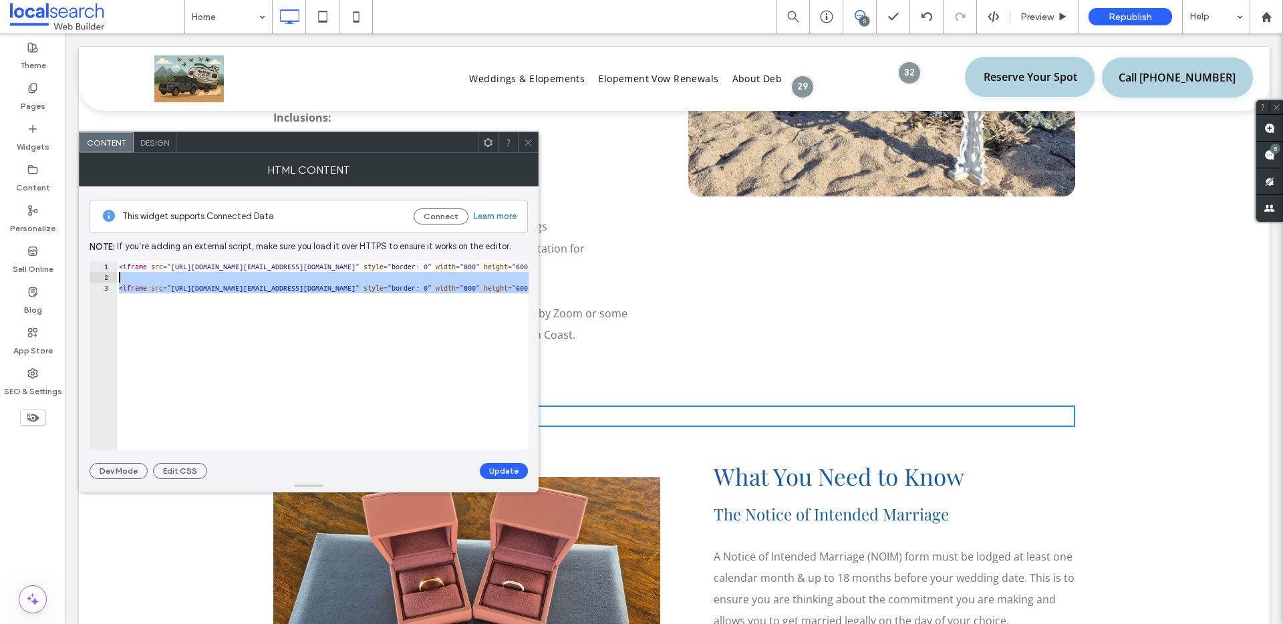
drag, startPoint x: 525, startPoint y: 288, endPoint x: 114, endPoint y: 280, distance: 411.1
click at [114, 280] on div "**********" at bounding box center [309, 355] width 439 height 188
type textarea "**********"
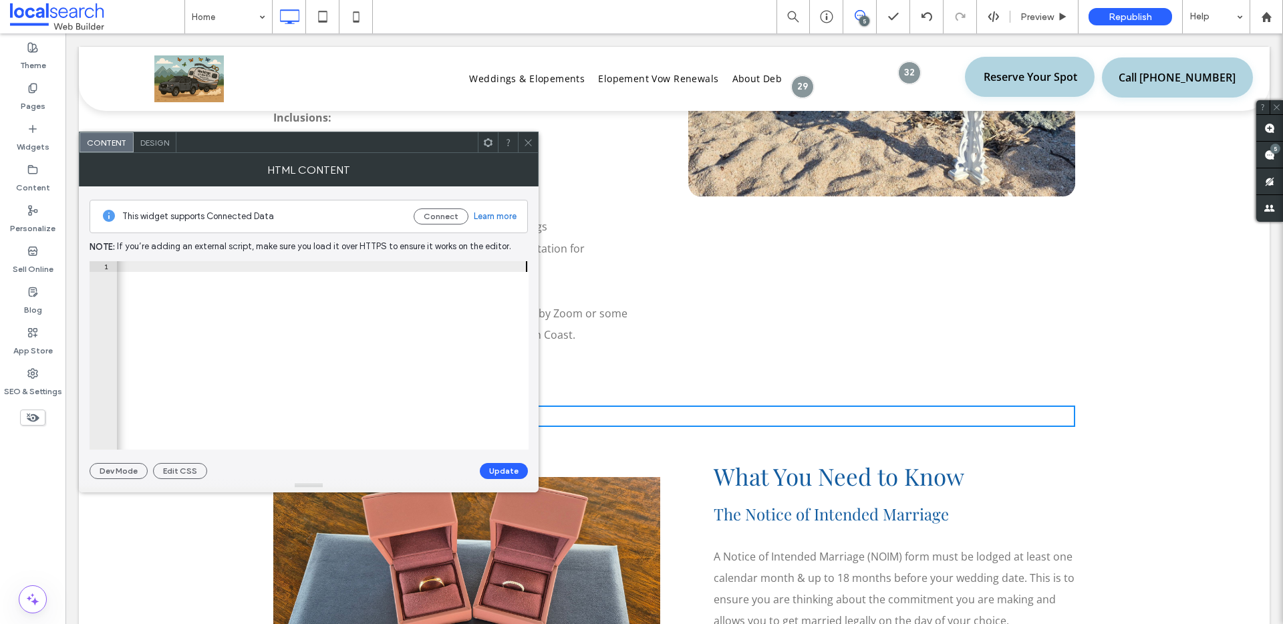
scroll to position [0, 854]
click at [503, 466] on button "Update" at bounding box center [504, 471] width 48 height 16
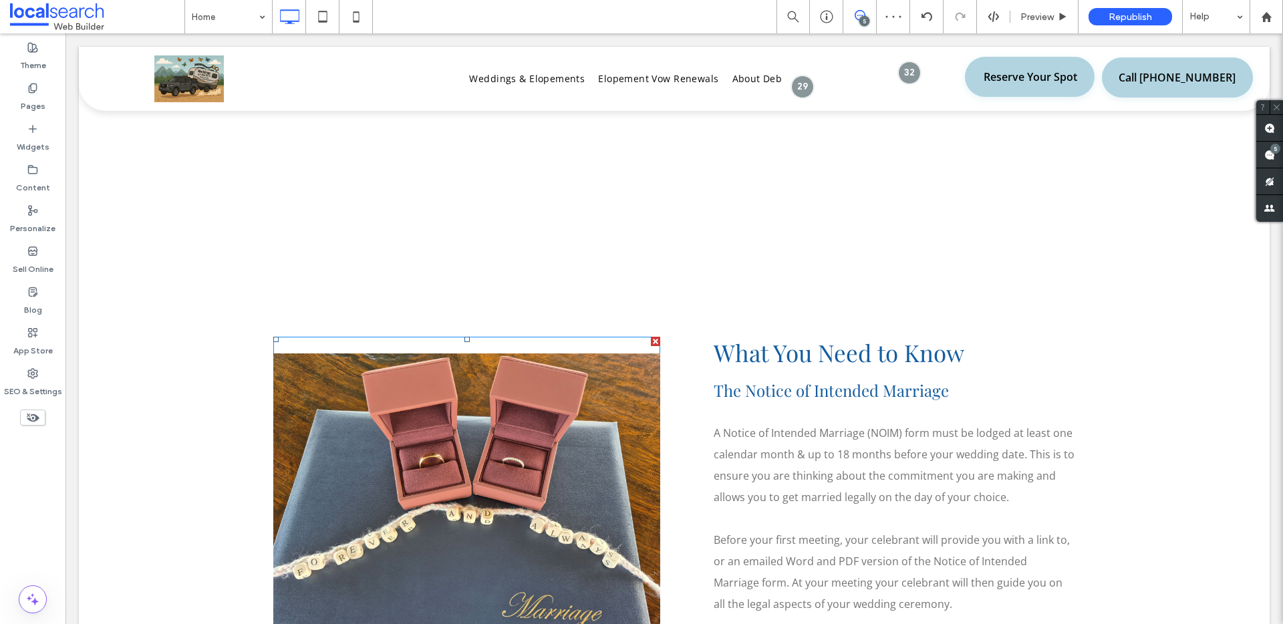
scroll to position [2649, 0]
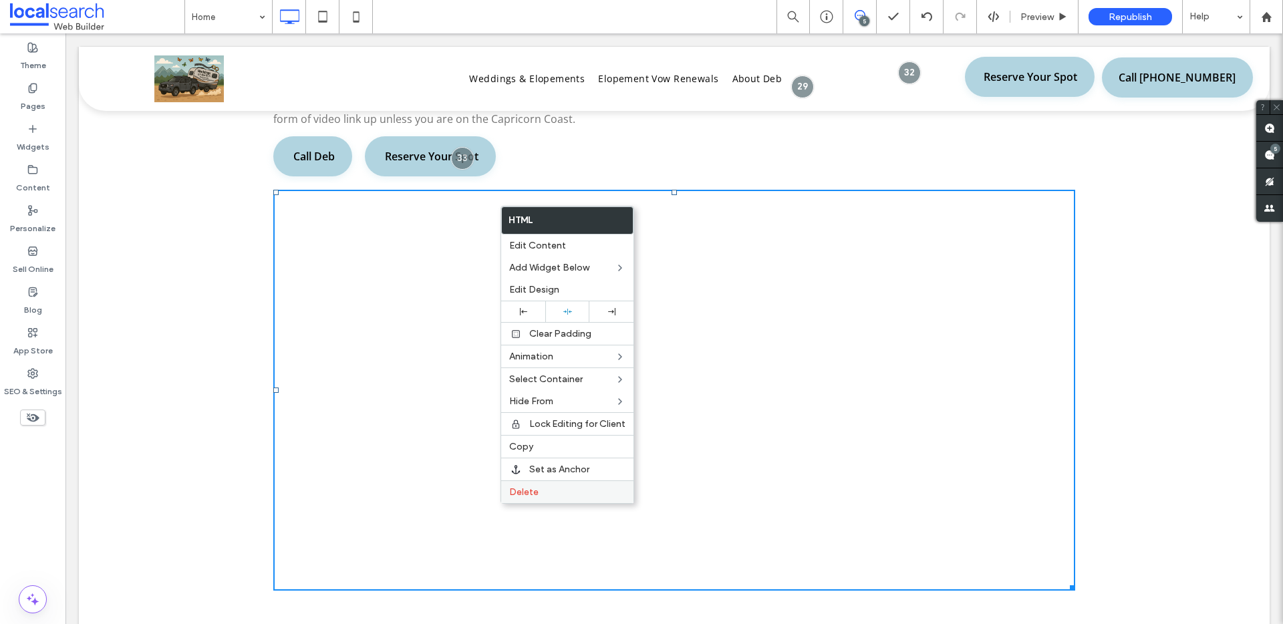
click at [518, 490] on span "Delete" at bounding box center [523, 491] width 29 height 11
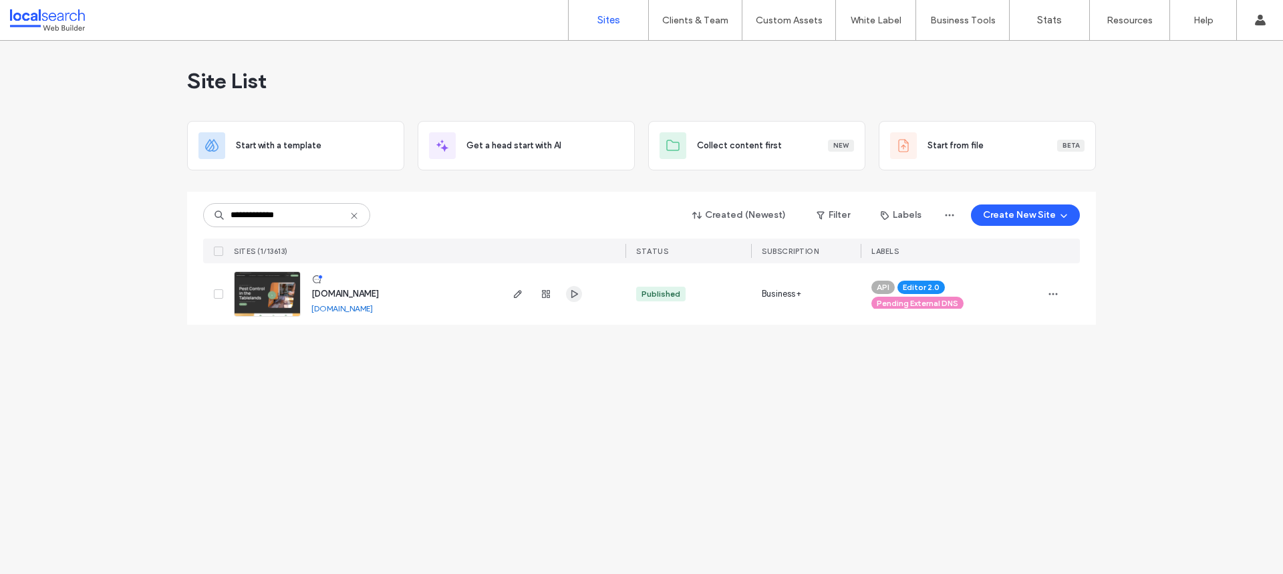
type input "**********"
click at [576, 293] on icon "button" at bounding box center [574, 294] width 11 height 11
